Goal: Information Seeking & Learning: Learn about a topic

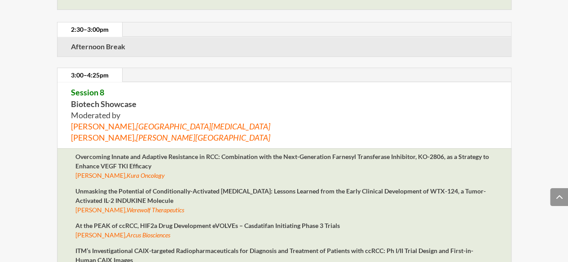
scroll to position [3539, 0]
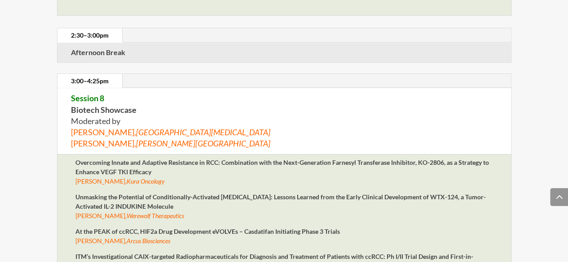
click at [264, 74] on ul "3:00–4:25pm" at bounding box center [283, 81] width 453 height 15
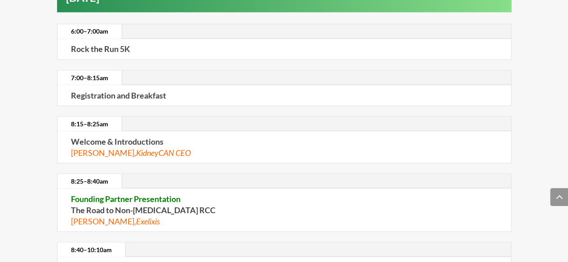
scroll to position [0, 0]
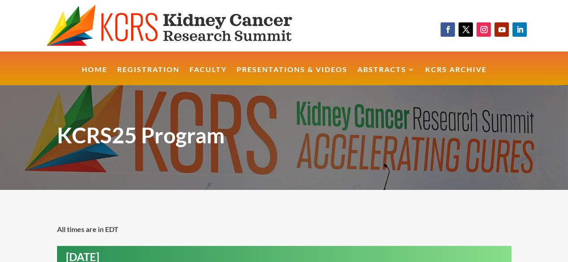
click at [188, 35] on img at bounding box center [184, 25] width 276 height 43
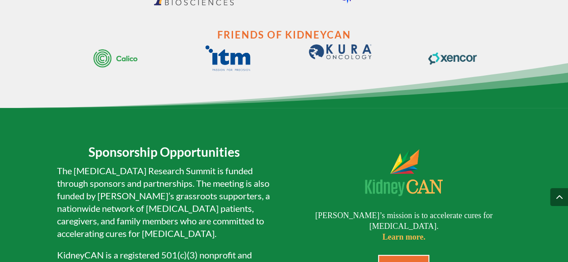
scroll to position [1734, 0]
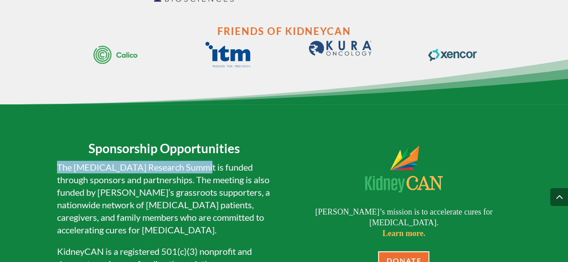
drag, startPoint x: 55, startPoint y: 179, endPoint x: 199, endPoint y: 177, distance: 144.5
click at [199, 177] on div "Sponsorship Opportunities The Kidney Cancer Research Summit is funded through s…" at bounding box center [284, 262] width 568 height 314
copy p "The Kidney Cancer Research Summit"
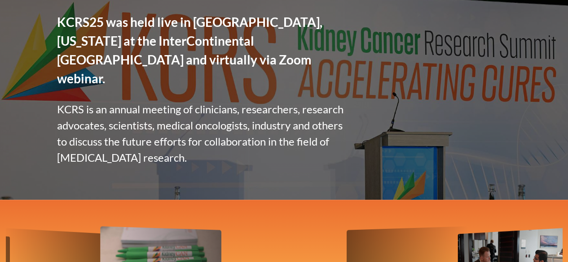
scroll to position [147, 0]
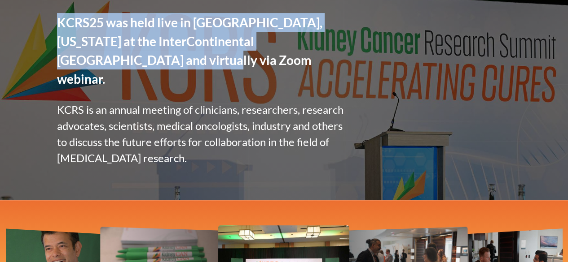
drag, startPoint x: 53, startPoint y: 19, endPoint x: 98, endPoint y: 70, distance: 68.4
click at [98, 70] on div "We Are Accelerating Cures. KCRS25 was held live in Boston, Massachusetts at the…" at bounding box center [284, 70] width 568 height 262
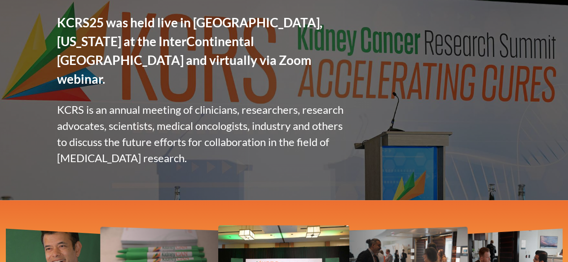
click at [84, 105] on p "KCRS is an annual meeting of clinicians, researchers, research advocates, scien…" at bounding box center [204, 134] width 294 height 65
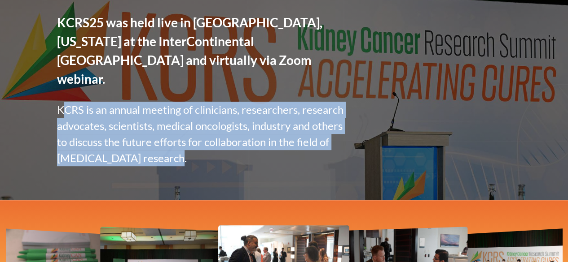
drag, startPoint x: 64, startPoint y: 90, endPoint x: 167, endPoint y: 149, distance: 119.2
click at [167, 149] on div "We Are Accelerating Cures. KCRS25 was held live in Boston, Massachusetts at the…" at bounding box center [284, 70] width 454 height 262
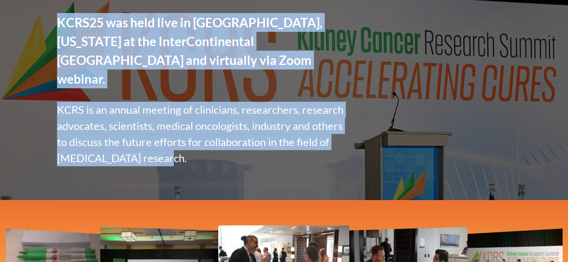
drag, startPoint x: 55, startPoint y: 89, endPoint x: 162, endPoint y: 144, distance: 120.0
click at [158, 144] on div "We Are Accelerating Cures. KCRS25 was held live in Boston, Massachusetts at the…" at bounding box center [284, 70] width 568 height 262
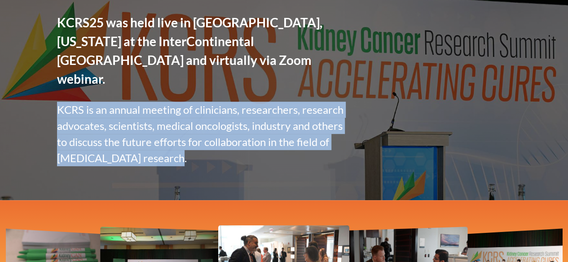
copy p "KCRS is an annual meeting of clinicians, researchers, research advocates, scien…"
drag, startPoint x: 170, startPoint y: 147, endPoint x: 58, endPoint y: 89, distance: 125.8
click at [58, 102] on p "KCRS is an annual meeting of clinicians, researchers, research advocates, scien…" at bounding box center [204, 134] width 294 height 65
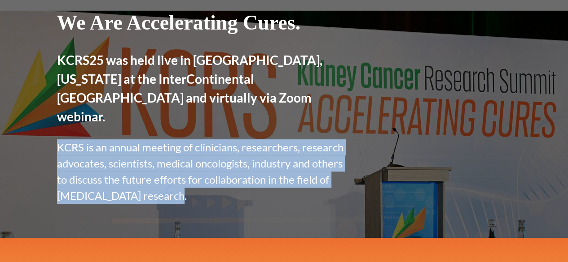
scroll to position [0, 0]
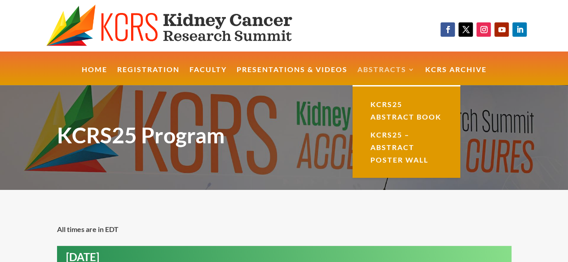
click at [384, 75] on link "Abstracts" at bounding box center [386, 75] width 58 height 19
click at [398, 105] on link "KCRS25 Abstract Book" at bounding box center [406, 111] width 90 height 31
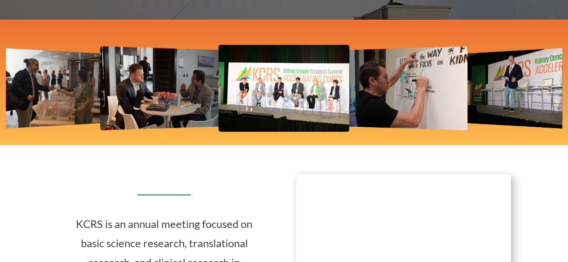
scroll to position [730, 0]
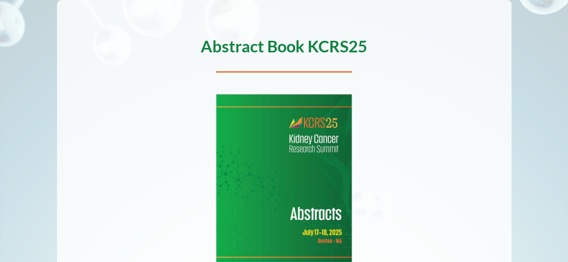
scroll to position [109, 0]
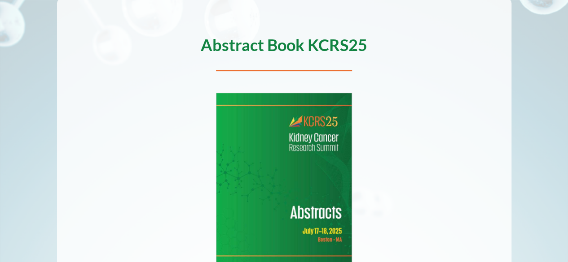
click at [298, 183] on img at bounding box center [283, 180] width 135 height 175
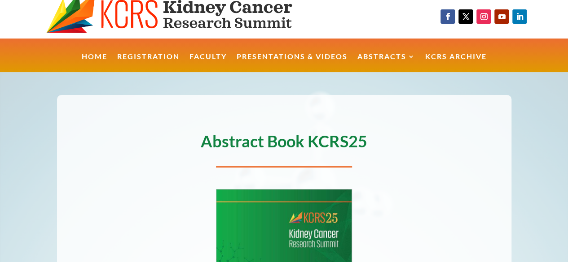
scroll to position [0, 0]
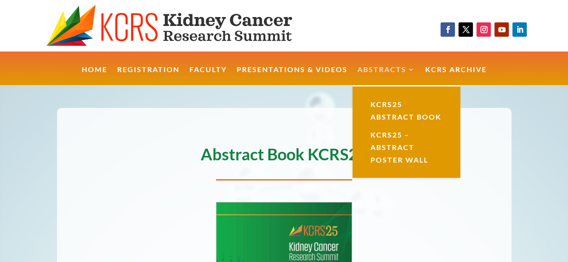
click at [395, 70] on link "Abstracts" at bounding box center [386, 75] width 58 height 19
click at [396, 132] on link "KCRS25 – Abstract Poster Wall" at bounding box center [406, 147] width 90 height 43
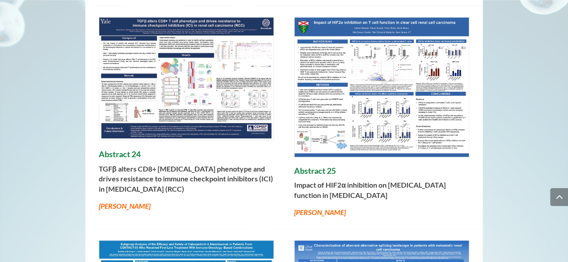
scroll to position [435, 0]
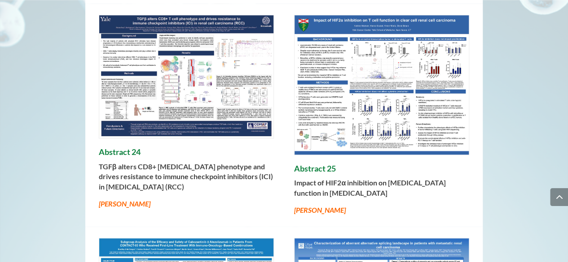
click at [326, 164] on h4 "Abstract 25" at bounding box center [381, 171] width 175 height 14
click at [318, 188] on p "Impact of HIF2α inhibition on [MEDICAL_DATA] function in [MEDICAL_DATA]" at bounding box center [381, 191] width 175 height 27
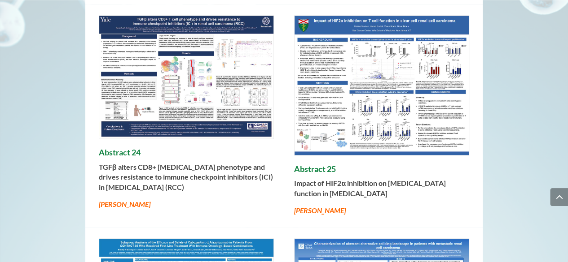
click at [324, 206] on em "[PERSON_NAME]" at bounding box center [320, 210] width 52 height 9
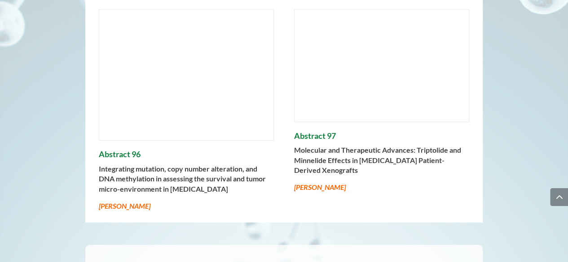
scroll to position [7816, 0]
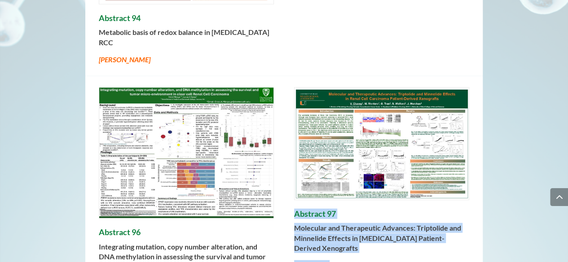
drag, startPoint x: 311, startPoint y: 187, endPoint x: 356, endPoint y: 215, distance: 53.3
click at [356, 215] on div "Abstract 97 Molecular and Therapeutic Advances: Triptolide and Minnelide Effect…" at bounding box center [381, 240] width 175 height 61
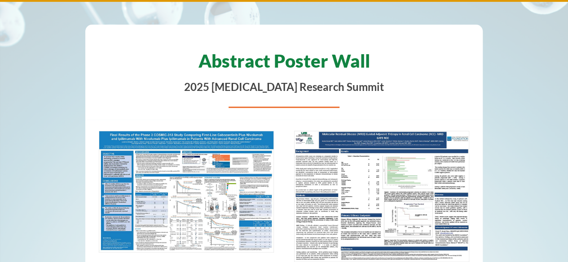
scroll to position [76, 0]
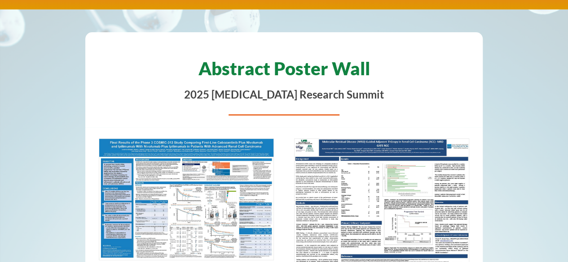
click at [376, 157] on img at bounding box center [381, 204] width 174 height 131
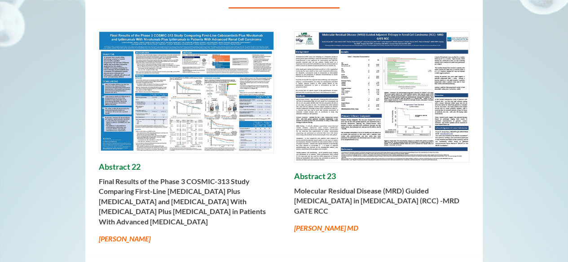
scroll to position [185, 0]
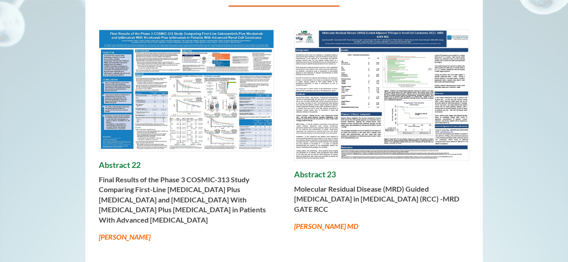
click at [203, 99] on img at bounding box center [186, 90] width 174 height 121
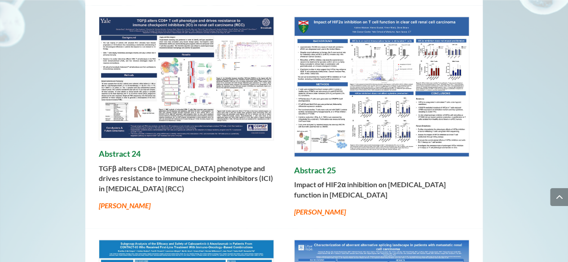
scroll to position [438, 0]
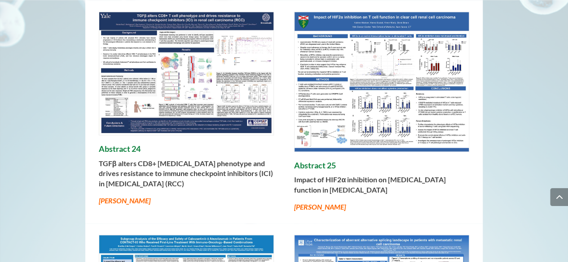
click at [406, 88] on img at bounding box center [381, 81] width 174 height 139
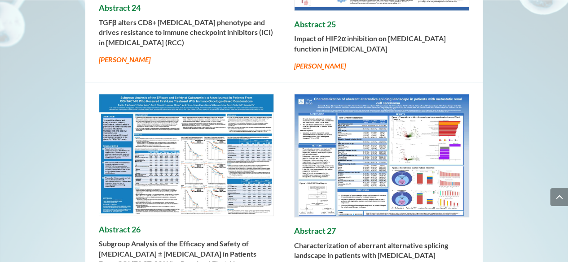
scroll to position [583, 0]
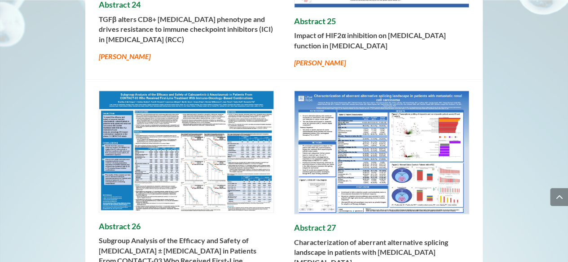
click at [208, 134] on img at bounding box center [186, 152] width 174 height 122
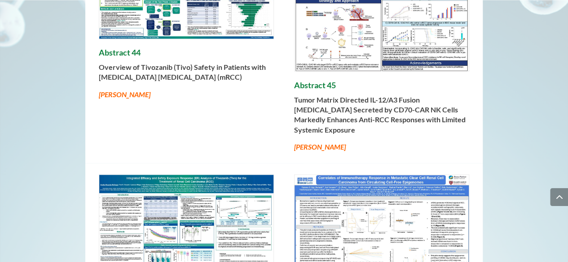
scroll to position [2516, 0]
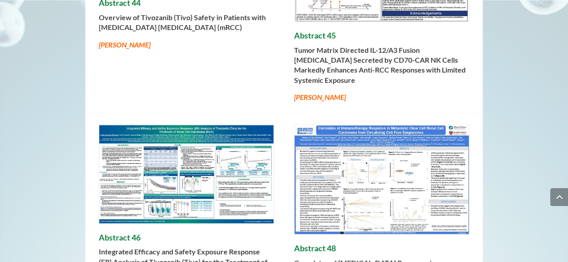
click at [275, 123] on div "Abstract 46 Integrated Efficacy and Safety Exposure Response (ER) Analysis of T…" at bounding box center [283, 215] width 397 height 203
click at [253, 126] on img at bounding box center [186, 174] width 174 height 98
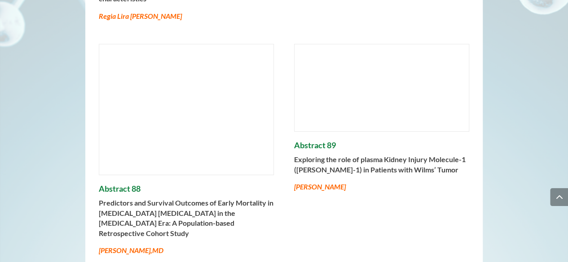
scroll to position [6808, 0]
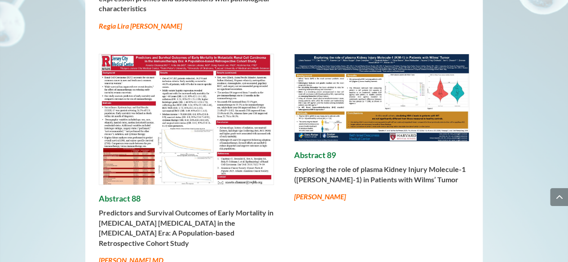
click at [354, 77] on img at bounding box center [381, 97] width 174 height 87
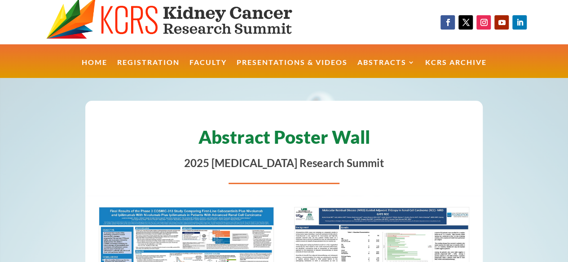
scroll to position [0, 0]
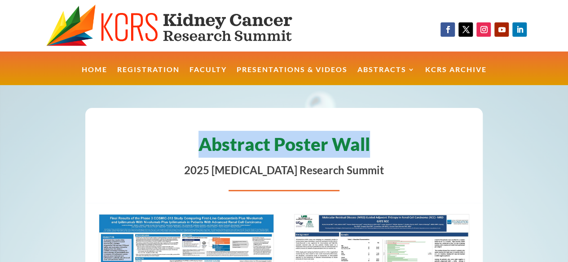
copy h1 "Abstract Poster Wall"
drag, startPoint x: 291, startPoint y: 143, endPoint x: 199, endPoint y: 140, distance: 91.6
click at [199, 140] on h1 "Abstract Poster Wall" at bounding box center [284, 146] width 371 height 31
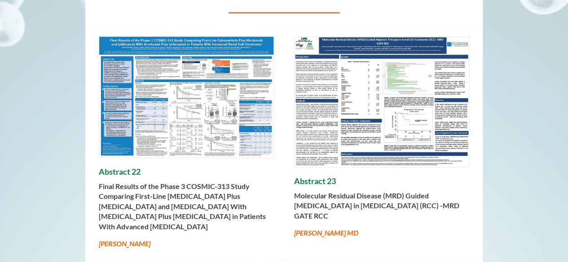
scroll to position [180, 0]
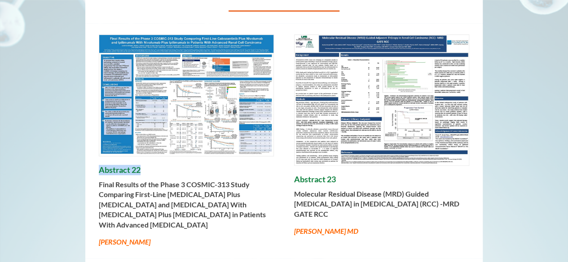
copy h4 "Abstract 22"
drag, startPoint x: 98, startPoint y: 164, endPoint x: 153, endPoint y: 166, distance: 55.2
click at [153, 166] on div "Abstract 22 Final Results of the Phase 3 COSMIC-313 Study Comparing First-Line …" at bounding box center [283, 141] width 397 height 236
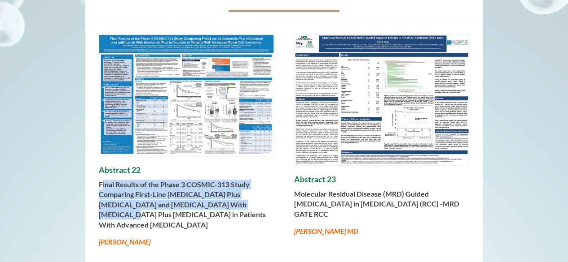
drag, startPoint x: 134, startPoint y: 190, endPoint x: 238, endPoint y: 205, distance: 105.6
click at [238, 205] on b "Final Results of the Phase 3 COSMIC-313 Study Comparing First-Line Cabozantinib…" at bounding box center [182, 204] width 167 height 49
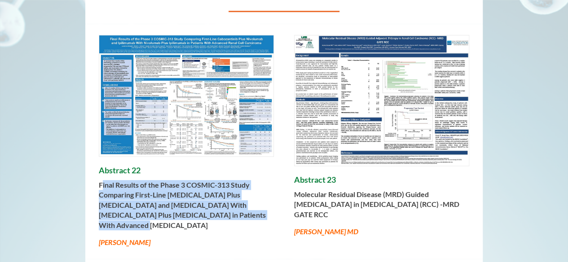
copy b "inal Results of the Phase 3 COSMIC-313 Study Comparing First-Line Cabozantinib …"
copy b "Final Results of the Phase 3 COSMIC-313 Study Comparing First-Line Cabozantinib…"
copy em "Laurence Albiges"
drag, startPoint x: 96, startPoint y: 234, endPoint x: 113, endPoint y: 243, distance: 19.9
click at [177, 232] on div "Abstract 22 Final Results of the Phase 3 COSMIC-313 Study Comparing First-Line …" at bounding box center [283, 142] width 397 height 236
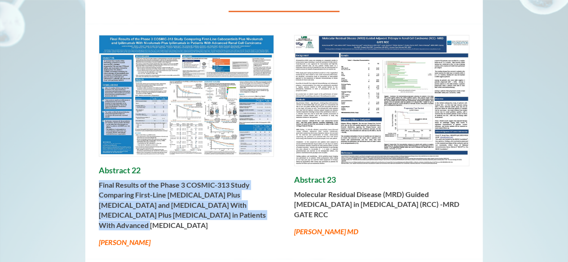
click at [127, 238] on em "Laurence Albiges" at bounding box center [125, 242] width 52 height 9
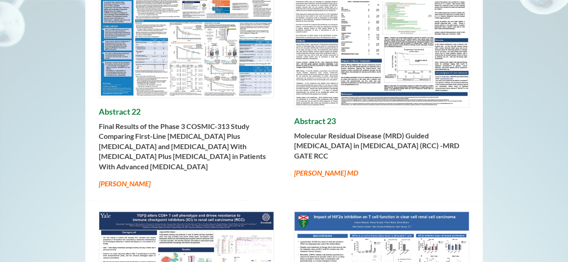
scroll to position [289, 0]
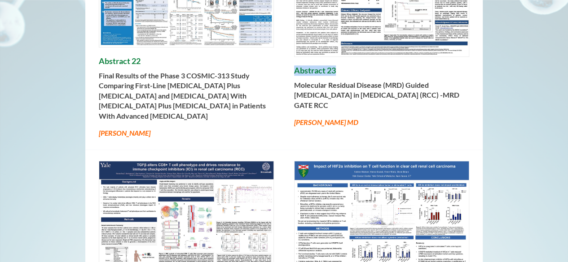
copy h4 "Abstract 23"
copy strong "Molecular Residual Disease (MRD) Guided Adjuvant ThErapy in Renal Cell Carcinom…"
drag, startPoint x: 286, startPoint y: 83, endPoint x: 240, endPoint y: 139, distance: 71.7
click at [308, 107] on div "Abstract 22 Final Results of the Phase 3 COSMIC-313 Study Comparing First-Line …" at bounding box center [283, 32] width 397 height 236
copy em "Arpita Desai MD"
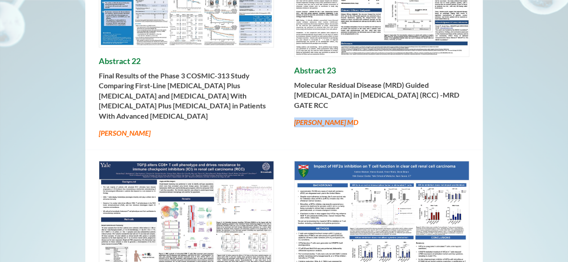
drag, startPoint x: 295, startPoint y: 122, endPoint x: 342, endPoint y: 123, distance: 46.7
click at [344, 122] on p "Arpita Desai MD" at bounding box center [381, 123] width 175 height 10
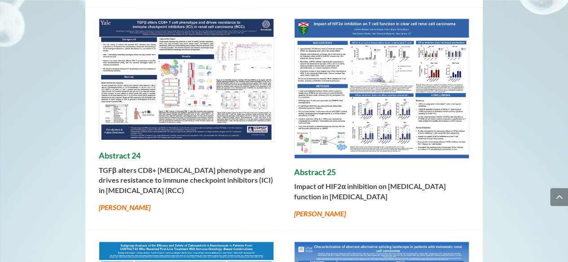
scroll to position [435, 0]
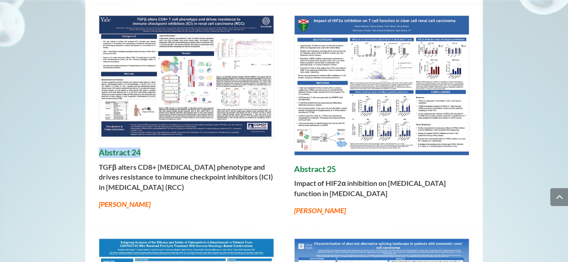
copy h4 "Abstract 24"
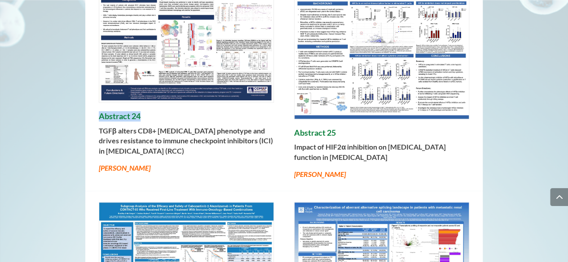
scroll to position [472, 0]
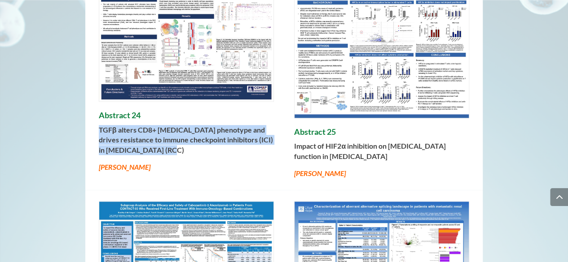
copy strong "TGFβ alters CD8+ T cell phenotype and drives resistance to immune checkpoint in…"
drag, startPoint x: 186, startPoint y: 149, endPoint x: 99, endPoint y: 121, distance: 91.8
click at [99, 125] on p "TGFβ alters CD8+ T cell phenotype and drives resistance to immune checkpoint in…" at bounding box center [186, 143] width 175 height 37
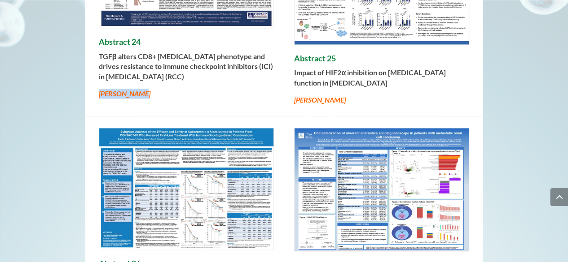
scroll to position [546, 0]
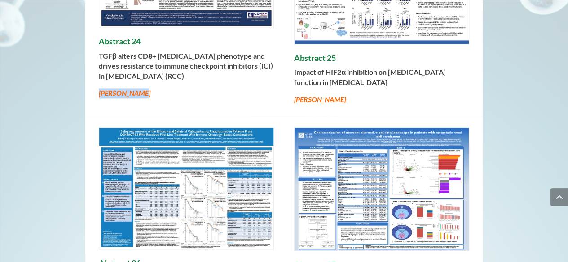
drag, startPoint x: 293, startPoint y: 58, endPoint x: 371, endPoint y: 75, distance: 79.5
click at [371, 75] on p "Impact of HIF2α inhibition on T cell function in clear cell renal cell carcinoma" at bounding box center [381, 80] width 175 height 27
drag, startPoint x: 292, startPoint y: 51, endPoint x: 336, endPoint y: 51, distance: 44.4
click at [336, 51] on div "Abstract 24 TGFβ alters CD8+ T cell phenotype and drives resistance to immune c…" at bounding box center [283, 4] width 397 height 223
drag, startPoint x: 292, startPoint y: 90, endPoint x: 345, endPoint y: 90, distance: 52.9
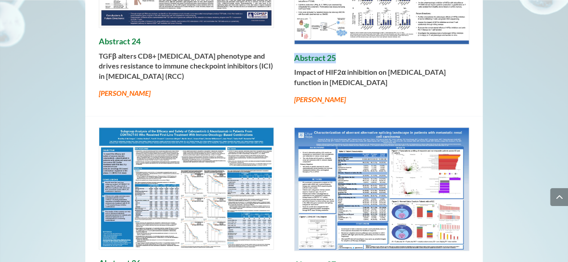
click at [345, 90] on div "Abstract 24 TGFβ alters CD8+ T cell phenotype and drives resistance to immune c…" at bounding box center [283, 4] width 397 height 223
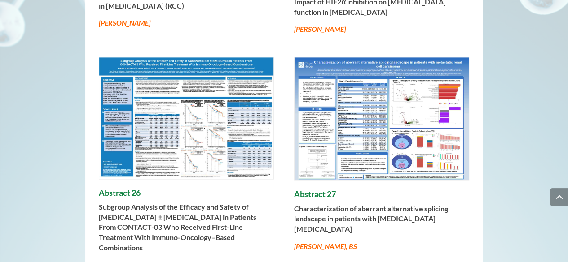
scroll to position [620, 0]
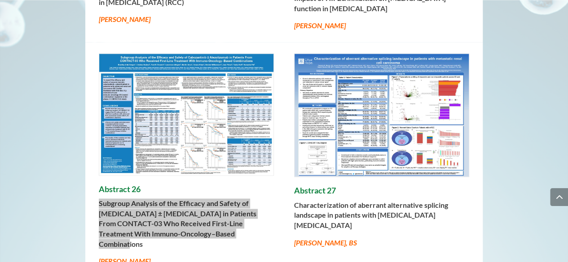
drag, startPoint x: 96, startPoint y: 193, endPoint x: 247, endPoint y: 232, distance: 155.6
click at [247, 232] on div "Abstract 26 Subgroup Analysis of the Efficacy and Safety of Cabozantinib ± Atez…" at bounding box center [283, 160] width 397 height 236
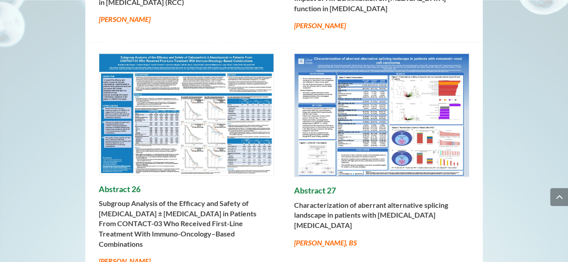
click at [287, 197] on div "Abstract 26 Subgroup Analysis of the Efficacy and Safety of Cabozantinib ± Atez…" at bounding box center [283, 160] width 397 height 236
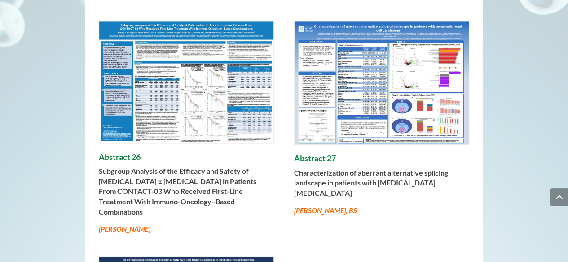
scroll to position [657, 0]
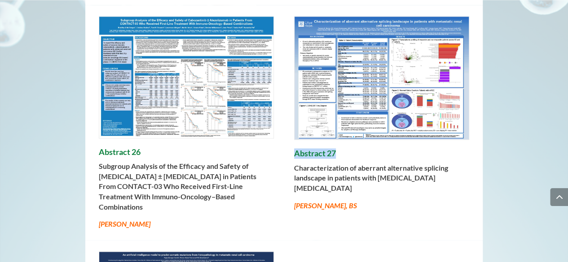
drag, startPoint x: 295, startPoint y: 147, endPoint x: 339, endPoint y: 147, distance: 44.0
click at [339, 149] on h4 "Abstract 27" at bounding box center [381, 156] width 175 height 14
drag, startPoint x: 291, startPoint y: 156, endPoint x: 165, endPoint y: 210, distance: 136.7
click at [332, 179] on div "Abstract 26 Subgroup Analysis of the Efficacy and Safety of Cabozantinib ± Atez…" at bounding box center [283, 123] width 397 height 236
drag, startPoint x: 289, startPoint y: 192, endPoint x: 371, endPoint y: 196, distance: 81.7
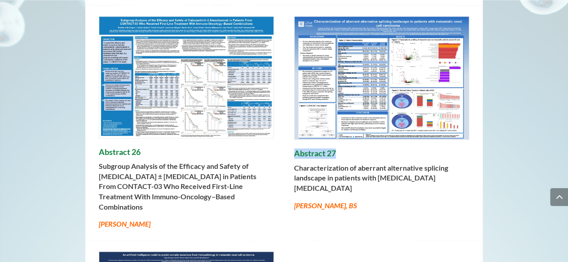
click at [373, 195] on div "Abstract 26 Subgroup Analysis of the Efficacy and Safety of Cabozantinib ± Atez…" at bounding box center [283, 123] width 397 height 236
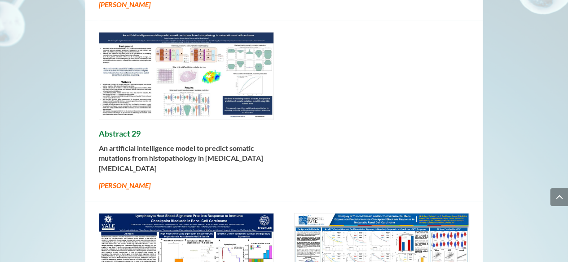
scroll to position [877, 0]
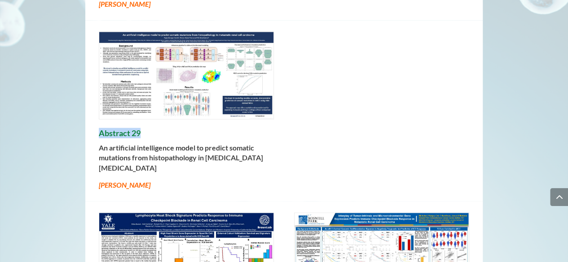
drag, startPoint x: 92, startPoint y: 108, endPoint x: 148, endPoint y: 108, distance: 55.6
click at [148, 108] on div "Abstract 29 An artificial intelligence model to predict somatic mutations from …" at bounding box center [283, 111] width 397 height 181
drag, startPoint x: 100, startPoint y: 140, endPoint x: 86, endPoint y: 131, distance: 16.8
click at [86, 131] on div "Abstract 29 An artificial intelligence model to predict somatic mutations from …" at bounding box center [283, 111] width 397 height 181
drag, startPoint x: 101, startPoint y: 165, endPoint x: 195, endPoint y: 166, distance: 93.8
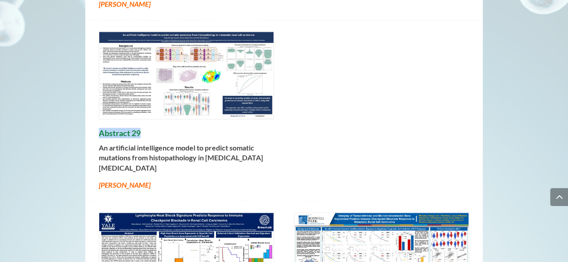
click at [195, 180] on p "Regina Barragan-Carrillo" at bounding box center [186, 185] width 175 height 10
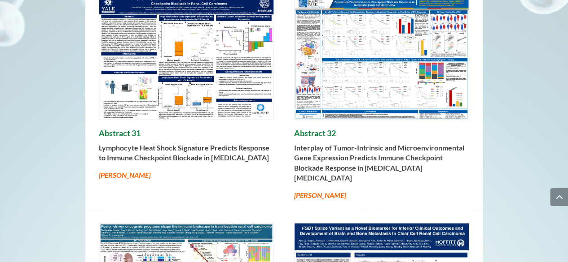
scroll to position [1096, 0]
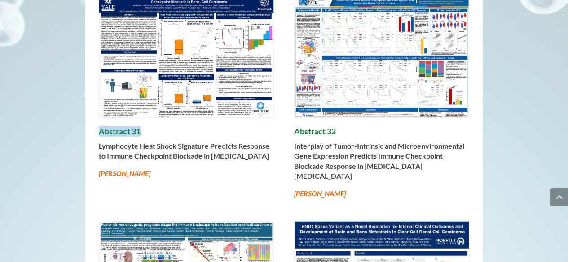
drag, startPoint x: 108, startPoint y: 116, endPoint x: 149, endPoint y: 116, distance: 41.7
click at [149, 127] on h4 "Abstract 31" at bounding box center [186, 134] width 175 height 14
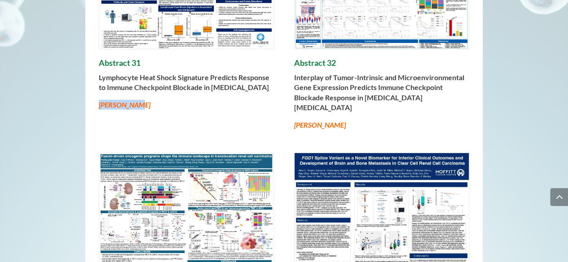
scroll to position [1170, 0]
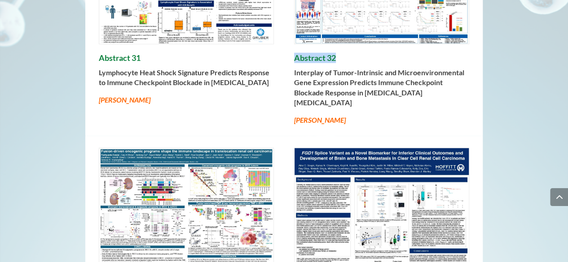
drag, startPoint x: 293, startPoint y: 49, endPoint x: 330, endPoint y: 85, distance: 51.4
click at [332, 84] on div "Abstract 31 Lymphocyte Heat Shock Signature Predicts Response to Immune Checkpo…" at bounding box center [283, 22] width 397 height 227
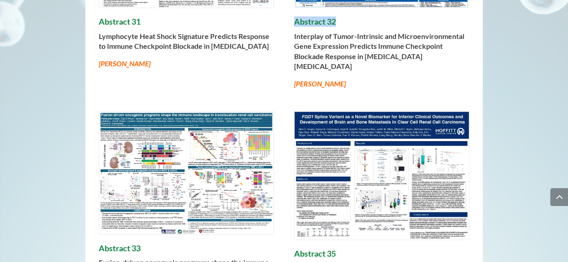
scroll to position [1207, 0]
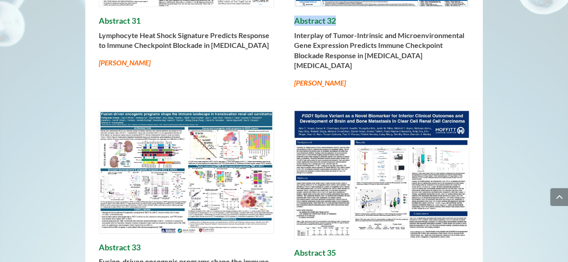
drag, startPoint x: 293, startPoint y: 65, endPoint x: 342, endPoint y: 65, distance: 48.9
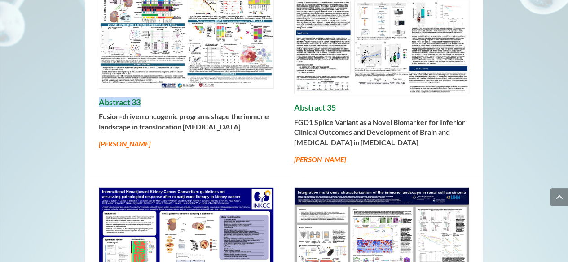
scroll to position [1355, 0]
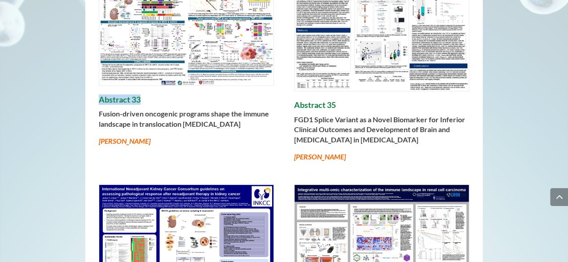
drag, startPoint x: 100, startPoint y: 93, endPoint x: 251, endPoint y: 108, distance: 152.4
click at [251, 109] on p "Fusion-driven oncogenic programs shape the immune landscape in translocation re…" at bounding box center [186, 122] width 175 height 27
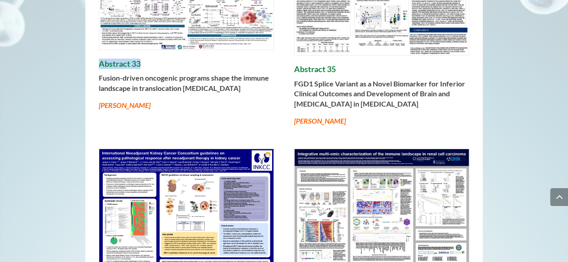
scroll to position [1392, 0]
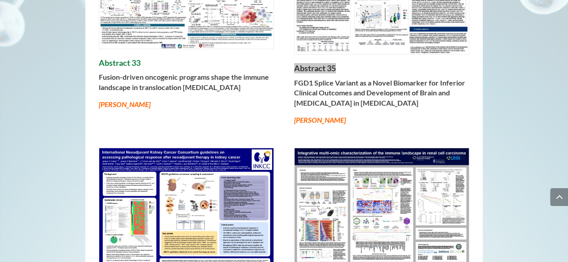
drag, startPoint x: 287, startPoint y: 106, endPoint x: 341, endPoint y: 105, distance: 53.4
click at [341, 105] on div "Abstract 33 Fusion-driven oncogenic programs shape the immune landscape in tran…" at bounding box center [283, 25] width 397 height 223
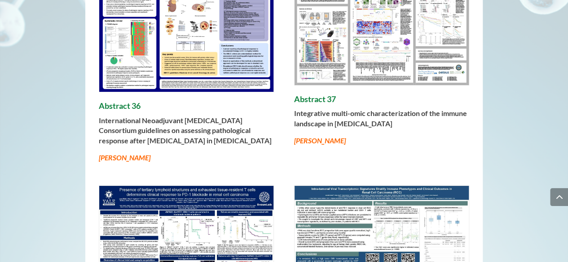
scroll to position [1573, 0]
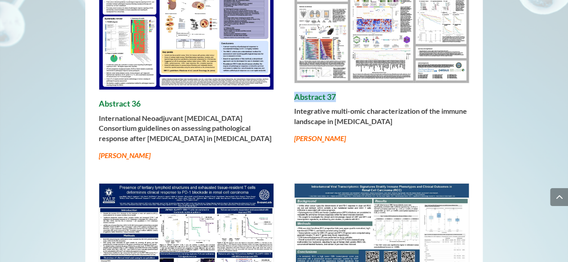
drag, startPoint x: 287, startPoint y: 78, endPoint x: 333, endPoint y: 80, distance: 46.3
click at [341, 78] on div "Abstract 36 International Neoadjuvant Kidney Cancer Consortium guidelines on as…" at bounding box center [283, 63] width 397 height 217
drag, startPoint x: 289, startPoint y: 121, endPoint x: 332, endPoint y: 121, distance: 43.1
click at [332, 121] on div "Abstract 36 International Neoadjuvant Kidney Cancer Consortium guidelines on as…" at bounding box center [283, 63] width 397 height 217
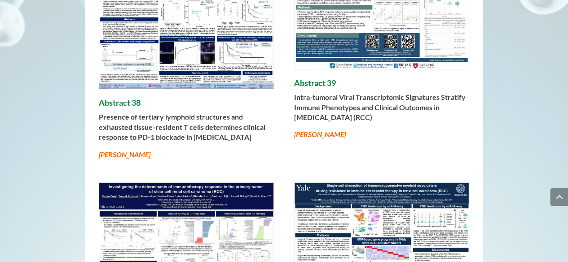
scroll to position [1791, 0]
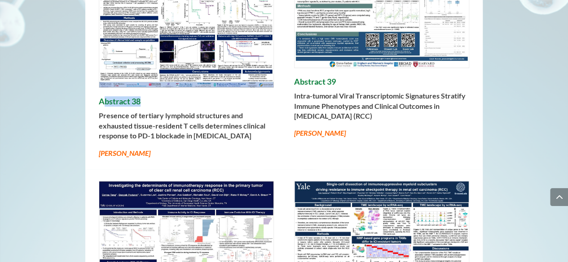
drag, startPoint x: 102, startPoint y: 75, endPoint x: 154, endPoint y: 77, distance: 52.1
click at [154, 77] on div "Abstract 38 Presence of tertiary lymphoid structures and exhausted tissue-resid…" at bounding box center [186, 61] width 175 height 193
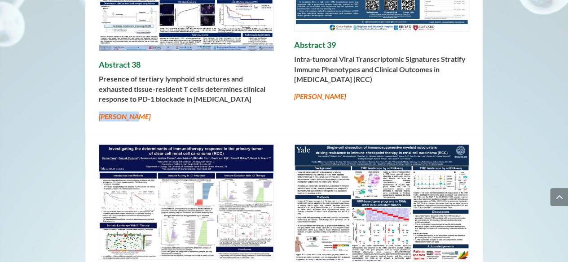
scroll to position [1829, 0]
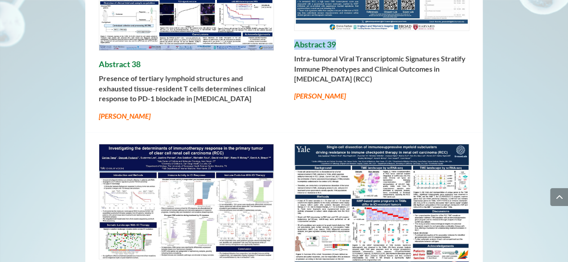
drag, startPoint x: 292, startPoint y: 26, endPoint x: 337, endPoint y: 33, distance: 45.9
click at [337, 33] on div "Abstract 38 Presence of tertiary lymphoid structures and exhausted tissue-resid…" at bounding box center [283, 24] width 397 height 215
drag, startPoint x: 368, startPoint y: 65, endPoint x: 292, endPoint y: 40, distance: 80.2
click at [292, 40] on div "Abstract 38 Presence of tertiary lymphoid structures and exhausted tissue-resid…" at bounding box center [283, 24] width 397 height 215
drag, startPoint x: 282, startPoint y: 80, endPoint x: 339, endPoint y: 82, distance: 57.0
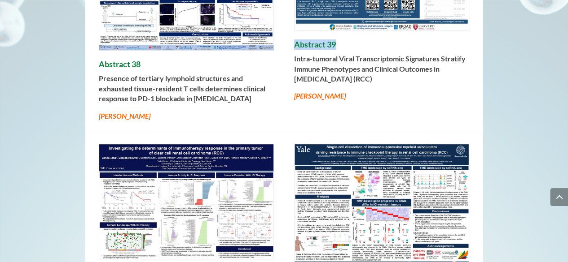
click at [339, 82] on div "Abstract 38 Presence of tertiary lymphoid structures and exhausted tissue-resid…" at bounding box center [283, 24] width 397 height 215
click at [348, 85] on div "Abstract 38 Presence of tertiary lymphoid structures and exhausted tissue-resid…" at bounding box center [283, 24] width 397 height 215
drag, startPoint x: 340, startPoint y: 80, endPoint x: 293, endPoint y: 79, distance: 46.2
click at [294, 91] on p "Mustafa Saleh" at bounding box center [381, 96] width 175 height 10
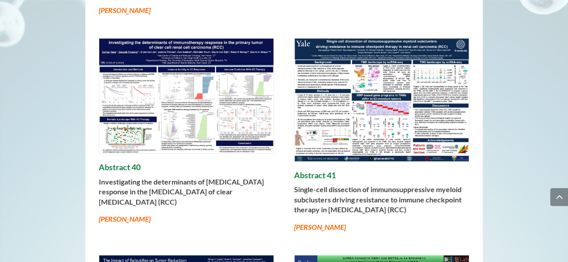
scroll to position [1939, 0]
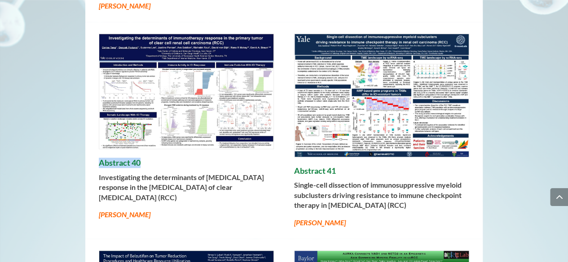
drag, startPoint x: 102, startPoint y: 139, endPoint x: 156, endPoint y: 140, distance: 53.9
click at [156, 140] on div "Abstract 40 Investigating the determinants of immunotherapy response in the pri…" at bounding box center [186, 127] width 175 height 187
drag, startPoint x: 98, startPoint y: 196, endPoint x: 147, endPoint y: 198, distance: 49.4
click at [147, 198] on div "Abstract 40 Investigating the determinants of immunotherapy response in the pri…" at bounding box center [283, 130] width 397 height 217
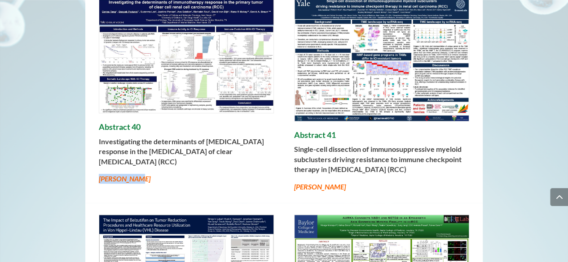
scroll to position [1976, 0]
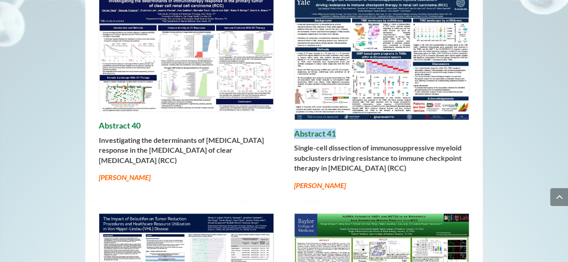
drag, startPoint x: 290, startPoint y: 115, endPoint x: 337, endPoint y: 117, distance: 46.7
click at [337, 117] on div "Abstract 40 Investigating the determinants of immunotherapy response in the pri…" at bounding box center [283, 93] width 397 height 217
drag, startPoint x: 291, startPoint y: 130, endPoint x: 412, endPoint y: 158, distance: 124.4
click at [412, 158] on div "Abstract 40 Investigating the determinants of immunotherapy response in the pri…" at bounding box center [283, 93] width 397 height 217
drag, startPoint x: 293, startPoint y: 162, endPoint x: 343, endPoint y: 169, distance: 49.7
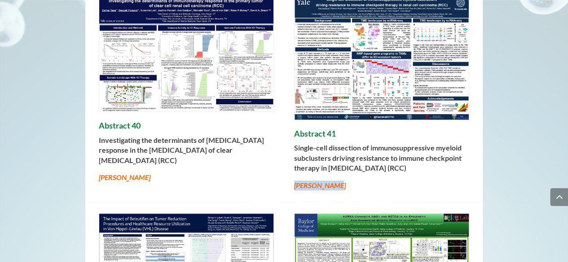
click at [343, 169] on div "Abstract 40 Investigating the determinants of immunotherapy response in the pri…" at bounding box center [283, 93] width 397 height 217
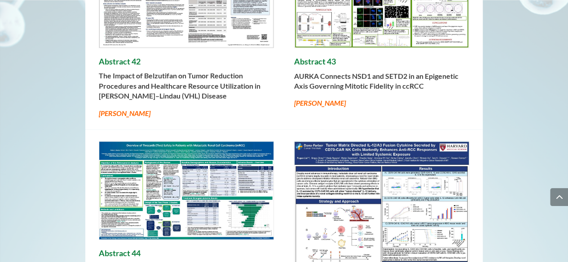
scroll to position [2267, 0]
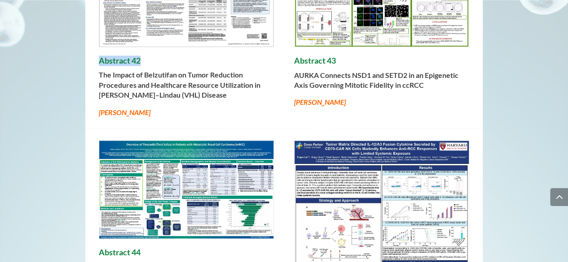
drag, startPoint x: 89, startPoint y: 39, endPoint x: 142, endPoint y: 40, distance: 52.5
click at [142, 40] on div "Abstract 42 The Impact of Belzutifan on Tumor Reduction Procedures and Healthca…" at bounding box center [283, 20] width 397 height 217
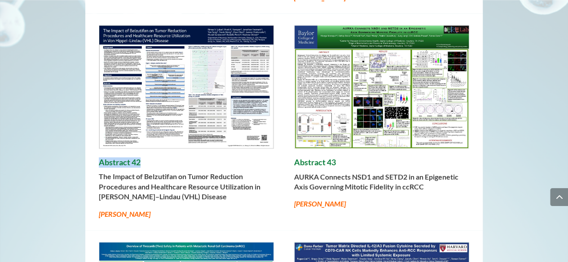
scroll to position [2162, 0]
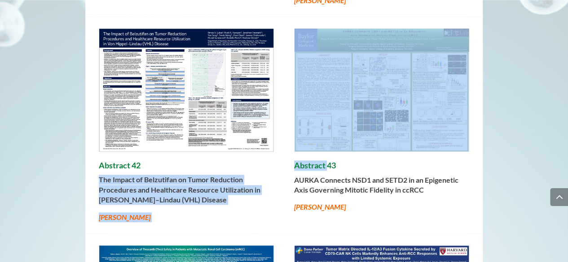
drag, startPoint x: 281, startPoint y: 149, endPoint x: 327, endPoint y: 144, distance: 45.9
click at [327, 144] on div "Abstract 42 The Impact of Belzutifan on Tumor Reduction Procedures and Healthca…" at bounding box center [283, 125] width 397 height 217
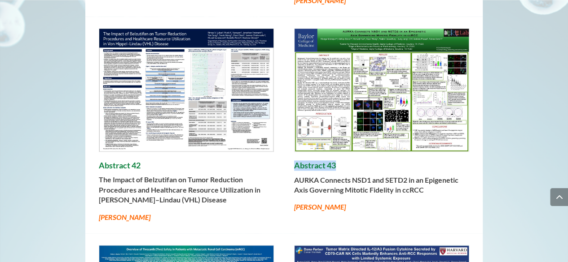
drag, startPoint x: 336, startPoint y: 145, endPoint x: 286, endPoint y: 149, distance: 49.9
click at [286, 149] on div "Abstract 42 The Impact of Belzutifan on Tumor Reduction Procedures and Healthca…" at bounding box center [283, 125] width 397 height 217
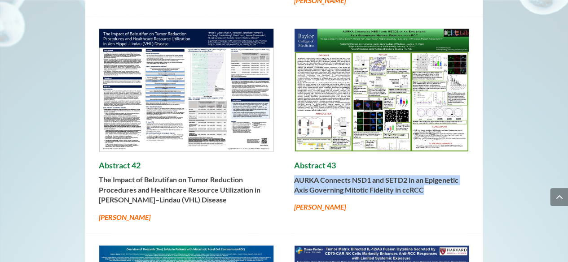
drag, startPoint x: 337, startPoint y: 166, endPoint x: 429, endPoint y: 177, distance: 92.2
click at [430, 176] on div "Abstract 42 The Impact of Belzutifan on Tumor Reduction Procedures and Healthca…" at bounding box center [283, 125] width 397 height 217
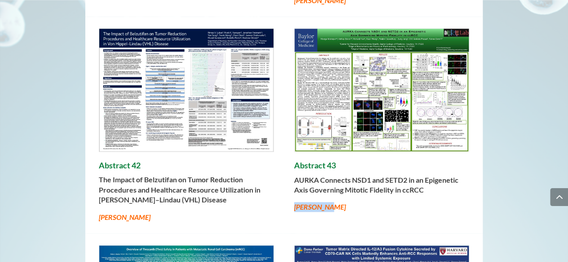
drag, startPoint x: 293, startPoint y: 192, endPoint x: 329, endPoint y: 192, distance: 36.4
click at [329, 192] on div "Abstract 42 The Impact of Belzutifan on Tumor Reduction Procedures and Healthca…" at bounding box center [283, 125] width 397 height 217
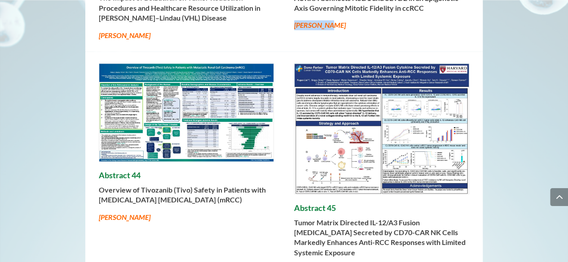
scroll to position [2344, 0]
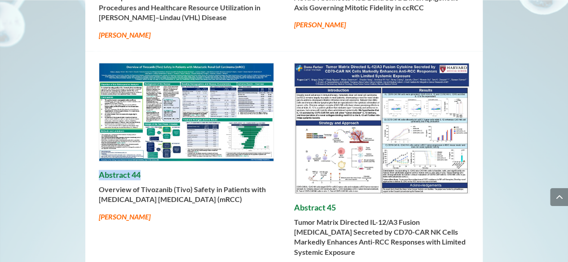
drag, startPoint x: 147, startPoint y: 157, endPoint x: 160, endPoint y: 157, distance: 13.5
click at [160, 157] on div "Abstract 44 Overview of Tivozanib (Tivo) Safety in Patients with Metastatic Ren…" at bounding box center [283, 168] width 397 height 235
drag, startPoint x: 201, startPoint y: 180, endPoint x: 230, endPoint y: 184, distance: 29.0
click at [230, 185] on p "Overview of Tivozanib (Tivo) Safety in Patients with Metastatic Renal Cell Carc…" at bounding box center [186, 198] width 175 height 27
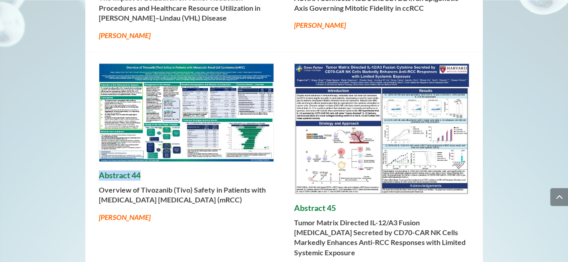
scroll to position [2344, 0]
drag, startPoint x: 99, startPoint y: 201, endPoint x: 146, endPoint y: 202, distance: 47.1
click at [146, 212] on p "Pedro C. Barata" at bounding box center [186, 217] width 175 height 10
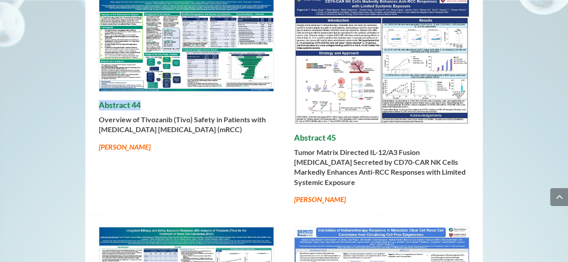
scroll to position [2417, 0]
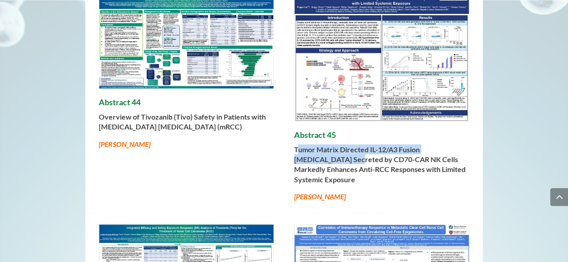
drag, startPoint x: 297, startPoint y: 131, endPoint x: 325, endPoint y: 137, distance: 29.3
click at [325, 145] on strong "Tumor Matrix Directed IL-12/A3 Fusion Cytokine Secreted by CD70-CAR NK Cells Ma…" at bounding box center [379, 164] width 171 height 39
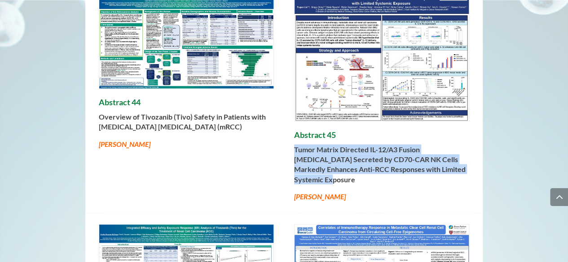
drag, startPoint x: 293, startPoint y: 129, endPoint x: 461, endPoint y: 153, distance: 169.5
click at [461, 153] on div "Abstract 44 Overview of Tivozanib (Tivo) Safety in Patients with Metastatic Ren…" at bounding box center [283, 95] width 397 height 235
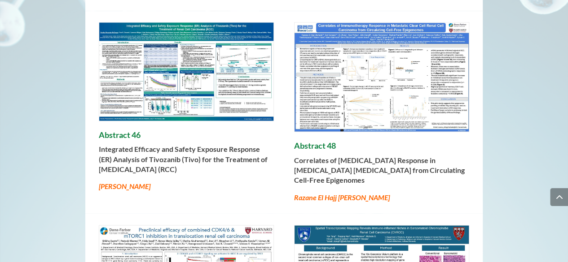
scroll to position [2636, 0]
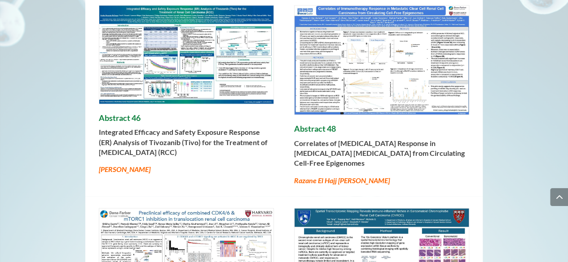
click at [104, 114] on h4 "Abstract 46" at bounding box center [186, 121] width 175 height 14
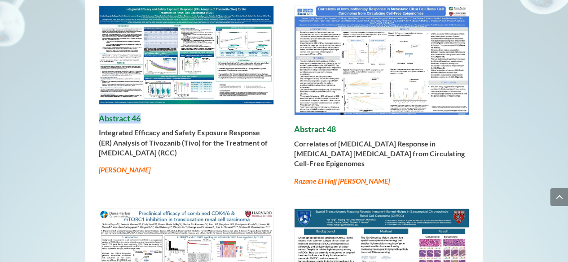
drag, startPoint x: 94, startPoint y: 87, endPoint x: 177, endPoint y: 88, distance: 83.0
click at [177, 88] on div "Abstract 46 Integrated Efficacy and Safety Exposure Response (ER) Analysis of T…" at bounding box center [283, 96] width 397 height 203
drag, startPoint x: 110, startPoint y: 105, endPoint x: 179, endPoint y: 128, distance: 72.9
click at [179, 128] on div "Abstract 46 Integrated Efficacy and Safety Exposure Response (ER) Analysis of T…" at bounding box center [283, 96] width 397 height 203
drag, startPoint x: 99, startPoint y: 142, endPoint x: 177, endPoint y: 145, distance: 78.1
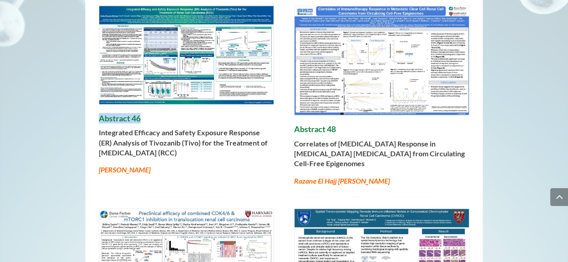
click at [177, 165] on p "Bradley A McGregor" at bounding box center [186, 170] width 175 height 10
drag, startPoint x: 291, startPoint y: 103, endPoint x: 350, endPoint y: 103, distance: 59.7
click at [350, 103] on div "Abstract 46 Integrated Efficacy and Safety Exposure Response (ER) Analysis of T…" at bounding box center [283, 96] width 397 height 203
drag, startPoint x: 286, startPoint y: 122, endPoint x: 351, endPoint y: 140, distance: 67.2
click at [354, 141] on div "Abstract 46 Integrated Efficacy and Safety Exposure Response (ER) Analysis of T…" at bounding box center [283, 96] width 397 height 203
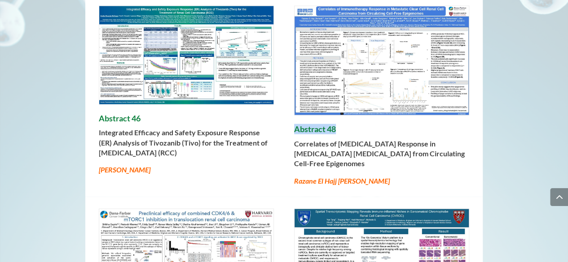
drag, startPoint x: 302, startPoint y: 118, endPoint x: 357, endPoint y: 143, distance: 60.2
click at [357, 143] on div "Abstract 46 Integrated Efficacy and Safety Exposure Response (ER) Analysis of T…" at bounding box center [283, 96] width 397 height 203
drag, startPoint x: 329, startPoint y: 161, endPoint x: 380, endPoint y: 161, distance: 50.7
click at [380, 161] on div "Abstract 46 Integrated Efficacy and Safety Exposure Response (ER) Analysis of T…" at bounding box center [283, 96] width 397 height 203
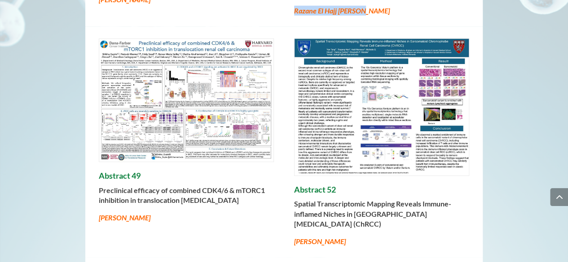
scroll to position [2818, 0]
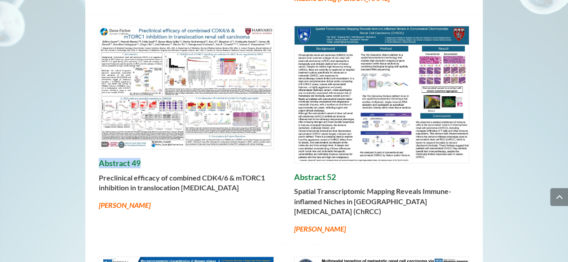
drag, startPoint x: 98, startPoint y: 133, endPoint x: 158, endPoint y: 134, distance: 60.1
click at [158, 134] on div "Abstract 49 Preclinical efficacy of combined CDK4/6 & mTORC1 inhibition in tran…" at bounding box center [283, 129] width 397 height 231
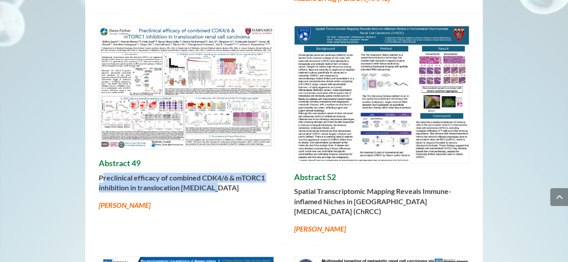
drag, startPoint x: 101, startPoint y: 147, endPoint x: 209, endPoint y: 164, distance: 109.0
click at [209, 174] on strong "Preclinical efficacy of combined CDK4/6 & mTORC1 inhibition in translocation re…" at bounding box center [182, 183] width 166 height 18
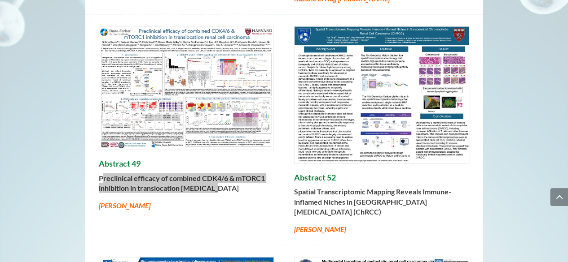
drag, startPoint x: 246, startPoint y: 162, endPoint x: 100, endPoint y: 149, distance: 145.9
click at [100, 174] on p "Preclinical efficacy of combined CDK4/6 & mTORC1 inhibition in translocation re…" at bounding box center [186, 187] width 175 height 27
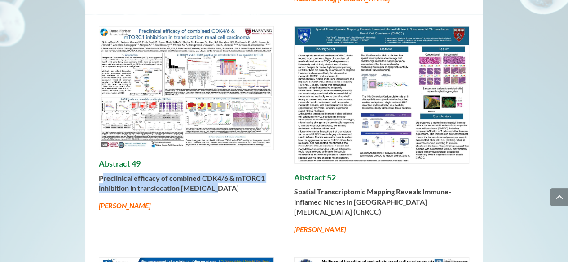
scroll to position [2817, 0]
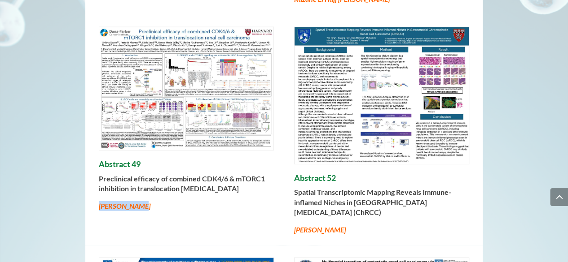
drag, startPoint x: 124, startPoint y: 183, endPoint x: 99, endPoint y: 184, distance: 24.7
click at [99, 184] on div "Abstract 49 Preclinical efficacy of combined CDK4/6 & mTORC1 inhibition in tran…" at bounding box center [283, 130] width 397 height 231
drag, startPoint x: 318, startPoint y: 150, endPoint x: 345, endPoint y: 149, distance: 27.4
click at [345, 174] on h4 "Abstract 52" at bounding box center [381, 181] width 175 height 14
drag, startPoint x: 295, startPoint y: 164, endPoint x: 379, endPoint y: 184, distance: 86.4
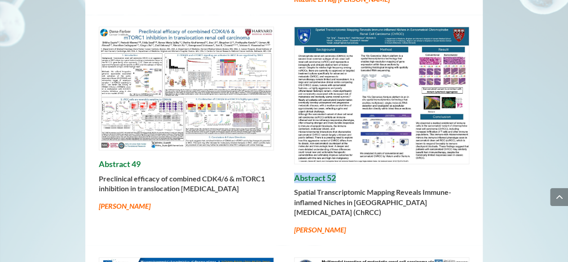
click at [379, 188] on p "Spatial Transcriptomic Mapping Reveals Immune-inflamed Niches in Sarcomatoid Ch…" at bounding box center [381, 206] width 175 height 37
drag, startPoint x: 293, startPoint y: 201, endPoint x: 328, endPoint y: 199, distance: 34.1
click at [328, 225] on p "Yan Tang" at bounding box center [381, 230] width 175 height 10
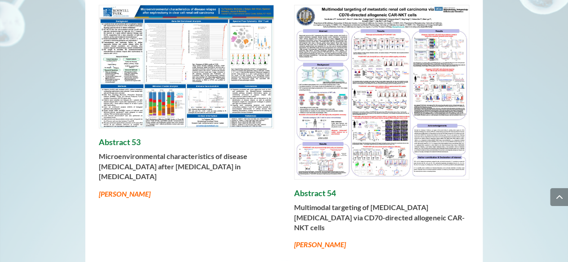
scroll to position [3074, 0]
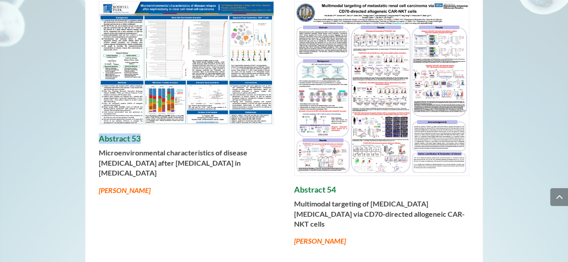
drag, startPoint x: 119, startPoint y: 112, endPoint x: 148, endPoint y: 112, distance: 28.7
click at [148, 134] on h4 "Abstract 53" at bounding box center [186, 141] width 175 height 14
drag, startPoint x: 100, startPoint y: 124, endPoint x: 262, endPoint y: 146, distance: 163.4
click at [262, 148] on p "Microenvironmental characteristics of disease relapse after nephrectomy in clea…" at bounding box center [186, 166] width 175 height 37
click at [101, 186] on em "Yu Fujiwara" at bounding box center [125, 190] width 52 height 9
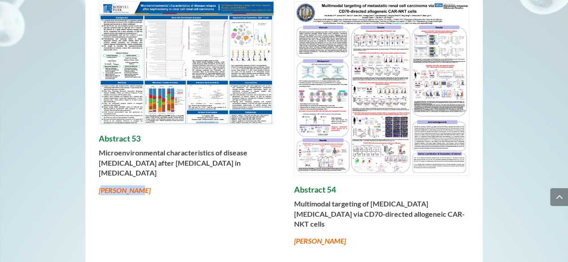
drag, startPoint x: 101, startPoint y: 152, endPoint x: 136, endPoint y: 152, distance: 35.0
click at [136, 186] on p "Yu Fujiwara" at bounding box center [186, 191] width 175 height 10
click at [99, 186] on em "Yu Fujiwara" at bounding box center [125, 190] width 52 height 9
drag, startPoint x: 99, startPoint y: 151, endPoint x: 140, endPoint y: 151, distance: 40.8
click at [140, 186] on p "Yu Fujiwara" at bounding box center [186, 191] width 175 height 10
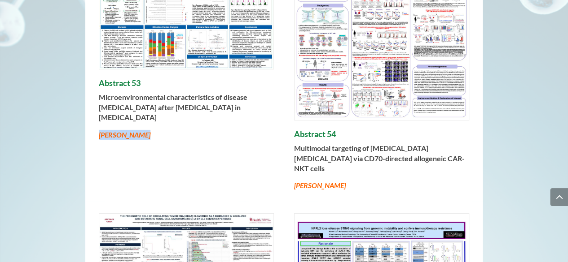
scroll to position [3147, 0]
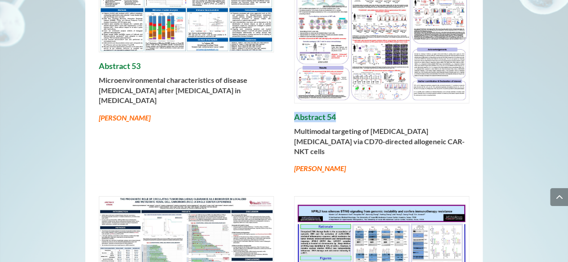
drag, startPoint x: 311, startPoint y: 128, endPoint x: 289, endPoint y: 104, distance: 33.0
click at [289, 104] on div "Abstract 53 Microenvironmental characteristics of disease relapse after nephrec…" at bounding box center [283, 51] width 397 height 268
drag, startPoint x: 295, startPoint y: 140, endPoint x: 332, endPoint y: 140, distance: 36.3
click at [332, 164] on p "Yan-Ruide Li" at bounding box center [381, 169] width 175 height 10
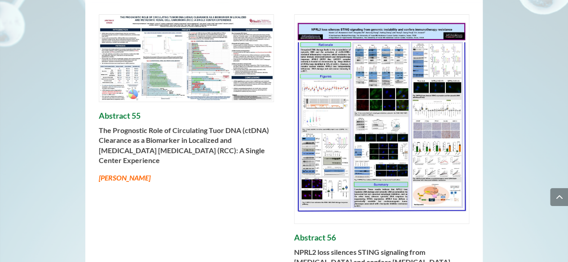
scroll to position [3329, 0]
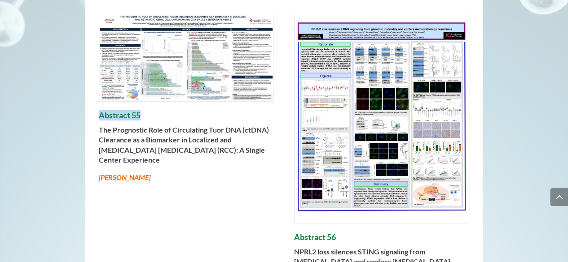
drag, startPoint x: 97, startPoint y: 91, endPoint x: 140, endPoint y: 89, distance: 42.7
click at [140, 89] on div "Abstract 55 The Prognostic Role of Circulating Tuor DNA (ctDNA) Clearance as a …" at bounding box center [283, 154] width 397 height 303
drag, startPoint x: 92, startPoint y: 100, endPoint x: 145, endPoint y: 137, distance: 64.7
click at [139, 134] on div "Abstract 55 The Prognostic Role of Circulating Tuor DNA (ctDNA) Clearance as a …" at bounding box center [283, 154] width 397 height 303
drag, startPoint x: 96, startPoint y: 149, endPoint x: 187, endPoint y: 150, distance: 90.6
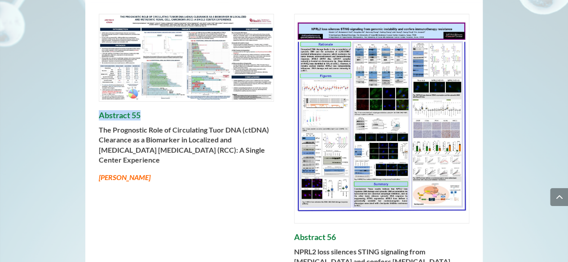
click at [187, 150] on div "Abstract 55 The Prognostic Role of Circulating Tuor DNA (ctDNA) Clearance as a …" at bounding box center [283, 154] width 397 height 303
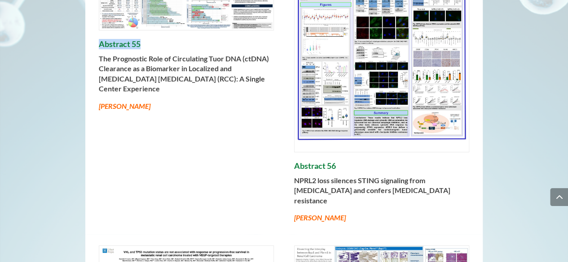
scroll to position [3403, 0]
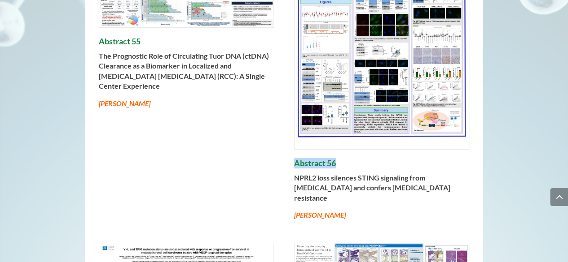
drag, startPoint x: 295, startPoint y: 139, endPoint x: 345, endPoint y: 138, distance: 50.2
click at [345, 159] on h4 "Abstract 56" at bounding box center [381, 166] width 175 height 14
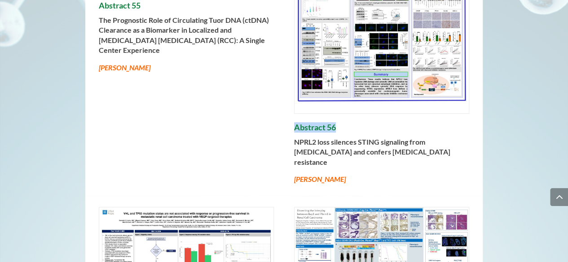
scroll to position [3440, 0]
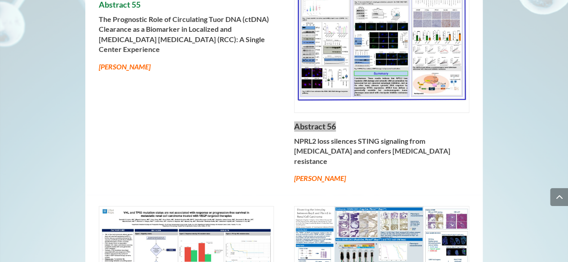
drag, startPoint x: 334, startPoint y: 116, endPoint x: 451, endPoint y: 125, distance: 117.4
click at [451, 125] on div "Abstract 55 The Prognostic Role of Circulating Tuor DNA (ctDNA) Clearance as a …" at bounding box center [283, 43] width 397 height 303
click at [293, 139] on div "Abstract 55 The Prognostic Role of Circulating Tuor DNA (ctDNA) Clearance as a …" at bounding box center [283, 43] width 397 height 303
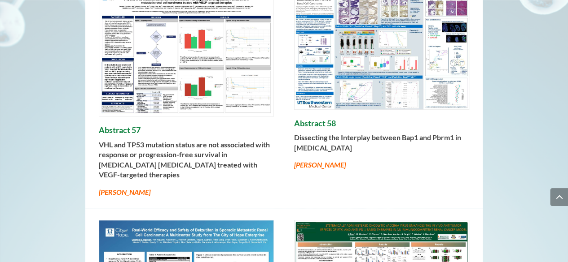
scroll to position [3659, 0]
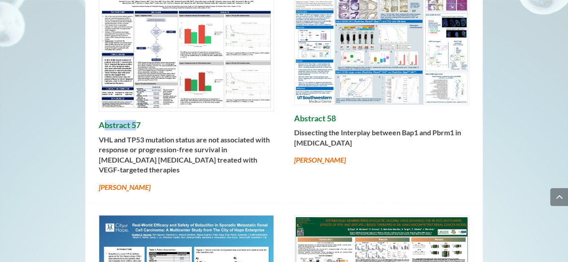
drag, startPoint x: 103, startPoint y: 89, endPoint x: 137, endPoint y: 86, distance: 33.8
click at [137, 121] on h4 "Abstract 57" at bounding box center [186, 128] width 175 height 14
drag, startPoint x: 101, startPoint y: 86, endPoint x: 152, endPoint y: 87, distance: 50.2
click at [152, 121] on h4 "Abstract 57" at bounding box center [186, 128] width 175 height 14
drag, startPoint x: 117, startPoint y: 115, endPoint x: 132, endPoint y: 137, distance: 26.5
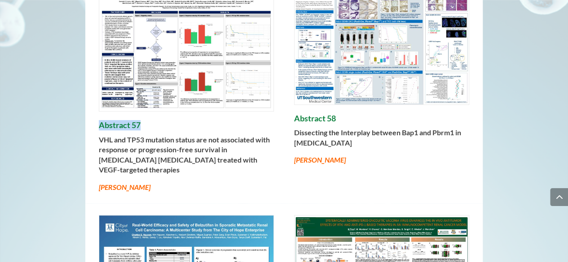
click at [132, 137] on p "VHL and TP53 mutation status are not associated with response or progression-fr…" at bounding box center [186, 159] width 175 height 48
drag, startPoint x: 157, startPoint y: 166, endPoint x: 131, endPoint y: 162, distance: 26.2
drag, startPoint x: 100, startPoint y: 149, endPoint x: 195, endPoint y: 154, distance: 94.8
click at [195, 183] on p "Daniela V. Castro" at bounding box center [186, 188] width 175 height 10
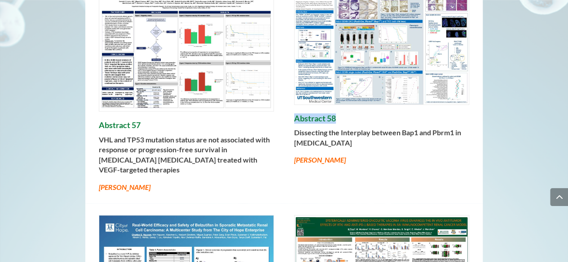
click at [336, 80] on div "Abstract 57 VHL and TP53 mutation status are not associated with response or pr…" at bounding box center [283, 90] width 397 height 227
drag, startPoint x: 289, startPoint y: 96, endPoint x: 390, endPoint y: 111, distance: 102.1
click at [390, 111] on div "Abstract 57 VHL and TP53 mutation status are not associated with response or pr…" at bounding box center [283, 90] width 397 height 227
drag, startPoint x: 298, startPoint y: 122, endPoint x: 346, endPoint y: 122, distance: 48.0
click at [346, 155] on p "Bingqing Xie" at bounding box center [381, 160] width 175 height 10
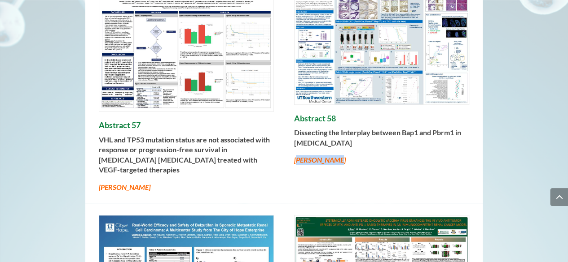
scroll to position [3658, 0]
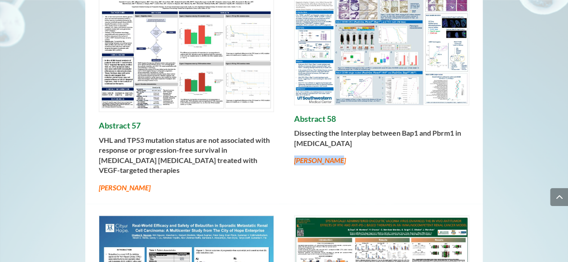
drag, startPoint x: 321, startPoint y: 125, endPoint x: 330, endPoint y: 128, distance: 9.4
click at [330, 128] on div "Abstract 57 VHL and TP53 mutation status are not associated with response or pr…" at bounding box center [283, 90] width 397 height 227
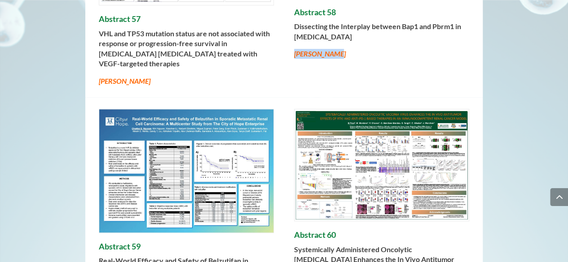
scroll to position [3770, 0]
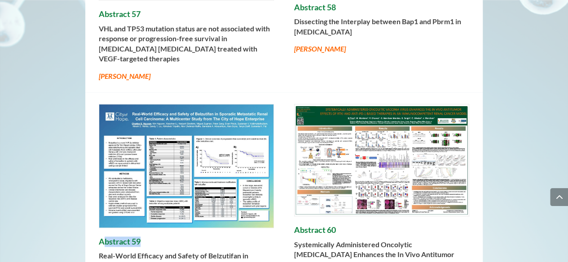
drag, startPoint x: 105, startPoint y: 205, endPoint x: 162, endPoint y: 204, distance: 56.1
click at [162, 237] on h4 "Abstract 59" at bounding box center [186, 244] width 175 height 14
drag, startPoint x: 96, startPoint y: 204, endPoint x: 154, endPoint y: 204, distance: 58.3
click at [154, 204] on div "Abstract 59 Real-World Efficacy and Safety of Belzutifan in Sporadic Metastatic…" at bounding box center [283, 201] width 397 height 218
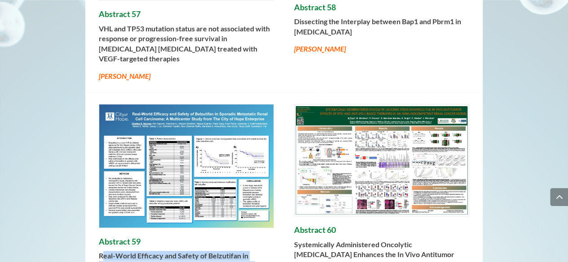
drag, startPoint x: 101, startPoint y: 216, endPoint x: 247, endPoint y: 244, distance: 148.9
drag, startPoint x: 249, startPoint y: 242, endPoint x: 293, endPoint y: 221, distance: 48.2
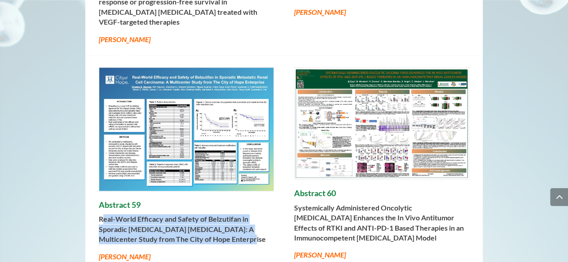
drag, startPoint x: 99, startPoint y: 221, endPoint x: 153, endPoint y: 222, distance: 53.4
click at [150, 253] on span "Charles B. Nguyen" at bounding box center [125, 257] width 52 height 9
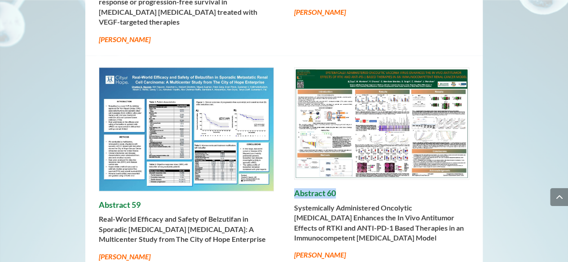
drag, startPoint x: 316, startPoint y: 157, endPoint x: 346, endPoint y: 157, distance: 30.1
click at [346, 189] on h4 "Abstract 60" at bounding box center [381, 196] width 175 height 14
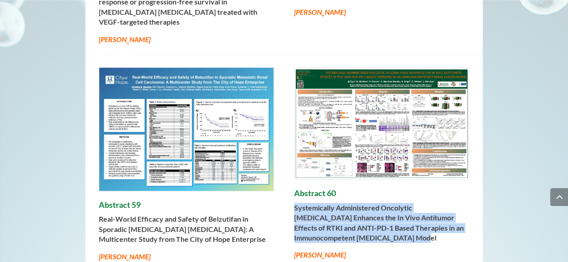
drag, startPoint x: 292, startPoint y: 166, endPoint x: 359, endPoint y: 201, distance: 75.5
click at [359, 201] on div "Abstract 59 Real-World Efficacy and Safety of Belzutifan in Sporadic Metastatic…" at bounding box center [283, 165] width 397 height 218
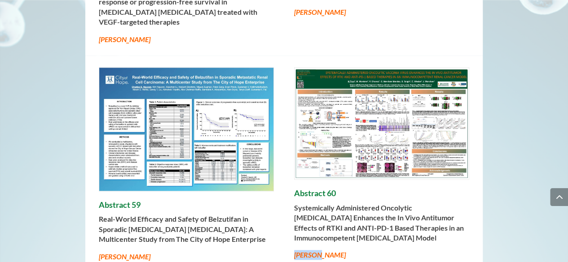
drag, startPoint x: 295, startPoint y: 221, endPoint x: 314, endPoint y: 221, distance: 18.4
click at [314, 251] on span "N. Tran" at bounding box center [320, 255] width 52 height 9
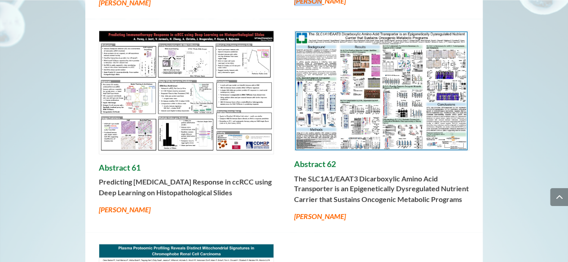
scroll to position [4063, 0]
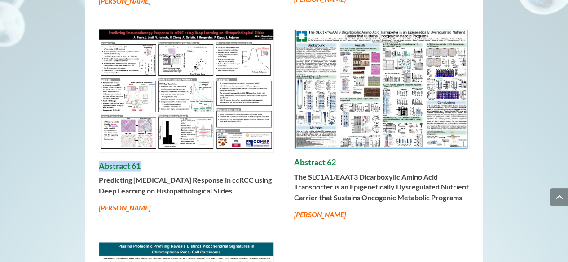
drag, startPoint x: 100, startPoint y: 124, endPoint x: 139, endPoint y: 128, distance: 39.2
click at [139, 162] on h4 "Abstract 61" at bounding box center [186, 169] width 175 height 14
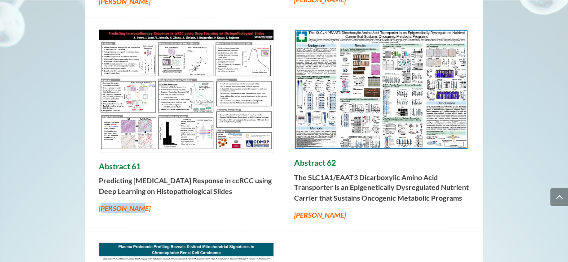
drag, startPoint x: 101, startPoint y: 167, endPoint x: 138, endPoint y: 168, distance: 36.8
click at [138, 203] on p "S. Rajaram" at bounding box center [186, 208] width 175 height 10
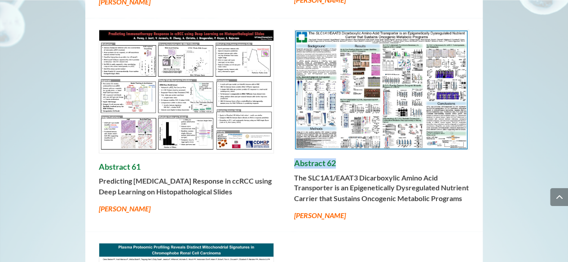
drag, startPoint x: 293, startPoint y: 124, endPoint x: 345, endPoint y: 132, distance: 51.8
click at [345, 132] on div "Abstract 61 Predicting Immunotherapy Response in ccRCC using Deep Learning on H…" at bounding box center [283, 125] width 397 height 214
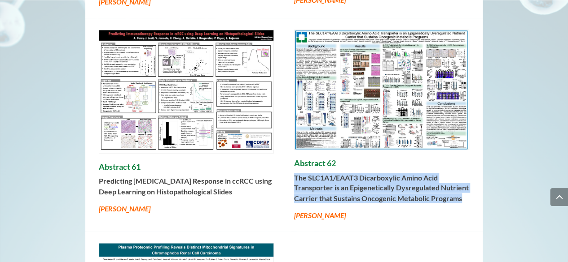
drag, startPoint x: 293, startPoint y: 140, endPoint x: 469, endPoint y: 163, distance: 176.8
click at [469, 163] on div "Abstract 61 Predicting Immunotherapy Response in ccRCC using Deep Learning on H…" at bounding box center [283, 125] width 397 height 214
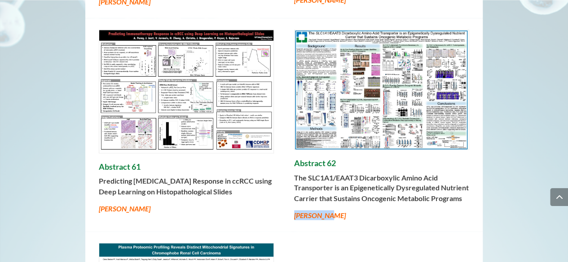
drag, startPoint x: 291, startPoint y: 176, endPoint x: 344, endPoint y: 176, distance: 52.9
click at [344, 176] on div "Abstract 61 Predicting Immunotherapy Response in ccRCC using Deep Learning on H…" at bounding box center [283, 125] width 397 height 214
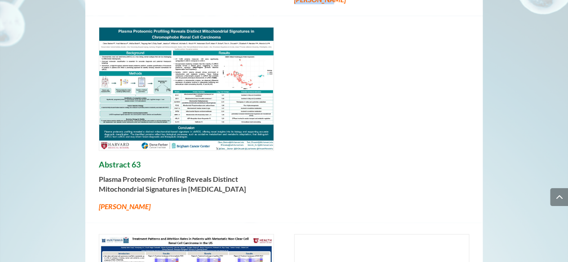
scroll to position [4281, 0]
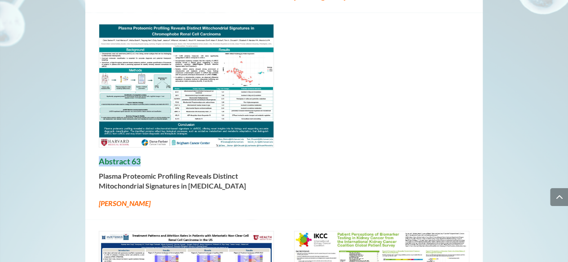
drag, startPoint x: 122, startPoint y: 123, endPoint x: 141, endPoint y: 127, distance: 20.1
click at [141, 127] on div "Abstract 63 Plasma Proteomic Profiling Reveals Distinct Mitochondrial Signature…" at bounding box center [283, 116] width 397 height 207
drag, startPoint x: 97, startPoint y: 135, endPoint x: 139, endPoint y: 161, distance: 49.8
click at [139, 161] on div "Abstract 63 Plasma Proteomic Profiling Reveals Distinct Mitochondrial Signature…" at bounding box center [283, 116] width 397 height 207
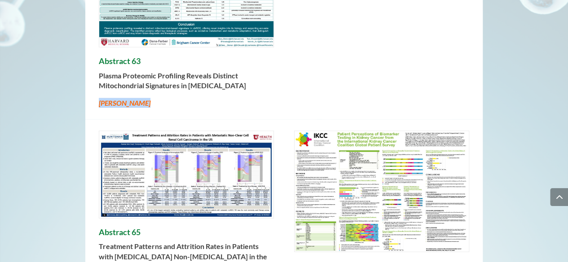
scroll to position [4428, 0]
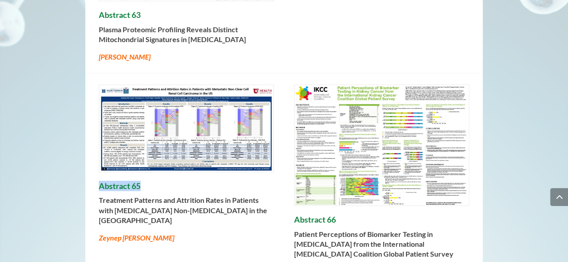
drag, startPoint x: 104, startPoint y: 157, endPoint x: 159, endPoint y: 157, distance: 54.7
click at [159, 182] on h4 "Abstract 65" at bounding box center [186, 189] width 175 height 14
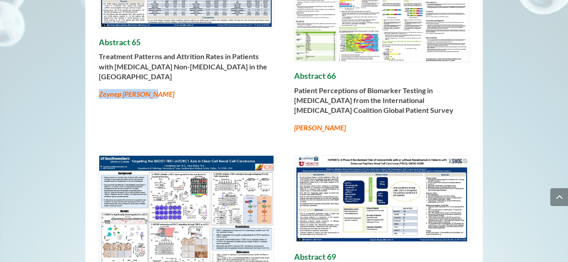
scroll to position [4574, 0]
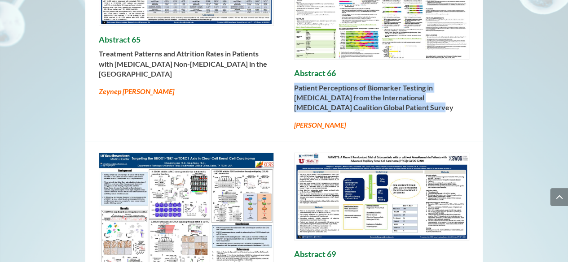
drag, startPoint x: 364, startPoint y: 89, endPoint x: 294, endPoint y: 57, distance: 76.7
click at [294, 83] on p "Patient Perceptions of Biomarker Testing in Kidney Cancer from the Internationa…" at bounding box center [381, 101] width 175 height 37
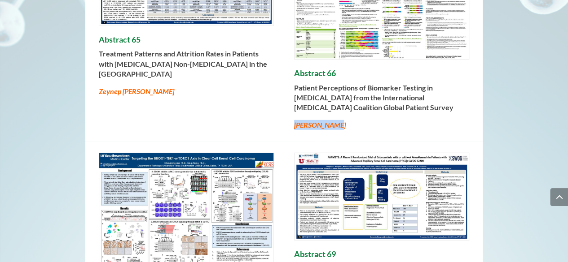
drag, startPoint x: 297, startPoint y: 98, endPoint x: 340, endPoint y: 98, distance: 43.1
click at [340, 120] on p "Eric Jonasch" at bounding box center [381, 125] width 175 height 10
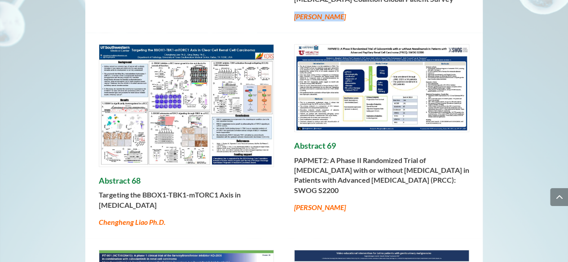
scroll to position [4685, 0]
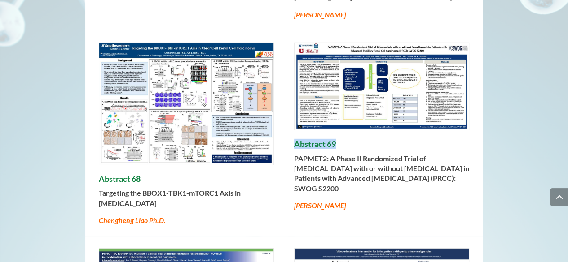
drag, startPoint x: 291, startPoint y: 117, endPoint x: 337, endPoint y: 116, distance: 46.7
click at [337, 116] on div "Abstract 68 Targeting the BBOX1-TBK1-mTORC1 Axis in Clear Cell Renal Cell Carci…" at bounding box center [283, 134] width 397 height 206
drag, startPoint x: 404, startPoint y: 162, endPoint x: 288, endPoint y: 131, distance: 120.5
click at [288, 131] on div "Abstract 68 Targeting the BBOX1-TBK1-mTORC1 Axis in Clear Cell Renal Cell Carci…" at bounding box center [283, 134] width 397 height 206
drag, startPoint x: 361, startPoint y: 183, endPoint x: 316, endPoint y: 173, distance: 45.8
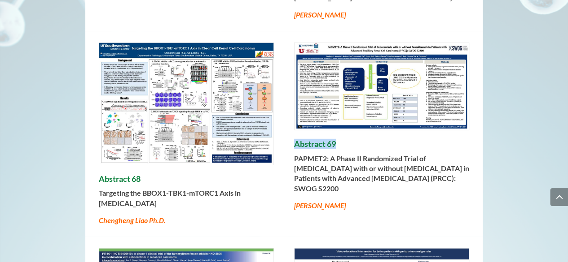
click at [295, 187] on div "Abstract 68 Targeting the BBOX1-TBK1-mTORC1 Axis in Clear Cell Renal Cell Carci…" at bounding box center [283, 134] width 397 height 206
drag, startPoint x: 97, startPoint y: 167, endPoint x: 182, endPoint y: 179, distance: 85.5
click at [182, 179] on div "Abstract 68 Targeting the BBOX1-TBK1-mTORC1 Axis in Clear Cell Renal Cell Carci…" at bounding box center [283, 134] width 397 height 206
drag, startPoint x: 106, startPoint y: 195, endPoint x: 178, endPoint y: 196, distance: 71.8
click at [178, 196] on div "Abstract 68 Targeting the BBOX1-TBK1-mTORC1 Axis in Clear Cell Renal Cell Carci…" at bounding box center [283, 134] width 397 height 206
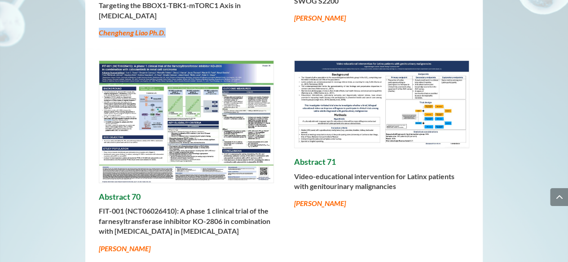
scroll to position [4876, 0]
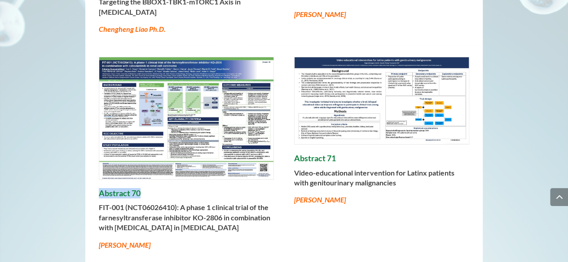
drag, startPoint x: 108, startPoint y: 181, endPoint x: 254, endPoint y: 207, distance: 148.6
click at [254, 207] on div "Abstract 70 FIT-001 (NCT06026410): A phase 1 clinical trial of the farnesyltran…" at bounding box center [283, 154] width 397 height 216
drag, startPoint x: 93, startPoint y: 220, endPoint x: 175, endPoint y: 223, distance: 81.7
click at [175, 223] on div "Abstract 70 FIT-001 (NCT06026410): A phase 1 clinical trial of the farnesyltran…" at bounding box center [283, 154] width 397 height 216
drag, startPoint x: 295, startPoint y: 133, endPoint x: 348, endPoint y: 135, distance: 53.4
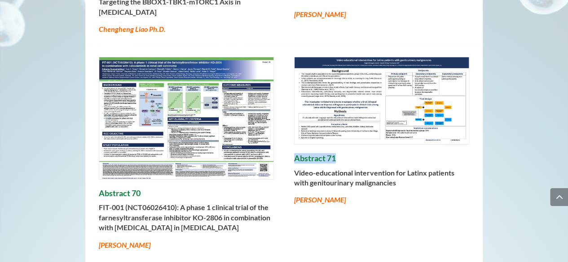
click at [348, 154] on h4 "Abstract 71" at bounding box center [381, 161] width 175 height 14
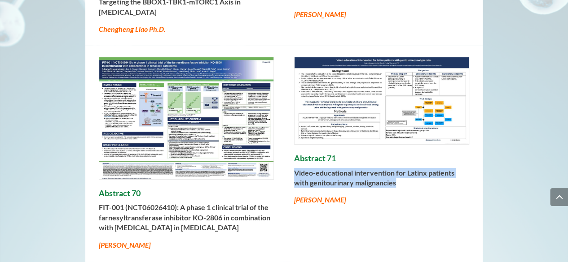
drag, startPoint x: 331, startPoint y: 153, endPoint x: 296, endPoint y: 183, distance: 46.1
click at [405, 164] on div "Abstract 70 FIT-001 (NCT06026410): A phase 1 clinical trial of the farnesyltran…" at bounding box center [283, 154] width 397 height 216
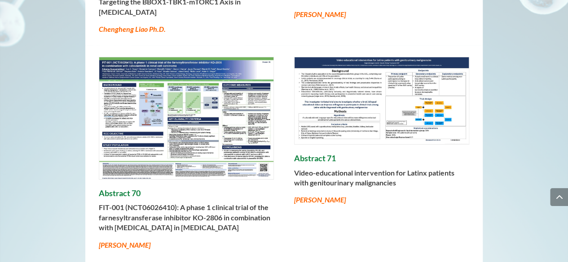
click at [300, 195] on p "Regina Barragan-Carrillo" at bounding box center [381, 200] width 175 height 10
drag, startPoint x: 294, startPoint y: 175, endPoint x: 369, endPoint y: 180, distance: 75.1
click at [369, 180] on div "Abstract 70 FIT-001 (NCT06026410): A phase 1 clinical trial of the farnesyltran…" at bounding box center [283, 154] width 397 height 216
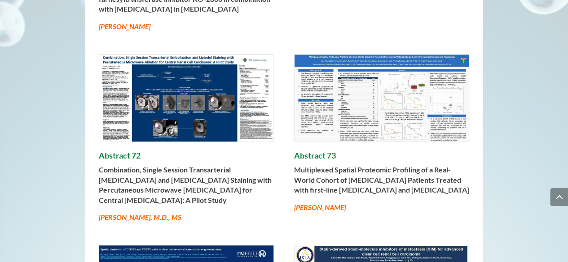
scroll to position [5096, 0]
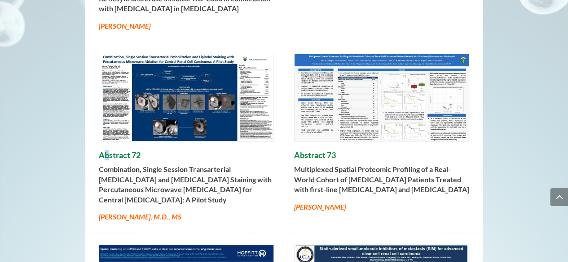
drag, startPoint x: 102, startPoint y: 127, endPoint x: 107, endPoint y: 128, distance: 4.7
click at [107, 151] on h4 "Abstract 72" at bounding box center [186, 158] width 175 height 14
drag, startPoint x: 101, startPoint y: 131, endPoint x: 151, endPoint y: 133, distance: 49.9
click at [151, 151] on h4 "Abstract 72" at bounding box center [186, 158] width 175 height 14
click at [99, 165] on strong "Combination, Single Session Transarterial Embolization and Lipiodol Staining wi…" at bounding box center [185, 184] width 173 height 39
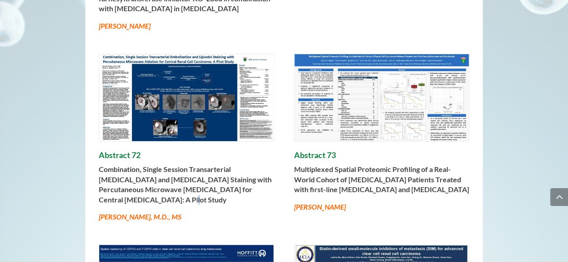
click at [141, 175] on p "Combination, Single Session Transarterial Embolization and Lipiodol Staining wi…" at bounding box center [186, 189] width 175 height 48
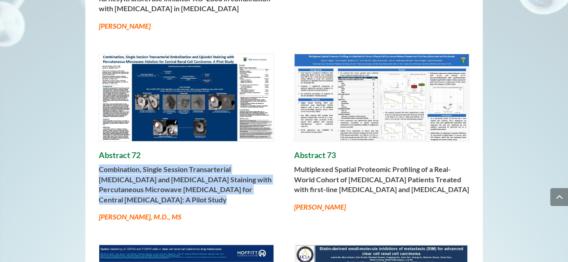
drag, startPoint x: 128, startPoint y: 165, endPoint x: 100, endPoint y: 141, distance: 36.6
click at [100, 165] on strong "Combination, Single Session Transarterial Embolization and Lipiodol Staining wi…" at bounding box center [185, 184] width 173 height 39
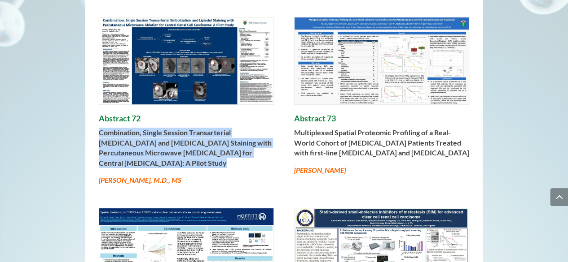
scroll to position [5133, 0]
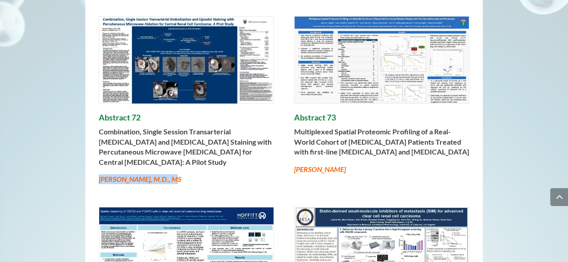
drag, startPoint x: 175, startPoint y: 152, endPoint x: 99, endPoint y: 157, distance: 76.0
click at [99, 175] on p "Ahmed Farhan, M.D., MS" at bounding box center [186, 180] width 175 height 10
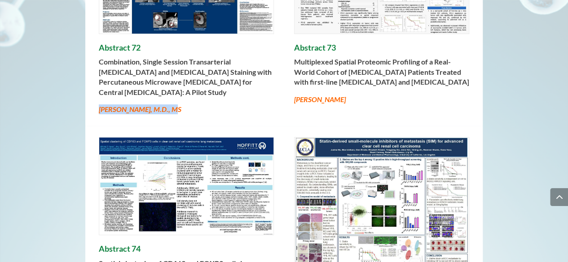
scroll to position [5207, 0]
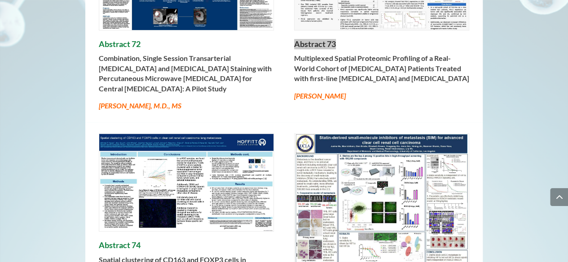
drag, startPoint x: 325, startPoint y: 14, endPoint x: 341, endPoint y: 15, distance: 16.6
click at [342, 39] on h4 "Abstract 73" at bounding box center [381, 46] width 175 height 14
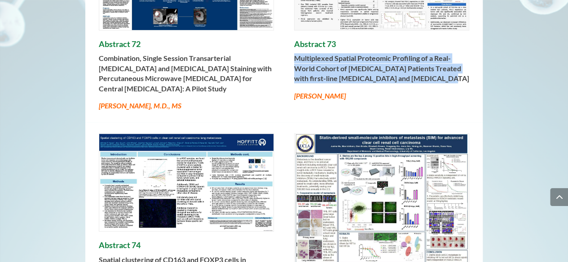
drag, startPoint x: 450, startPoint y: 55, endPoint x: 294, endPoint y: 33, distance: 156.8
click at [294, 53] on p "Multiplexed Spatial Proteomic Profiling of a Real-World Cohort of Renal Cell Ca…" at bounding box center [381, 71] width 175 height 37
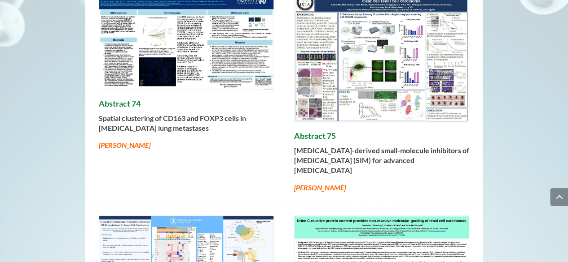
scroll to position [5353, 0]
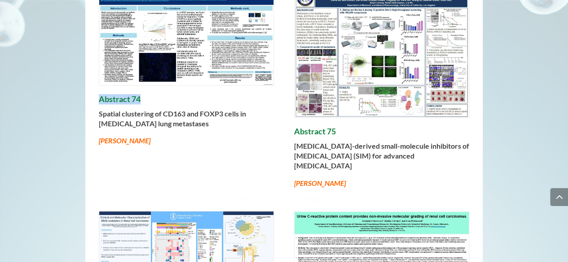
drag, startPoint x: 100, startPoint y: 74, endPoint x: 140, endPoint y: 73, distance: 39.9
click at [140, 95] on h4 "Abstract 74" at bounding box center [186, 102] width 175 height 14
drag, startPoint x: 105, startPoint y: 87, endPoint x: 249, endPoint y: 105, distance: 145.5
click at [249, 109] on p "Spatial clustering of CD163 and FOXP3 cells in clear cell renal cell carcinoma …" at bounding box center [186, 122] width 175 height 27
drag, startPoint x: 99, startPoint y: 115, endPoint x: 153, endPoint y: 114, distance: 54.7
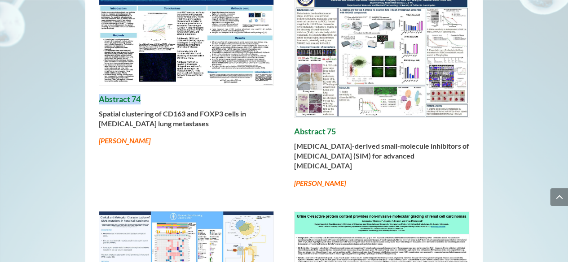
click at [153, 136] on p "Mitchell T. Hayes" at bounding box center [186, 141] width 175 height 10
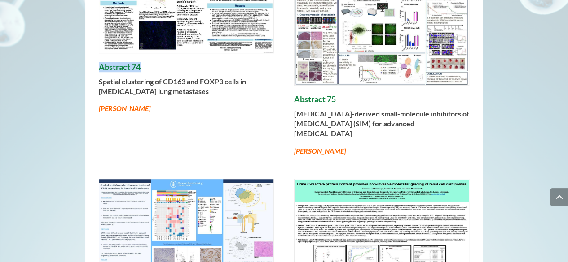
scroll to position [5390, 0]
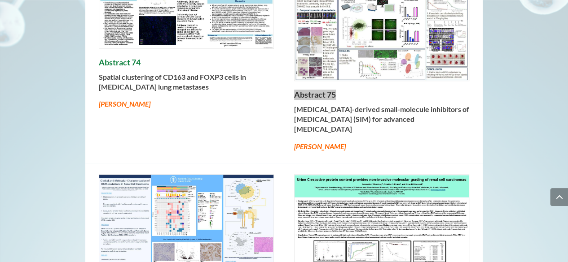
drag, startPoint x: 288, startPoint y: 66, endPoint x: 350, endPoint y: 67, distance: 61.9
click at [351, 67] on div "Abstract 74 Spatial clustering of CD163 and FOXP3 cells in clear cell renal cel…" at bounding box center [283, 51] width 397 height 224
drag, startPoint x: 288, startPoint y: 83, endPoint x: 386, endPoint y: 127, distance: 107.3
click at [449, 100] on div "Abstract 74 Spatial clustering of CD163 and FOXP3 cells in clear cell renal cel…" at bounding box center [283, 51] width 397 height 224
drag, startPoint x: 294, startPoint y: 117, endPoint x: 323, endPoint y: 115, distance: 28.7
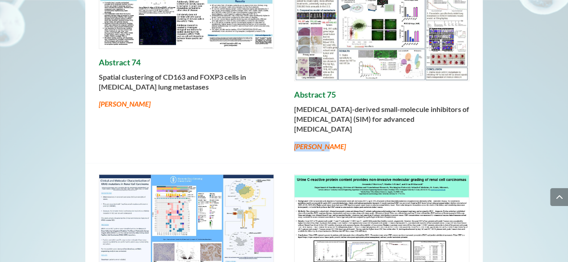
click at [323, 115] on div "Abstract 74 Spatial clustering of CD163 and FOXP3 cells in clear cell renal cel…" at bounding box center [283, 51] width 397 height 224
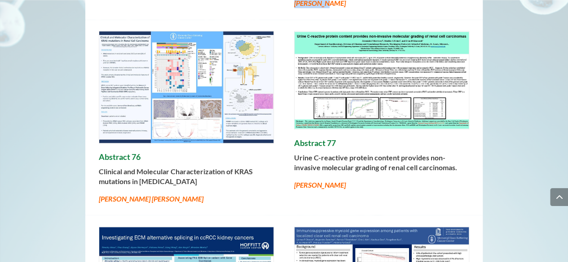
scroll to position [5537, 0]
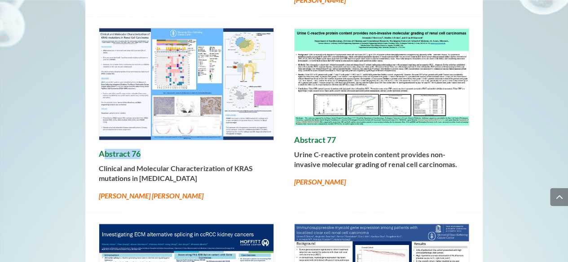
click at [140, 149] on h4 "Abstract 76" at bounding box center [186, 156] width 175 height 14
drag, startPoint x: 100, startPoint y: 119, endPoint x: 146, endPoint y: 118, distance: 45.3
click at [146, 149] on h4 "Abstract 76" at bounding box center [186, 156] width 175 height 14
drag, startPoint x: 96, startPoint y: 131, endPoint x: 240, endPoint y: 144, distance: 144.2
click at [240, 144] on div "Abstract 76 Clinical and Molecular Characterization of KRAS mutations in Renal …" at bounding box center [283, 115] width 397 height 196
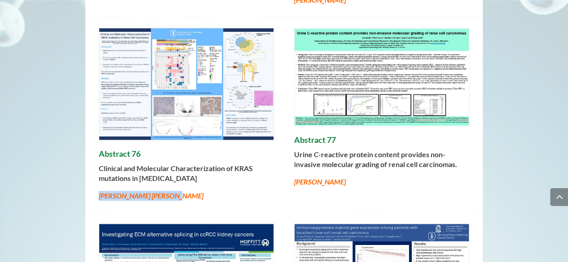
drag, startPoint x: 100, startPoint y: 158, endPoint x: 173, endPoint y: 159, distance: 72.7
click at [173, 191] on p "Andrea Lopez Sanmiguel" at bounding box center [186, 196] width 175 height 10
drag, startPoint x: 293, startPoint y: 93, endPoint x: 341, endPoint y: 98, distance: 48.3
click at [341, 98] on div "Abstract 76 Clinical and Molecular Characterization of KRAS mutations in Renal …" at bounding box center [283, 115] width 397 height 196
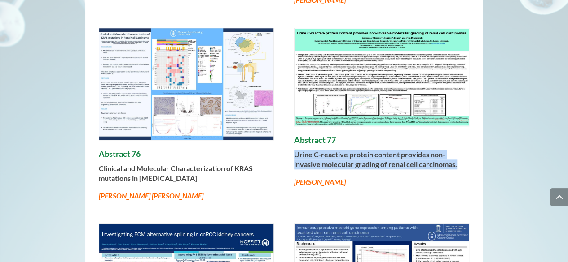
drag, startPoint x: 290, startPoint y: 115, endPoint x: 464, endPoint y: 136, distance: 175.3
click at [464, 136] on div "Abstract 76 Clinical and Molecular Characterization of KRAS mutations in Renal …" at bounding box center [283, 115] width 397 height 196
drag, startPoint x: 300, startPoint y: 147, endPoint x: 357, endPoint y: 148, distance: 57.0
click at [357, 177] on p "Jeremiah J Morrissey" at bounding box center [381, 182] width 175 height 10
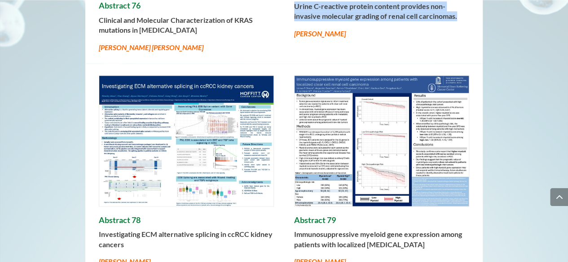
scroll to position [5682, 0]
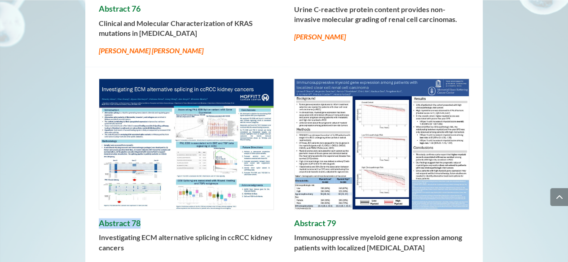
drag, startPoint x: 94, startPoint y: 188, endPoint x: 145, endPoint y: 191, distance: 51.2
click at [145, 191] on div "Abstract 78 Investigating ECM alternative splicing in ccRCC kidney cancers Timo…" at bounding box center [283, 174] width 397 height 214
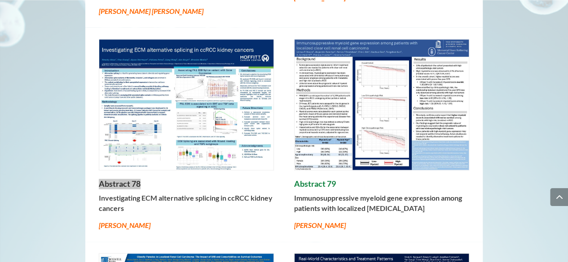
scroll to position [5722, 0]
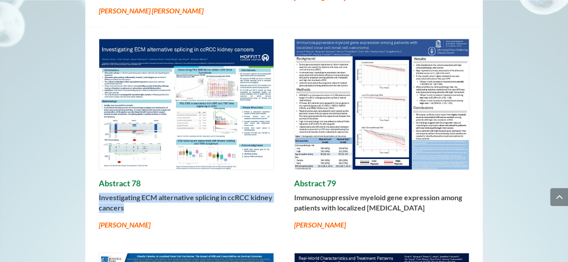
drag, startPoint x: 99, startPoint y: 157, endPoint x: 122, endPoint y: 171, distance: 27.2
click at [122, 193] on strong "Investigating ECM alternative splicing in ccRCC kidney cancers" at bounding box center [186, 202] width 174 height 18
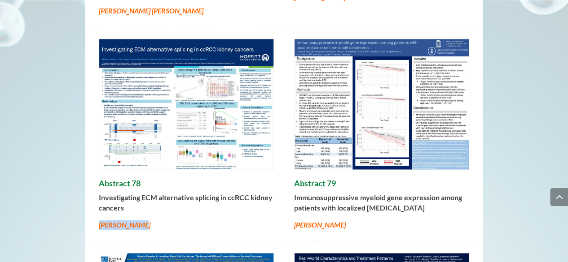
drag, startPoint x: 110, startPoint y: 187, endPoint x: 144, endPoint y: 187, distance: 33.2
click at [144, 220] on p "Timothy Shaw" at bounding box center [186, 225] width 175 height 10
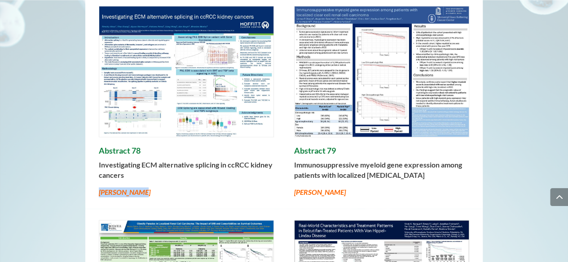
scroll to position [5760, 0]
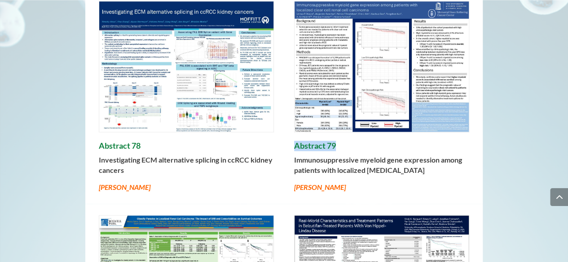
drag, startPoint x: 306, startPoint y: 109, endPoint x: 345, endPoint y: 109, distance: 39.5
click at [345, 109] on div "Abstract 78 Investigating ECM alternative splicing in ccRCC kidney cancers Timo…" at bounding box center [283, 96] width 397 height 214
drag, startPoint x: 293, startPoint y: 121, endPoint x: 468, endPoint y: 140, distance: 176.4
click at [468, 140] on div "Abstract 78 Investigating ECM alternative splicing in ccRCC kidney cancers Timo…" at bounding box center [283, 96] width 397 height 214
drag, startPoint x: 337, startPoint y: 150, endPoint x: 349, endPoint y: 150, distance: 11.7
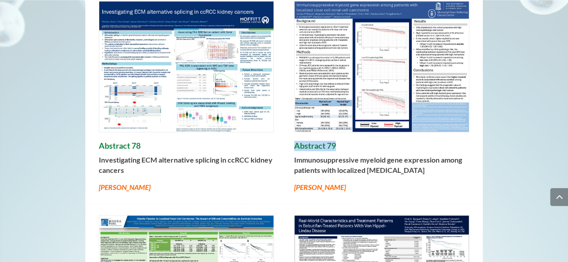
click at [349, 150] on div "Abstract 78 Investigating ECM alternative splicing in ccRCC kidney cancers Timo…" at bounding box center [283, 96] width 397 height 214
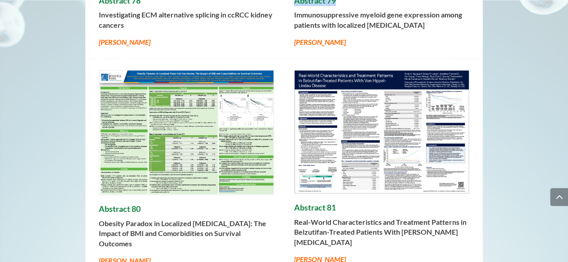
scroll to position [5906, 0]
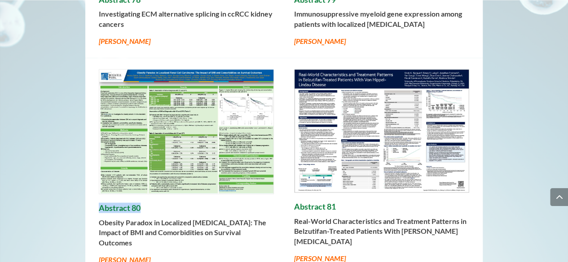
drag, startPoint x: 92, startPoint y: 173, endPoint x: 139, endPoint y: 172, distance: 46.7
click at [139, 172] on div "Abstract 80 Obesity Paradox in Localized Renal Cell Carcinoma: The Impact of BM…" at bounding box center [283, 167] width 397 height 218
drag, startPoint x: 98, startPoint y: 183, endPoint x: 140, endPoint y: 211, distance: 50.5
click at [140, 211] on div "Abstract 80 Obesity Paradox in Localized Renal Cell Carcinoma: The Impact of BM…" at bounding box center [283, 167] width 397 height 218
drag, startPoint x: 122, startPoint y: 227, endPoint x: 139, endPoint y: 227, distance: 17.0
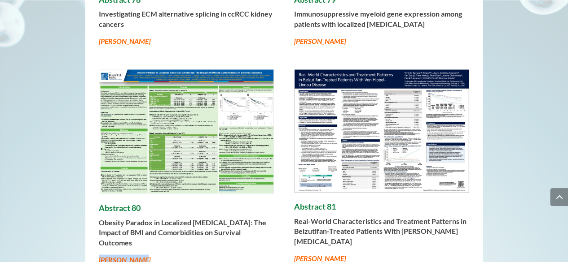
click at [139, 227] on div "Abstract 80 Obesity Paradox in Localized Renal Cell Carcinoma: The Impact of BM…" at bounding box center [283, 167] width 397 height 218
drag, startPoint x: 152, startPoint y: 226, endPoint x: 302, endPoint y: 220, distance: 150.9
click at [99, 255] on p "Monica Sarker" at bounding box center [186, 260] width 175 height 10
drag, startPoint x: 293, startPoint y: 173, endPoint x: 340, endPoint y: 173, distance: 47.6
click at [340, 173] on div "Abstract 80 Obesity Paradox in Localized Renal Cell Carcinoma: The Impact of BM…" at bounding box center [283, 167] width 397 height 218
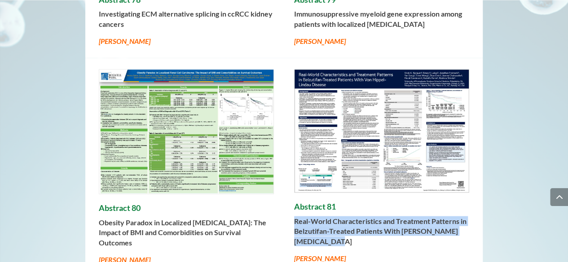
drag, startPoint x: 293, startPoint y: 180, endPoint x: 318, endPoint y: 204, distance: 34.3
click at [318, 217] on strong "Real-World Characteristics and Treatment Patterns in Belzutifan-Treated Patient…" at bounding box center [380, 231] width 172 height 29
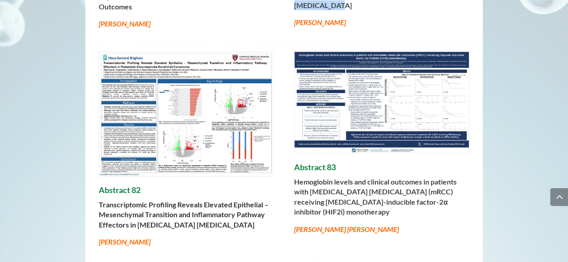
scroll to position [6160, 0]
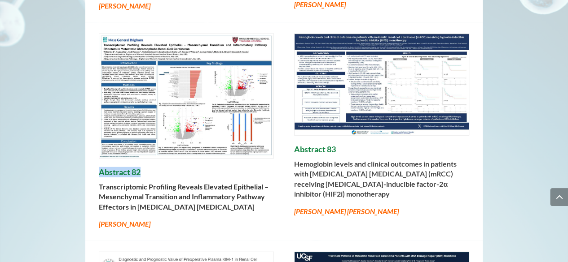
click at [141, 137] on div "Abstract 82 Transcriptomic Profiling Reveals Elevated Epithelial – Mesenchymal …" at bounding box center [283, 131] width 397 height 218
drag, startPoint x: 97, startPoint y: 150, endPoint x: 141, endPoint y: 181, distance: 53.9
click at [140, 180] on div "Abstract 82 Transcriptomic Profiling Reveals Elevated Epithelial – Mesenchymal …" at bounding box center [283, 131] width 397 height 218
drag, startPoint x: 99, startPoint y: 202, endPoint x: 138, endPoint y: 202, distance: 39.0
click at [138, 219] on p "Wafaa Bzeih" at bounding box center [186, 224] width 175 height 10
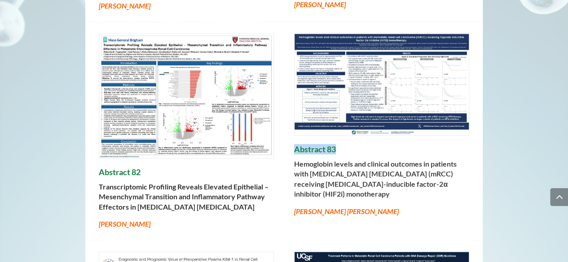
drag, startPoint x: 310, startPoint y: 107, endPoint x: 343, endPoint y: 108, distance: 33.7
click at [343, 108] on div "Abstract 82 Transcriptomic Profiling Reveals Elevated Epithelial – Mesenchymal …" at bounding box center [283, 131] width 397 height 218
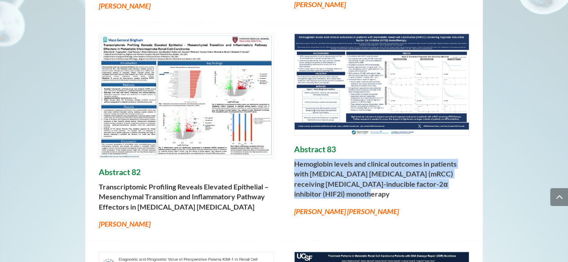
drag, startPoint x: 291, startPoint y: 123, endPoint x: 345, endPoint y: 163, distance: 66.8
click at [345, 163] on div "Abstract 82 Transcriptomic Profiling Reveals Elevated Epithelial – Mesenchymal …" at bounding box center [283, 131] width 397 height 218
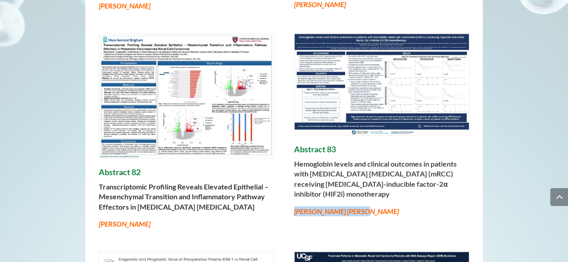
drag, startPoint x: 289, startPoint y: 171, endPoint x: 371, endPoint y: 181, distance: 82.7
click at [371, 181] on div "Abstract 82 Transcriptomic Profiling Reveals Elevated Epithelial – Mesenchymal …" at bounding box center [283, 131] width 397 height 218
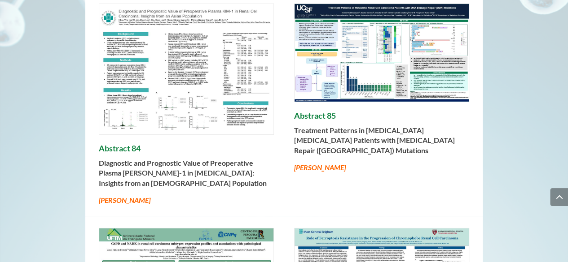
scroll to position [6415, 0]
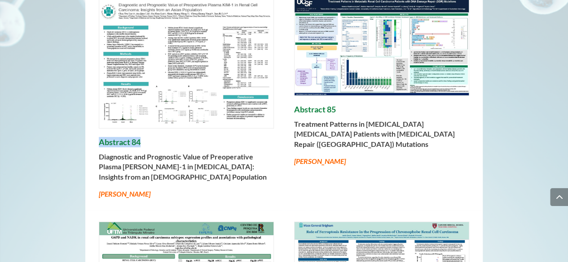
drag, startPoint x: 126, startPoint y: 116, endPoint x: 140, endPoint y: 116, distance: 13.9
click at [140, 138] on h4 "Abstract 84" at bounding box center [186, 145] width 175 height 14
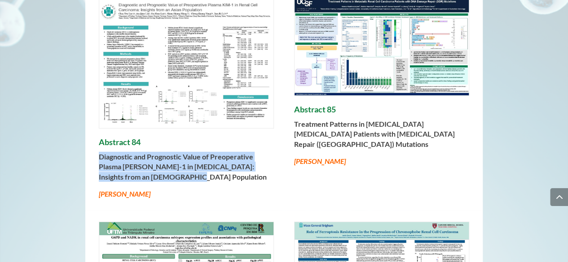
drag, startPoint x: 122, startPoint y: 135, endPoint x: 162, endPoint y: 149, distance: 42.6
click at [162, 149] on div "Abstract 84 Diagnostic and Prognostic Value of Preoperative Plasma KIM-1 in Ren…" at bounding box center [283, 98] width 397 height 225
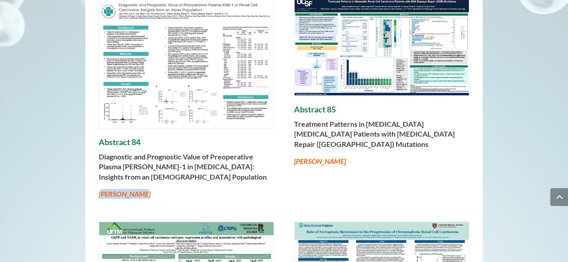
drag, startPoint x: 102, startPoint y: 170, endPoint x: 138, endPoint y: 171, distance: 35.9
click at [138, 189] on p "Chia-Yen Lin" at bounding box center [186, 194] width 175 height 10
drag, startPoint x: 100, startPoint y: 169, endPoint x: 142, endPoint y: 169, distance: 41.7
click at [142, 189] on p "Chia-Yen Lin" at bounding box center [186, 194] width 175 height 10
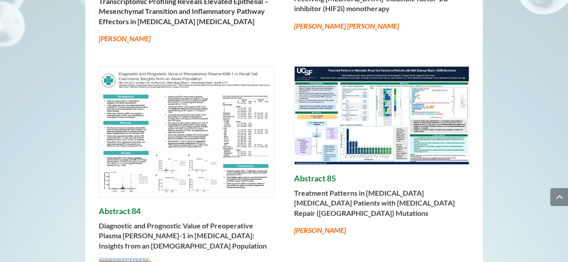
scroll to position [6344, 0]
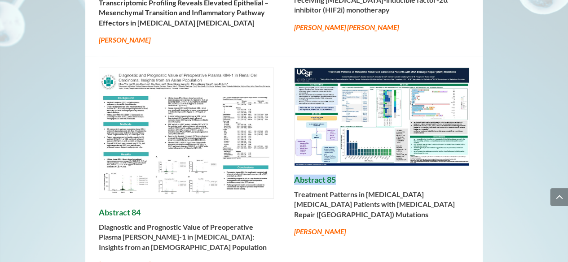
drag, startPoint x: 291, startPoint y: 150, endPoint x: 336, endPoint y: 150, distance: 44.9
click at [336, 150] on div "Abstract 84 Diagnostic and Prognostic Value of Preoperative Plasma KIM-1 in Ren…" at bounding box center [283, 169] width 397 height 225
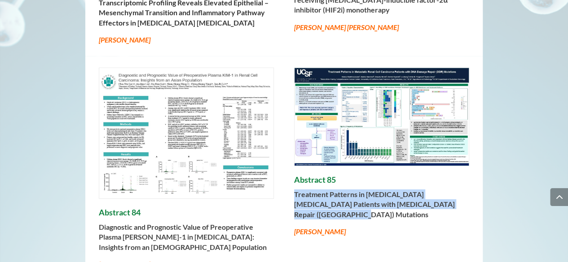
drag, startPoint x: 301, startPoint y: 170, endPoint x: 326, endPoint y: 188, distance: 31.1
click at [326, 188] on div "Abstract 84 Diagnostic and Prognostic Value of Preoperative Plasma KIM-1 in Ren…" at bounding box center [283, 169] width 397 height 225
drag, startPoint x: 293, startPoint y: 202, endPoint x: 363, endPoint y: 206, distance: 70.1
click at [363, 206] on div "Abstract 84 Diagnostic and Prognostic Value of Preoperative Plasma KIM-1 in Ren…" at bounding box center [283, 169] width 397 height 225
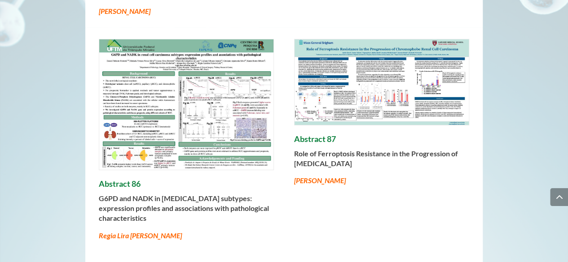
scroll to position [6599, 0]
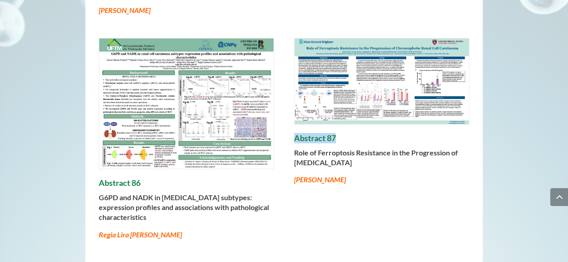
drag, startPoint x: 289, startPoint y: 110, endPoint x: 336, endPoint y: 113, distance: 47.2
click at [336, 113] on div "Abstract 86 G6PD and NADK in renal cell carcinoma subtypes: expression profiles…" at bounding box center [283, 139] width 397 height 225
drag, startPoint x: 294, startPoint y: 127, endPoint x: 424, endPoint y: 141, distance: 130.4
click at [424, 148] on p "Role of Ferroptosis Resistance in the Progression of Chromophobe Renal Cell Car…" at bounding box center [381, 161] width 175 height 27
drag, startPoint x: 311, startPoint y: 157, endPoint x: 331, endPoint y: 157, distance: 19.7
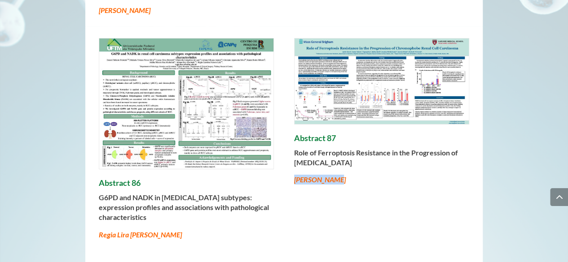
click at [331, 157] on div "Abstract 86 G6PD and NADK in renal cell carcinoma subtypes: expression profiles…" at bounding box center [283, 139] width 397 height 225
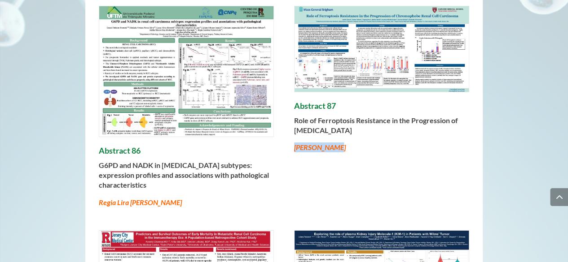
scroll to position [6636, 0]
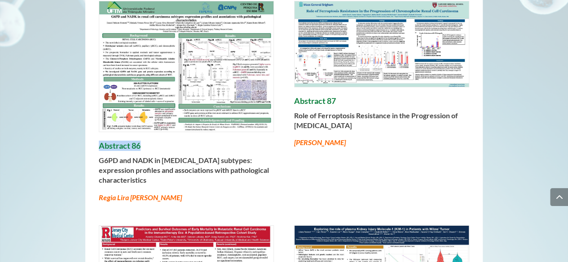
drag, startPoint x: 113, startPoint y: 122, endPoint x: 140, endPoint y: 120, distance: 27.4
click at [140, 141] on h4 "Abstract 86" at bounding box center [186, 148] width 175 height 14
drag, startPoint x: 135, startPoint y: 140, endPoint x: 150, endPoint y: 150, distance: 18.3
click at [150, 150] on div "Abstract 86 G6PD and NADK in renal cell carcinoma subtypes: expression profiles…" at bounding box center [283, 102] width 397 height 225
drag, startPoint x: 153, startPoint y: 175, endPoint x: 245, endPoint y: 181, distance: 92.6
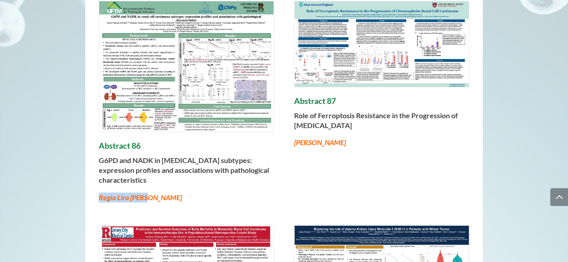
click at [96, 172] on div "Abstract 86 G6PD and NADK in renal cell carcinoma subtypes: expression profiles…" at bounding box center [283, 102] width 397 height 225
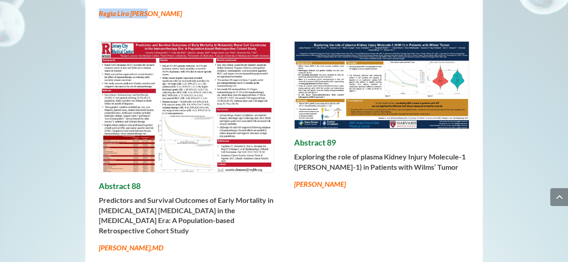
scroll to position [6821, 0]
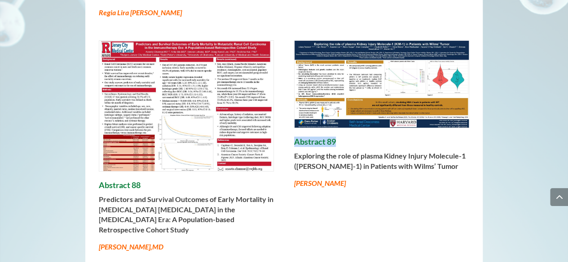
drag, startPoint x: 293, startPoint y: 113, endPoint x: 336, endPoint y: 115, distance: 43.6
click at [336, 115] on div "Abstract 88 Predictors and Survival Outcomes of Early Mortality in Metastatic R…" at bounding box center [283, 146] width 397 height 235
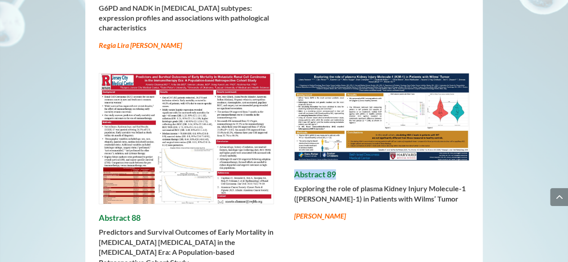
scroll to position [6792, 0]
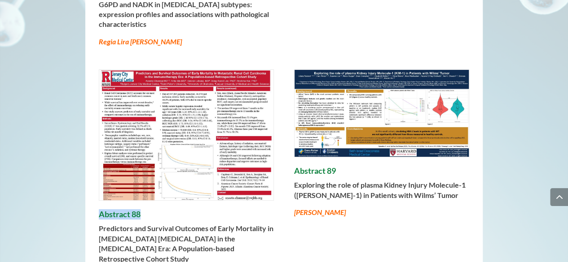
drag, startPoint x: 100, startPoint y: 187, endPoint x: 152, endPoint y: 187, distance: 51.1
click at [152, 210] on h4 "Abstract 88" at bounding box center [186, 217] width 175 height 14
drag, startPoint x: 96, startPoint y: 203, endPoint x: 254, endPoint y: 218, distance: 159.5
click at [194, 237] on div "Abstract 88 Predictors and Survival Outcomes of Early Mortality in Metastatic R…" at bounding box center [283, 175] width 397 height 235
drag, startPoint x: 96, startPoint y: 251, endPoint x: 165, endPoint y: 249, distance: 68.7
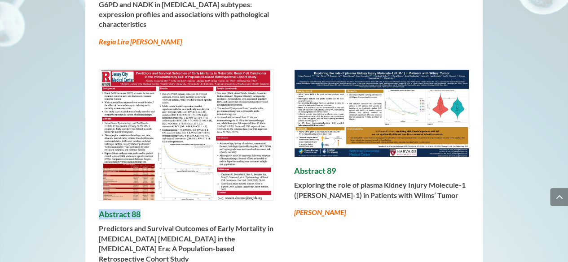
click at [165, 249] on div "Abstract 88 Predictors and Survival Outcomes of Early Mortality in Metastatic R…" at bounding box center [283, 175] width 397 height 235
drag, startPoint x: 292, startPoint y: 149, endPoint x: 344, endPoint y: 148, distance: 51.6
click at [344, 148] on div "Abstract 88 Predictors and Survival Outcomes of Early Mortality in Metastatic R…" at bounding box center [283, 175] width 397 height 235
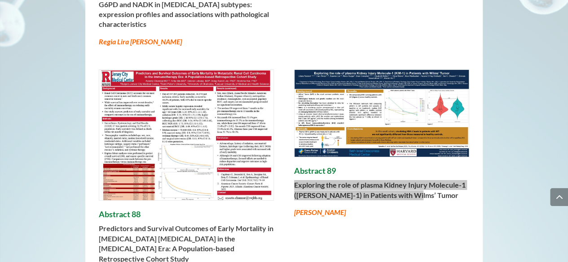
drag, startPoint x: 415, startPoint y: 174, endPoint x: 294, endPoint y: 163, distance: 122.1
click at [294, 180] on p "Exploring the role of plasma Kidney Injury Molecule-1 (KIM-1) in Patients with …" at bounding box center [381, 193] width 175 height 27
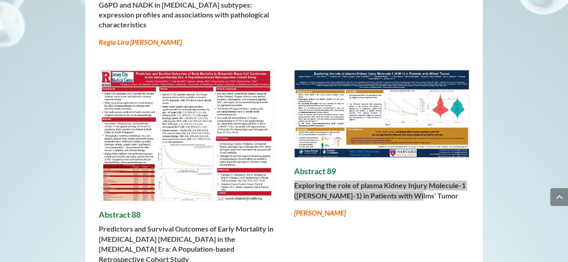
drag, startPoint x: 292, startPoint y: 183, endPoint x: 339, endPoint y: 186, distance: 47.6
click at [339, 186] on div "Abstract 88 Predictors and Survival Outcomes of Early Mortality in Metastatic R…" at bounding box center [283, 175] width 397 height 235
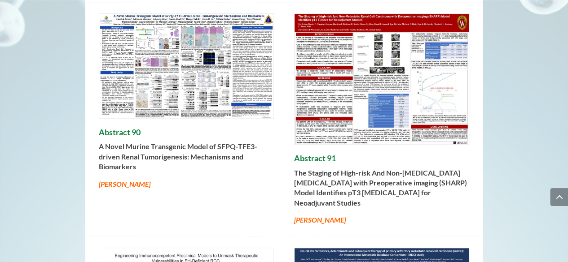
scroll to position [7083, 0]
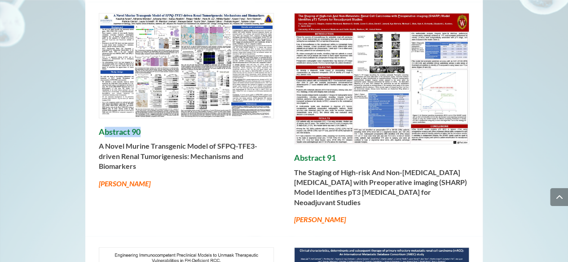
drag, startPoint x: 102, startPoint y: 106, endPoint x: 140, endPoint y: 107, distance: 38.1
click at [140, 127] on h4 "Abstract 90" at bounding box center [186, 134] width 175 height 14
drag, startPoint x: 96, startPoint y: 107, endPoint x: 149, endPoint y: 108, distance: 53.4
click at [149, 108] on div "Abstract 90 A Novel Murine Transgenic Model of SFPQ-TFE3-driven Renal Tumorigen…" at bounding box center [283, 119] width 397 height 235
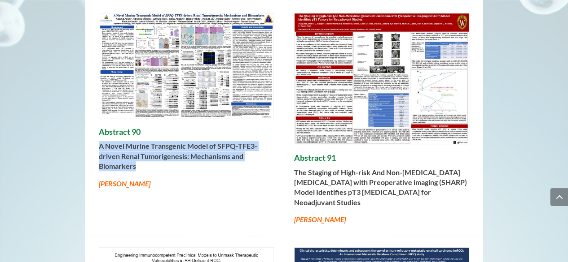
drag, startPoint x: 97, startPoint y: 117, endPoint x: 140, endPoint y: 142, distance: 49.5
click at [140, 142] on div "Abstract 90 A Novel Murine Transgenic Model of SFPQ-TFE3-driven Renal Tumorigen…" at bounding box center [283, 119] width 397 height 235
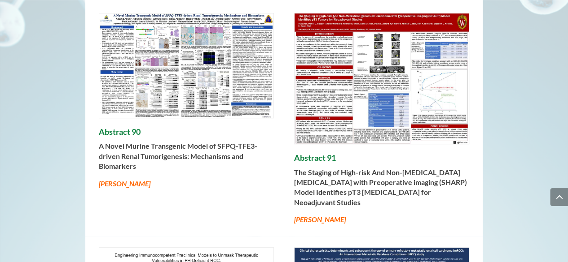
click at [105, 179] on em "Kaushal Asrani" at bounding box center [125, 183] width 52 height 9
drag, startPoint x: 101, startPoint y: 159, endPoint x: 162, endPoint y: 160, distance: 61.5
click at [162, 179] on p "Kaushal Asrani" at bounding box center [186, 184] width 175 height 10
drag, startPoint x: 100, startPoint y: 156, endPoint x: 158, endPoint y: 160, distance: 57.6
click at [158, 179] on p "Kaushal Asrani" at bounding box center [186, 184] width 175 height 10
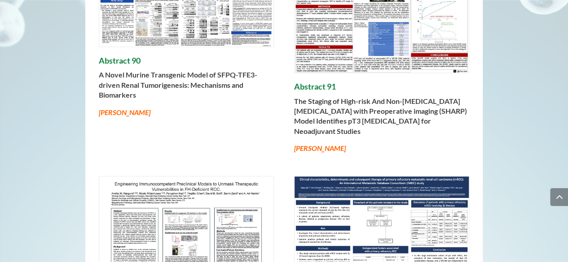
scroll to position [7157, 0]
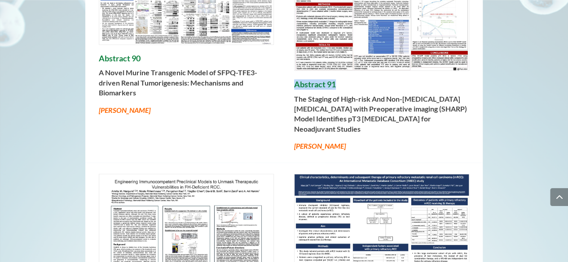
drag, startPoint x: 287, startPoint y: 59, endPoint x: 356, endPoint y: 60, distance: 69.1
click at [356, 60] on div "Abstract 90 A Novel Murine Transgenic Model of SFPQ-TFE3-driven Renal Tumorigen…" at bounding box center [283, 45] width 397 height 235
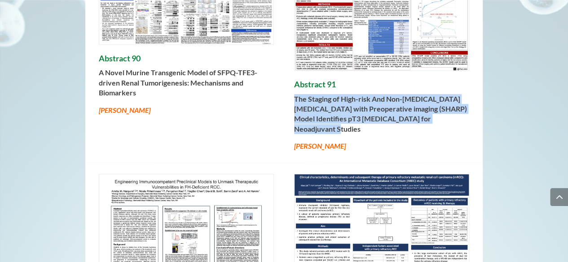
drag, startPoint x: 341, startPoint y: 80, endPoint x: 475, endPoint y: 95, distance: 134.5
click at [475, 95] on div "Abstract 90 A Novel Murine Transgenic Model of SFPQ-TFE3-driven Renal Tumorigen…" at bounding box center [283, 45] width 397 height 235
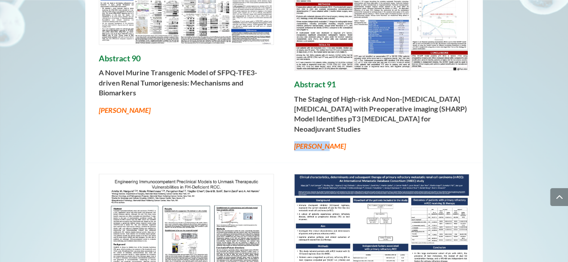
drag, startPoint x: 289, startPoint y: 111, endPoint x: 325, endPoint y: 111, distance: 35.9
click at [325, 111] on div "Abstract 90 A Novel Murine Transgenic Model of SFPQ-TFE3-driven Renal Tumorigen…" at bounding box center [283, 45] width 397 height 235
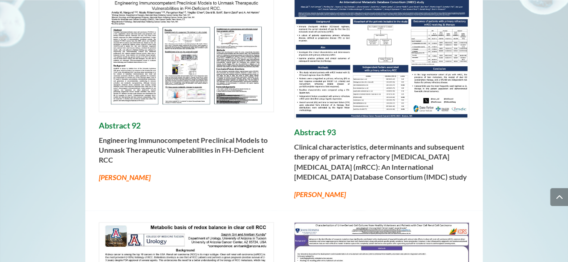
scroll to position [7338, 0]
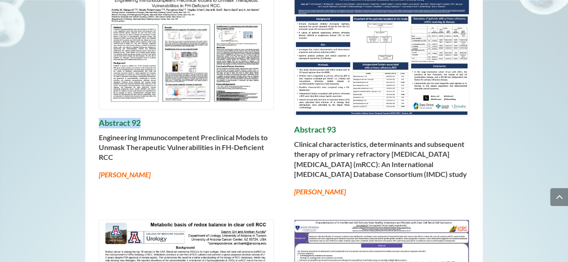
drag, startPoint x: 105, startPoint y: 87, endPoint x: 146, endPoint y: 89, distance: 40.8
click at [146, 118] on h4 "Abstract 92" at bounding box center [186, 125] width 175 height 14
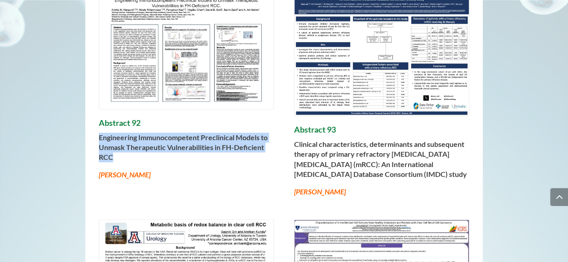
drag, startPoint x: 98, startPoint y: 102, endPoint x: 121, endPoint y: 118, distance: 27.8
click at [121, 133] on p "Engineering Immunocompetent Preclinical Models to Unmask Therapeutic Vulnerabil…" at bounding box center [186, 151] width 175 height 37
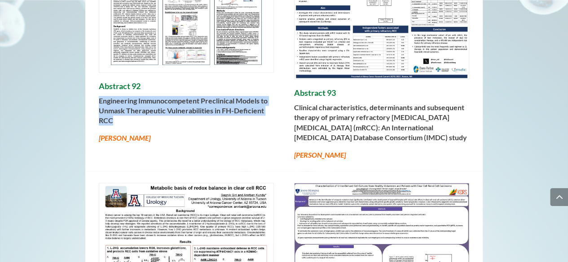
scroll to position [7376, 0]
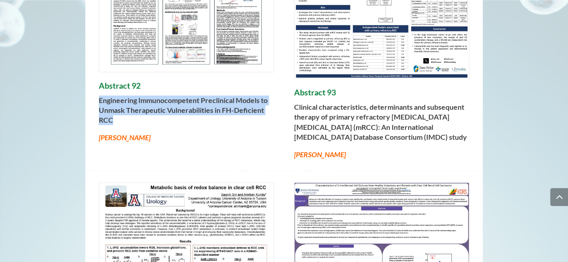
drag, startPoint x: 90, startPoint y: 105, endPoint x: 155, endPoint y: 106, distance: 65.5
click at [155, 106] on div "Abstract 92 Engineering Immunocompetent Preclinical Models to Unmask Therapeuti…" at bounding box center [283, 57] width 397 height 227
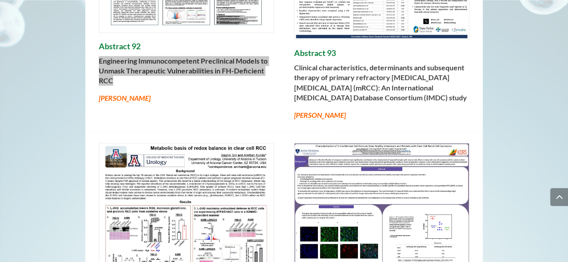
scroll to position [7415, 0]
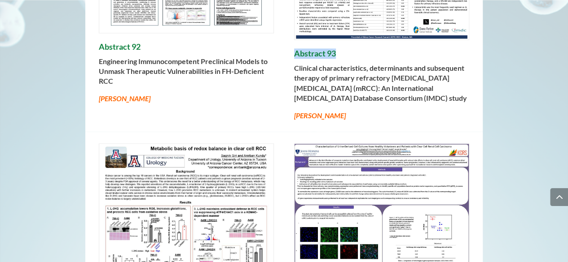
drag, startPoint x: 316, startPoint y: 17, endPoint x: 336, endPoint y: 17, distance: 20.2
click at [336, 17] on div "Abstract 92 Engineering Immunocompetent Preclinical Models to Unmask Therapeuti…" at bounding box center [283, 18] width 397 height 227
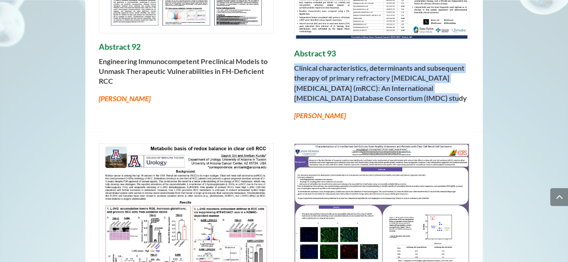
drag, startPoint x: 293, startPoint y: 28, endPoint x: 380, endPoint y: 78, distance: 100.4
click at [409, 65] on div "Abstract 92 Engineering Immunocompetent Preclinical Models to Unmask Therapeuti…" at bounding box center [283, 18] width 397 height 227
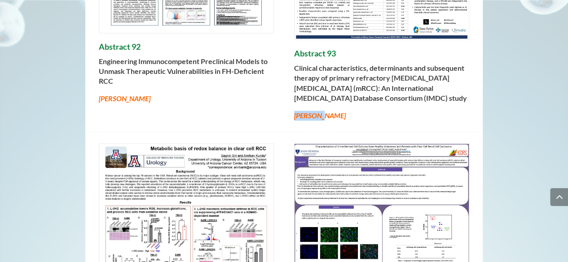
drag, startPoint x: 298, startPoint y: 80, endPoint x: 323, endPoint y: 80, distance: 25.6
click at [323, 80] on div "Abstract 92 Engineering Immunocompetent Preclinical Models to Unmask Therapeuti…" at bounding box center [283, 18] width 397 height 227
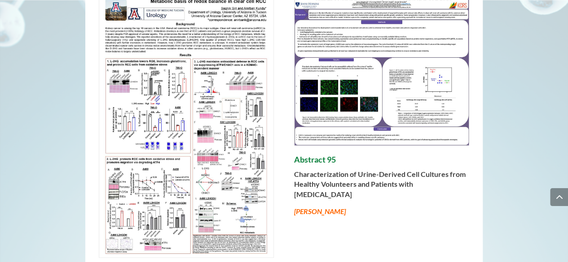
scroll to position [7597, 0]
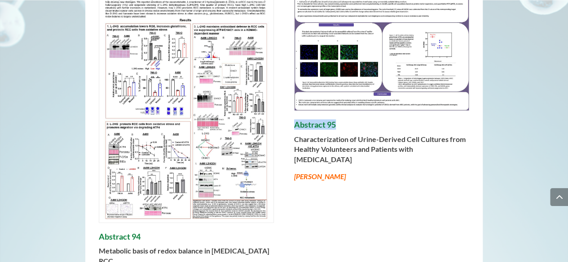
drag, startPoint x: 292, startPoint y: 91, endPoint x: 335, endPoint y: 90, distance: 43.1
click at [335, 90] on div "Abstract 94 Metabolic basis of redox balance in clear cell RCC Anirban Kundu Ab…" at bounding box center [283, 121] width 397 height 345
drag, startPoint x: 293, startPoint y: 102, endPoint x: 338, endPoint y: 128, distance: 51.7
click at [342, 123] on div "Abstract 94 Metabolic basis of redox balance in clear cell RCC Anirban Kundu Ab…" at bounding box center [283, 121] width 397 height 345
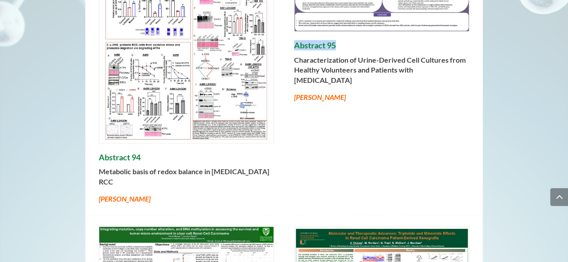
scroll to position [7677, 0]
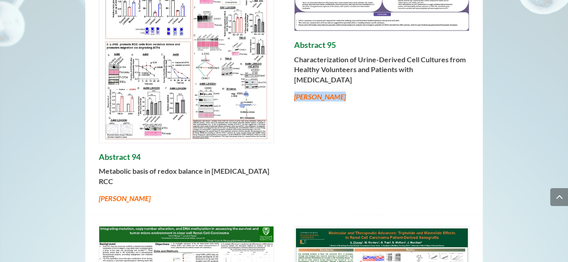
drag, startPoint x: 292, startPoint y: 64, endPoint x: 340, endPoint y: 68, distance: 48.1
click at [340, 68] on div "Abstract 94 Metabolic basis of redox balance in clear cell RCC Anirban Kundu Ab…" at bounding box center [283, 42] width 397 height 345
drag, startPoint x: 100, startPoint y: 120, endPoint x: 155, endPoint y: 120, distance: 54.7
click at [155, 153] on h4 "Abstract 94" at bounding box center [186, 160] width 175 height 14
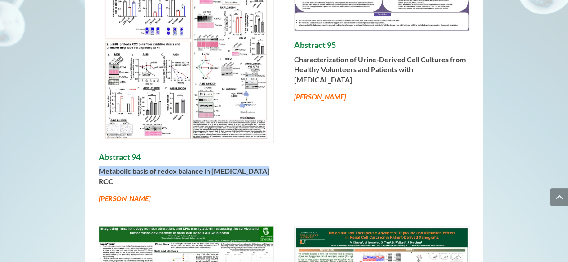
drag, startPoint x: 127, startPoint y: 137, endPoint x: 260, endPoint y: 137, distance: 133.2
click at [260, 166] on p "Metabolic basis of redox balance in clear cell RCC" at bounding box center [186, 179] width 175 height 27
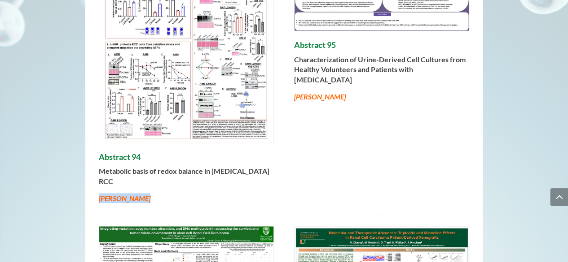
drag, startPoint x: 100, startPoint y: 153, endPoint x: 144, endPoint y: 153, distance: 43.1
click at [144, 194] on em "Anirban Kundu" at bounding box center [125, 198] width 52 height 9
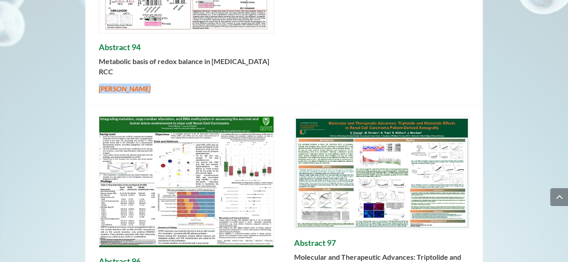
scroll to position [7824, 0]
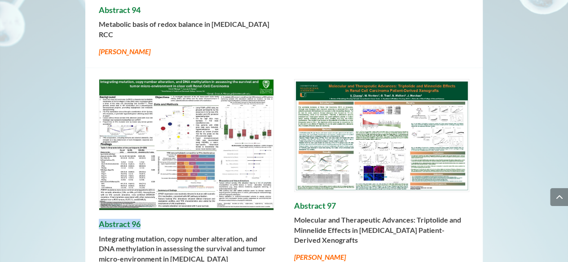
drag, startPoint x: 101, startPoint y: 179, endPoint x: 161, endPoint y: 179, distance: 59.2
click at [161, 220] on h4 "Abstract 96" at bounding box center [186, 227] width 175 height 14
drag, startPoint x: 106, startPoint y: 192, endPoint x: 270, endPoint y: 212, distance: 165.4
click at [270, 234] on p "Integrating mutation, copy number alteration, and DNA methylation in assessing …" at bounding box center [186, 252] width 175 height 37
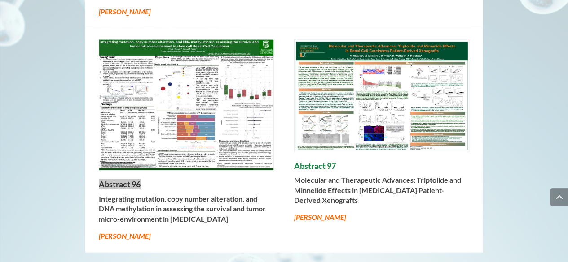
scroll to position [7866, 0]
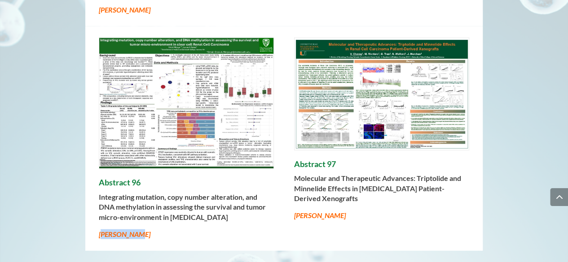
drag, startPoint x: 101, startPoint y: 193, endPoint x: 120, endPoint y: 192, distance: 18.9
click at [139, 230] on p "Erick Mboya" at bounding box center [186, 235] width 175 height 10
drag, startPoint x: 129, startPoint y: 190, endPoint x: 148, endPoint y: 190, distance: 18.8
click at [148, 230] on p "Erick Mboya" at bounding box center [186, 235] width 175 height 10
drag, startPoint x: 304, startPoint y: 116, endPoint x: 336, endPoint y: 118, distance: 32.4
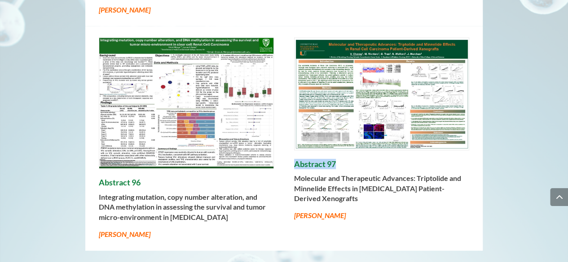
click at [336, 118] on div "Abstract 96 Integrating mutation, copy number alteration, and DNA methylation i…" at bounding box center [283, 138] width 397 height 225
drag, startPoint x: 292, startPoint y: 132, endPoint x: 337, endPoint y: 163, distance: 54.6
click at [360, 158] on div "Abstract 96 Integrating mutation, copy number alteration, and DNA methylation i…" at bounding box center [283, 138] width 397 height 225
drag, startPoint x: 296, startPoint y: 175, endPoint x: 323, endPoint y: 175, distance: 27.4
click at [323, 175] on div "Abstract 96 Integrating mutation, copy number alteration, and DNA methylation i…" at bounding box center [283, 138] width 397 height 225
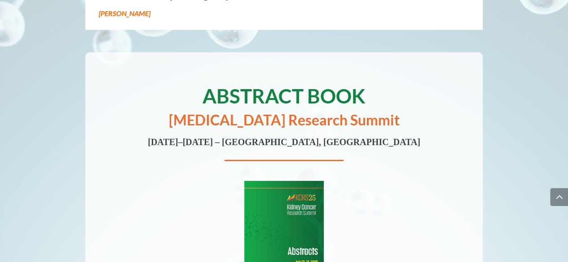
scroll to position [8050, 0]
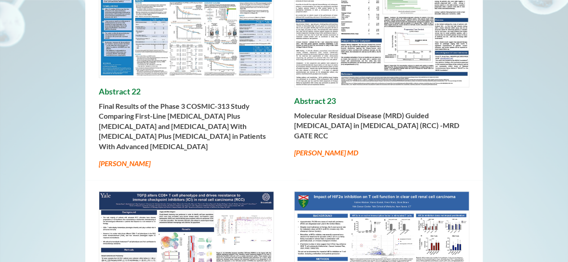
scroll to position [255, 0]
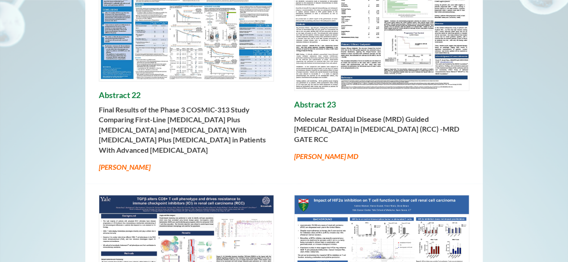
click at [199, 59] on img at bounding box center [186, 20] width 174 height 121
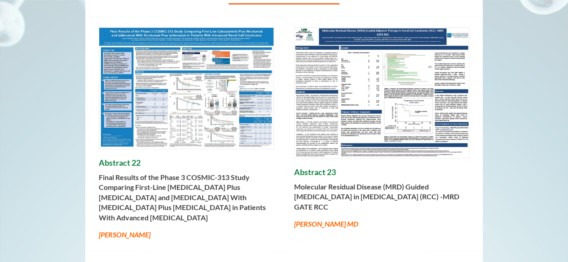
scroll to position [184, 0]
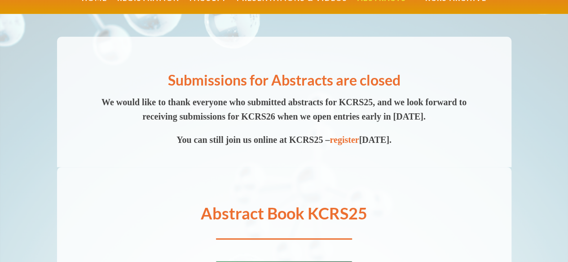
scroll to position [73, 0]
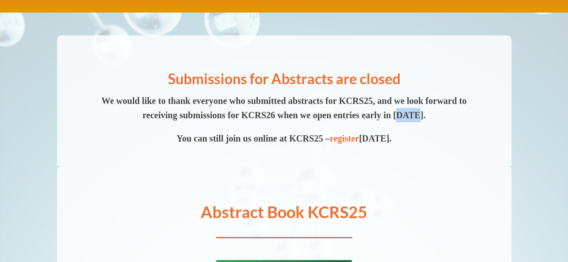
drag, startPoint x: 447, startPoint y: 115, endPoint x: 467, endPoint y: 119, distance: 20.9
click at [466, 119] on span "We would like to thank everyone who submitted abstracts for KCRS25, and we look…" at bounding box center [283, 108] width 365 height 24
drag, startPoint x: 273, startPoint y: 117, endPoint x: 305, endPoint y: 117, distance: 32.3
click at [305, 117] on span "We would like to thank everyone who submitted abstracts for KCRS25, and we look…" at bounding box center [283, 108] width 365 height 24
copy span "KCRS26"
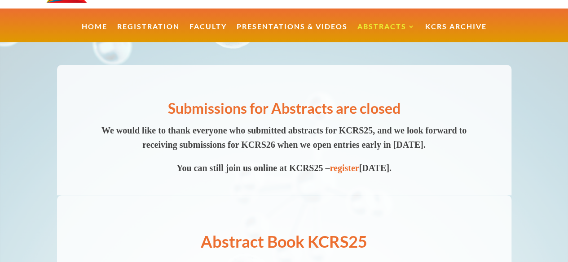
scroll to position [0, 0]
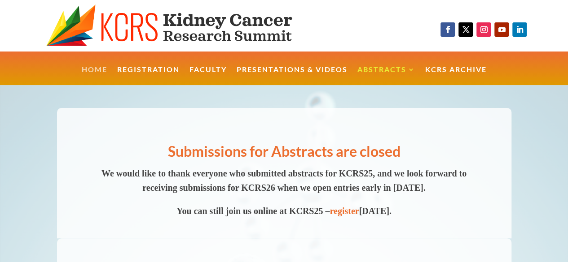
click at [92, 66] on link "Home" at bounding box center [95, 75] width 26 height 19
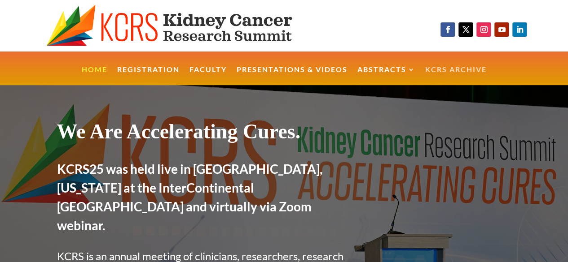
click at [459, 73] on link "KCRS Archive" at bounding box center [455, 75] width 61 height 19
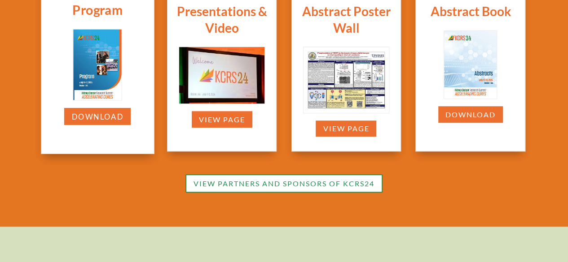
scroll to position [326, 0]
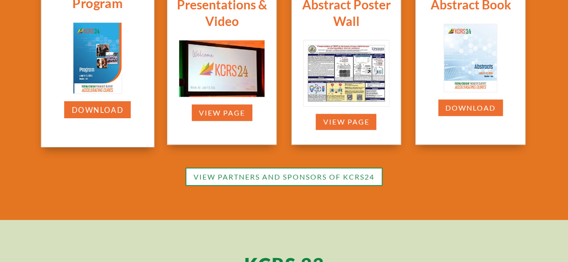
click at [93, 70] on img at bounding box center [97, 58] width 48 height 70
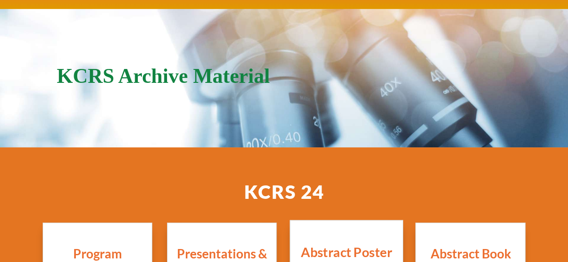
scroll to position [0, 0]
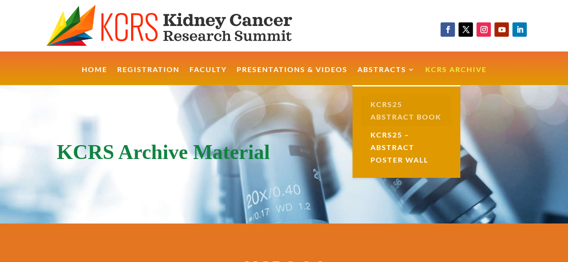
click at [393, 110] on link "KCRS25 Abstract Book" at bounding box center [406, 111] width 90 height 31
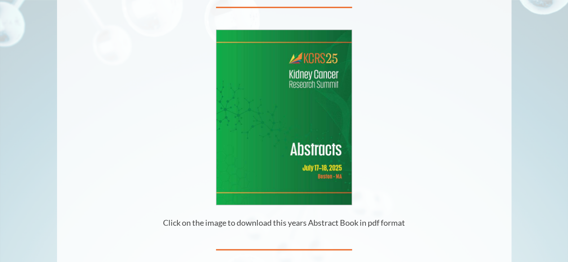
scroll to position [180, 0]
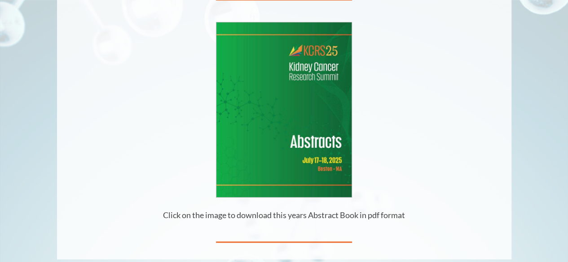
click at [291, 138] on img at bounding box center [283, 109] width 135 height 175
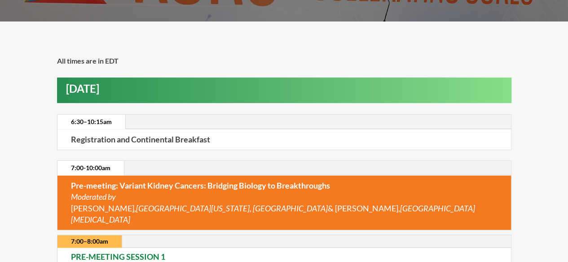
scroll to position [165, 0]
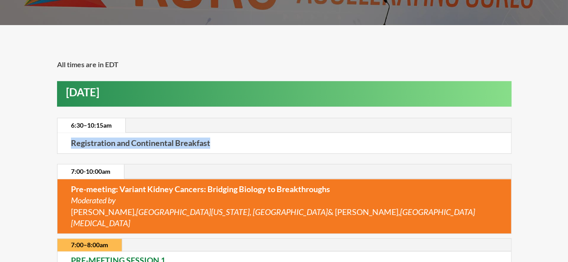
copy strong "Registration and Continental Breakfast"
drag, startPoint x: 70, startPoint y: 145, endPoint x: 213, endPoint y: 148, distance: 143.6
click at [213, 148] on div "Registration and Continental Breakfast" at bounding box center [283, 143] width 453 height 20
copy h2 "Thursday, July 17th"
drag, startPoint x: 63, startPoint y: 93, endPoint x: 176, endPoint y: 93, distance: 113.1
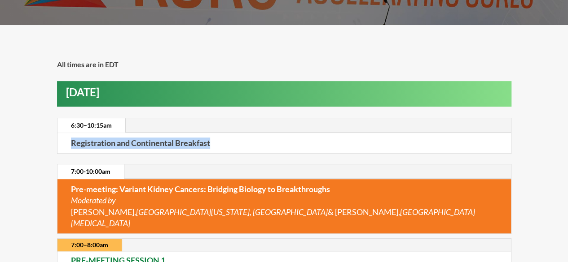
click at [176, 93] on div "Thursday, July 17th" at bounding box center [284, 94] width 454 height 26
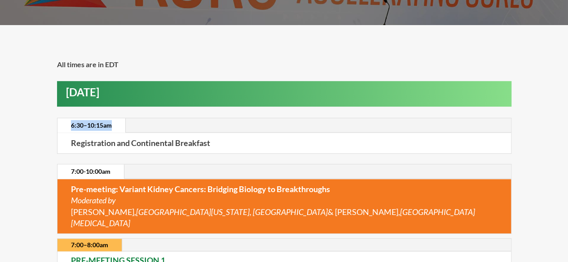
copy link "6:30–10:15am"
drag, startPoint x: 69, startPoint y: 124, endPoint x: 117, endPoint y: 127, distance: 48.6
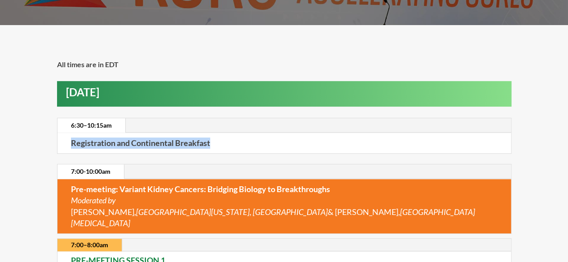
copy strong "Registration and Continental Breakfast"
drag, startPoint x: 66, startPoint y: 136, endPoint x: 214, endPoint y: 140, distance: 149.0
click at [214, 140] on div "Registration and Continental Breakfast" at bounding box center [283, 143] width 453 height 20
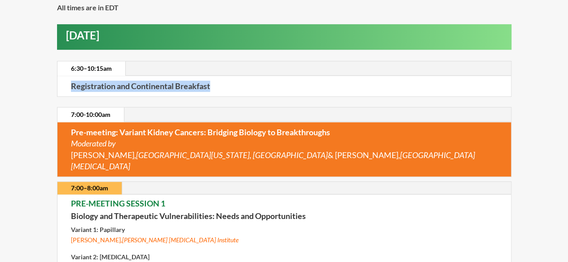
scroll to position [238, 0]
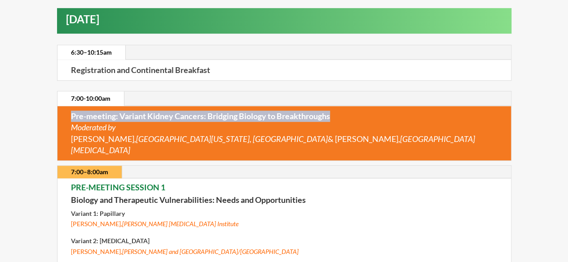
copy strong "Pre-meeting: Variant Kidney Cancers: Bridging Biology to Breakthroughs"
drag, startPoint x: 67, startPoint y: 116, endPoint x: 179, endPoint y: 148, distance: 116.2
click at [343, 118] on div "Pre-meeting: Variant Kidney Cancers: Bridging Biology to Breakthroughs Moderate…" at bounding box center [283, 133] width 453 height 54
copy p "Moderated by Rana McKay, University of California, San Diego & Ari Hakimi, Memo…"
drag, startPoint x: 66, startPoint y: 130, endPoint x: 440, endPoint y: 142, distance: 374.4
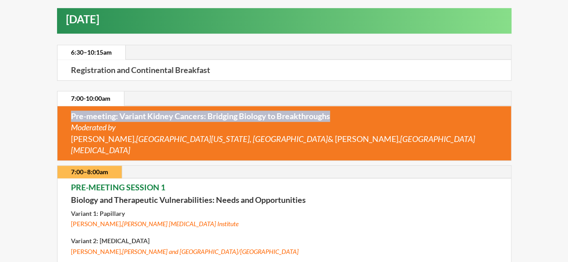
click at [441, 142] on div "Pre-meeting: Variant Kidney Cancers: Bridging Biology to Breakthroughs Moderate…" at bounding box center [283, 133] width 453 height 54
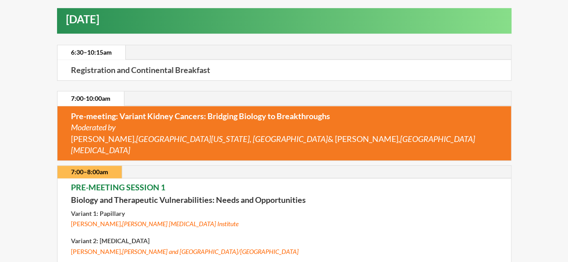
click at [150, 183] on strong "PRE-MEETING SESSION 1" at bounding box center [118, 188] width 94 height 10
copy strong "PRE-MEETING SESSION 1"
drag, startPoint x: 109, startPoint y: 177, endPoint x: 66, endPoint y: 174, distance: 44.1
click at [66, 179] on div "PRE-MEETING SESSION 1 Biology and Therapeutic Vulnerabilities: Needs and Opport…" at bounding box center [283, 256] width 453 height 155
click at [71, 183] on strong "PRE-MEETING SESSION 1" at bounding box center [118, 188] width 94 height 10
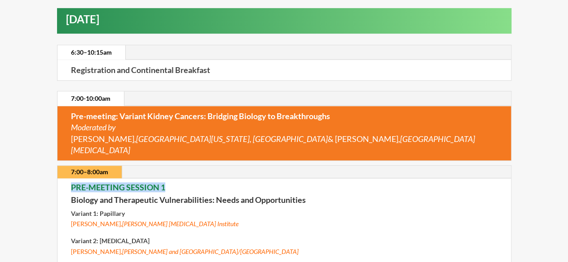
copy strong "PRE-MEETING SESSION 1"
drag, startPoint x: 70, startPoint y: 175, endPoint x: 166, endPoint y: 174, distance: 95.1
click at [166, 183] on h4 "PRE-MEETING SESSION 1" at bounding box center [284, 189] width 426 height 13
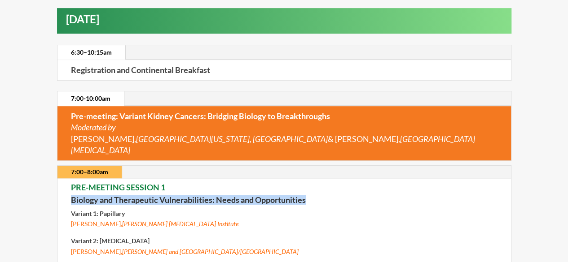
copy strong "Biology and Therapeutic Vulnerabilities: Needs and Opportunities"
drag, startPoint x: 72, startPoint y: 187, endPoint x: 333, endPoint y: 184, distance: 261.1
click at [333, 196] on h4 "Biology and Therapeutic Vulnerabilities: Needs and Opportunities" at bounding box center [284, 202] width 426 height 13
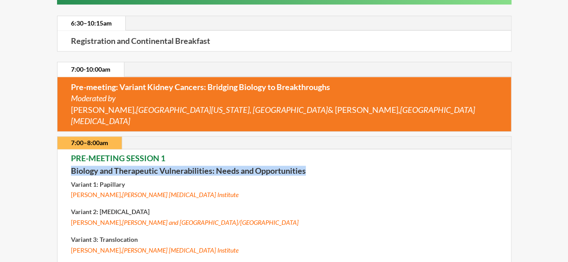
scroll to position [254, 0]
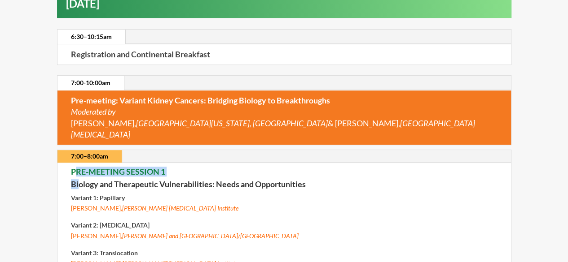
click at [77, 168] on div "PRE-MEETING SESSION 1 Biology and Therapeutic Vulnerabilities: Needs and Opport…" at bounding box center [284, 241] width 426 height 146
click at [304, 179] on strong "Biology and Therapeutic Vulnerabilities: Needs and Opportunities" at bounding box center [188, 184] width 235 height 10
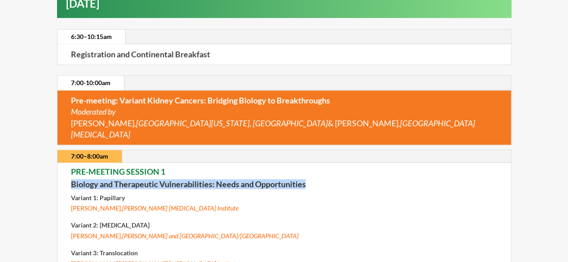
copy strong "Biology and Therapeutic Vulnerabilities: Needs and Opportunities"
drag, startPoint x: 307, startPoint y: 173, endPoint x: 72, endPoint y: 172, distance: 235.1
click at [72, 180] on h4 "Biology and Therapeutic Vulnerabilities: Needs and Opportunities" at bounding box center [284, 186] width 426 height 13
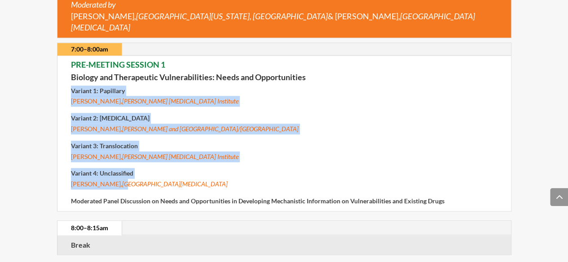
scroll to position [364, 0]
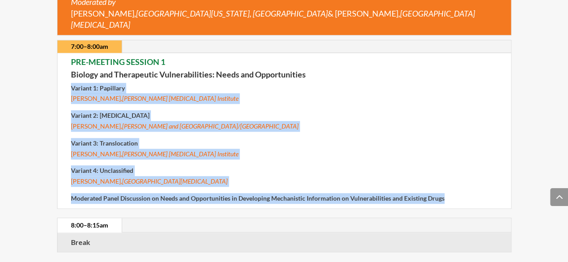
drag, startPoint x: 91, startPoint y: 157, endPoint x: 443, endPoint y: 185, distance: 353.3
click at [443, 185] on div "PRE-MEETING SESSION 1 Biology and Therapeutic Vulnerabilities: Needs and Opport…" at bounding box center [283, 130] width 453 height 155
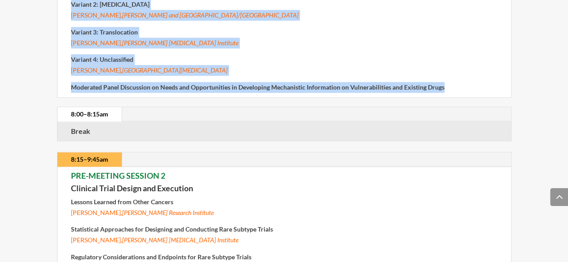
scroll to position [476, 0]
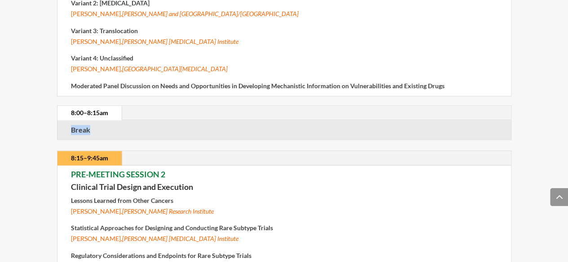
drag, startPoint x: 71, startPoint y: 116, endPoint x: 95, endPoint y: 118, distance: 24.3
click at [95, 125] on p "Break" at bounding box center [284, 130] width 426 height 10
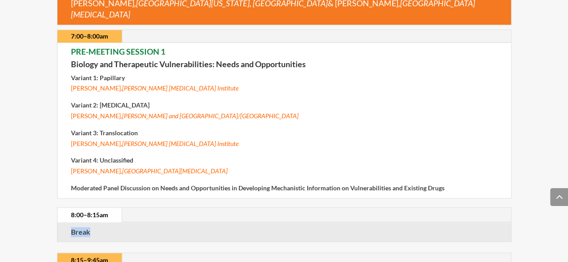
scroll to position [371, 0]
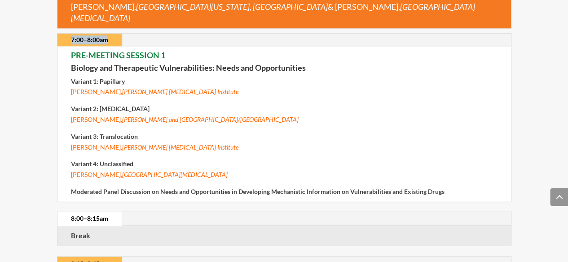
drag, startPoint x: 74, startPoint y: 28, endPoint x: 120, endPoint y: 28, distance: 45.8
click at [120, 34] on link "7:00–8:00am" at bounding box center [89, 40] width 64 height 13
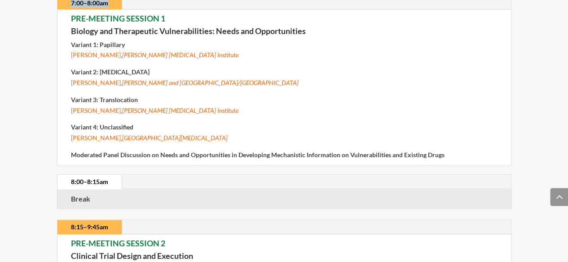
scroll to position [408, 0]
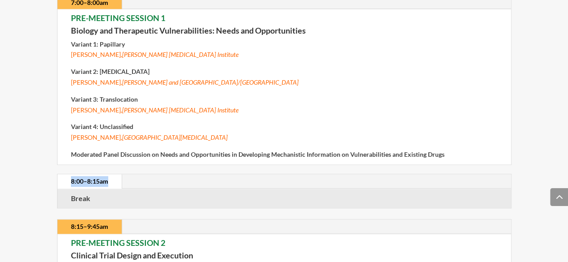
drag, startPoint x: 108, startPoint y: 171, endPoint x: 174, endPoint y: 172, distance: 66.0
click at [72, 175] on link "8:00–8:15am" at bounding box center [89, 182] width 64 height 14
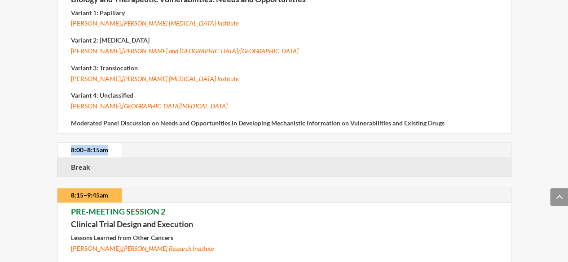
scroll to position [445, 0]
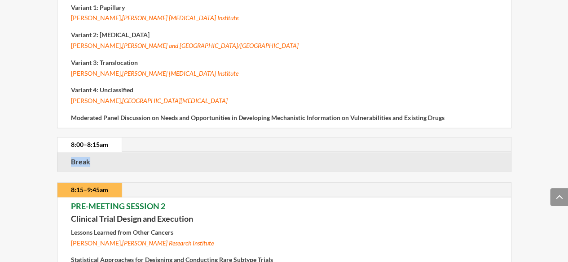
drag, startPoint x: 70, startPoint y: 149, endPoint x: 93, endPoint y: 149, distance: 22.9
click at [93, 157] on p "Break" at bounding box center [284, 162] width 426 height 10
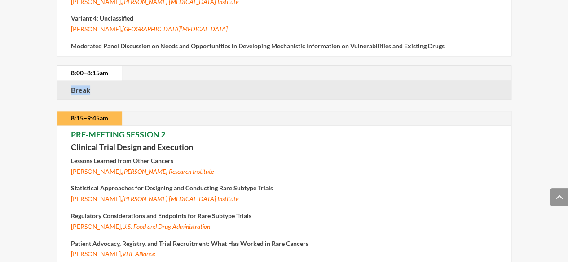
scroll to position [519, 0]
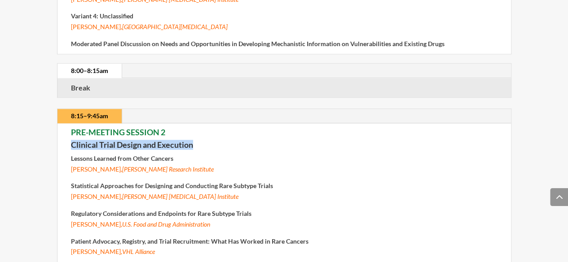
drag, startPoint x: 77, startPoint y: 131, endPoint x: 215, endPoint y: 127, distance: 138.7
click at [219, 141] on h4 "Clinical Trial Design and Execution" at bounding box center [284, 147] width 426 height 13
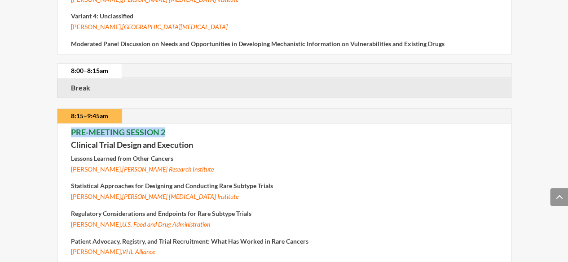
drag, startPoint x: 115, startPoint y: 118, endPoint x: 165, endPoint y: 116, distance: 50.3
click at [165, 124] on div "PRE-MEETING SESSION 2 Clinical Trial Design and Execution Lessons Learned from …" at bounding box center [283, 215] width 453 height 183
click at [122, 182] on strong "Statistical Approaches for Designing and Conducting Rare Subtype Trials" at bounding box center [172, 186] width 202 height 8
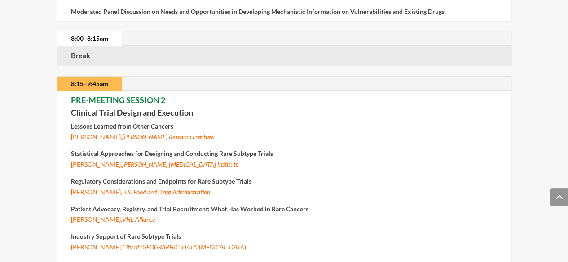
scroll to position [556, 0]
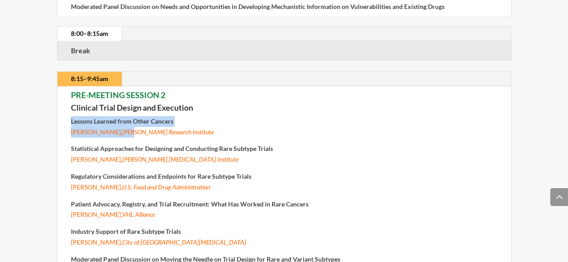
drag, startPoint x: 66, startPoint y: 111, endPoint x: 124, endPoint y: 118, distance: 57.9
click at [124, 118] on div "PRE-MEETING SESSION 2 Clinical Trial Design and Execution Lessons Learned from …" at bounding box center [283, 178] width 453 height 183
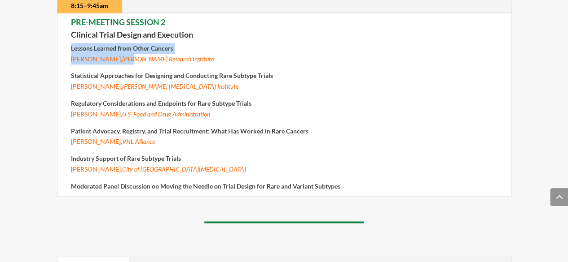
scroll to position [629, 0]
click at [86, 50] on p "Lessons Learned from Other Cancers Vivek Subbiah, Sarah Cannon Research Institu…" at bounding box center [284, 57] width 426 height 28
click at [74, 44] on strong "Lessons Learned from Other Cancers" at bounding box center [122, 48] width 102 height 8
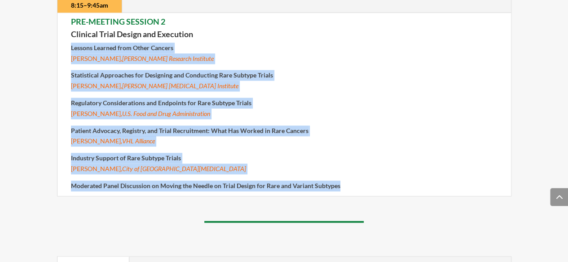
drag, startPoint x: 72, startPoint y: 31, endPoint x: 335, endPoint y: 173, distance: 298.7
click at [338, 172] on div "PRE-MEETING SESSION 2 Clinical Trial Design and Execution Lessons Learned from …" at bounding box center [284, 104] width 426 height 174
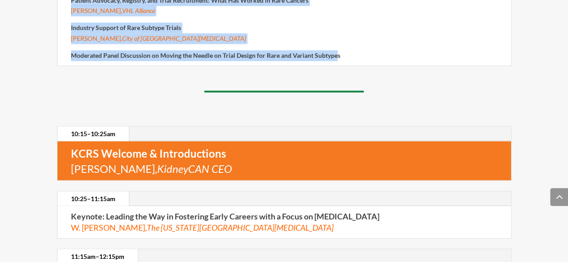
scroll to position [777, 0]
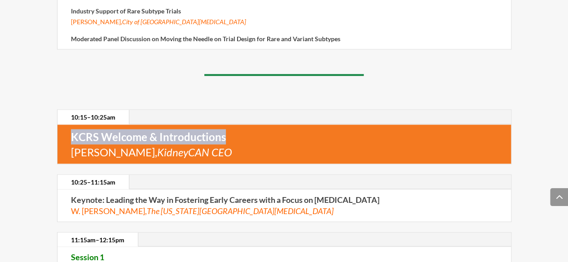
drag, startPoint x: 70, startPoint y: 122, endPoint x: 231, endPoint y: 122, distance: 161.5
click at [231, 125] on div "KCRS Welcome & Introductions Bryan Lewis, KidneyCAN CEO" at bounding box center [283, 144] width 453 height 39
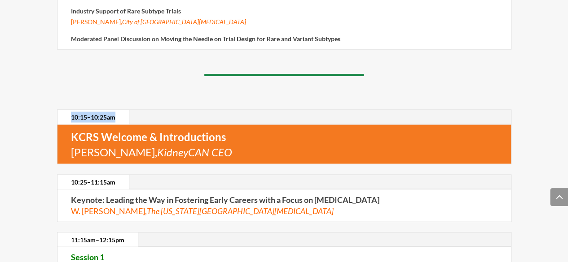
drag, startPoint x: 89, startPoint y: 105, endPoint x: 64, endPoint y: 101, distance: 26.0
click at [64, 110] on link "10:15–10:25am" at bounding box center [92, 117] width 71 height 14
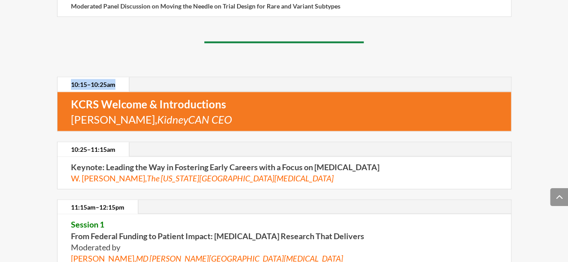
scroll to position [814, 0]
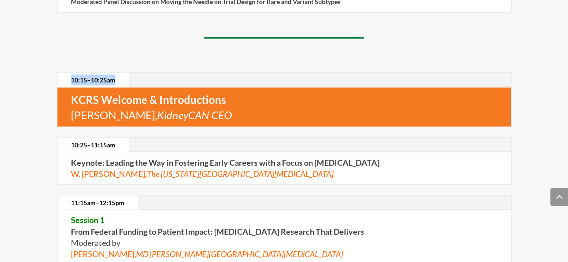
drag, startPoint x: 67, startPoint y: 100, endPoint x: 214, endPoint y: 101, distance: 146.7
click at [214, 101] on div "KCRS Welcome & Introductions Bryan Lewis, KidneyCAN CEO" at bounding box center [283, 106] width 453 height 39
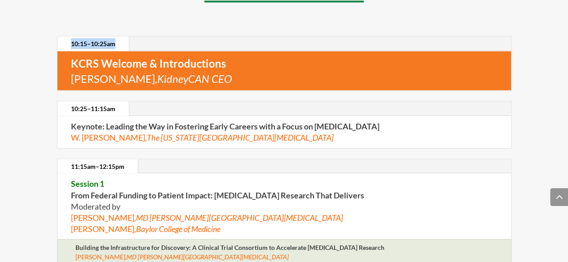
scroll to position [851, 0]
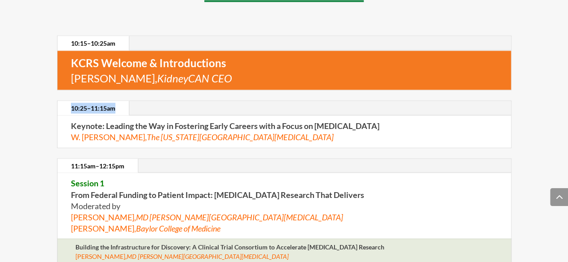
drag, startPoint x: 72, startPoint y: 93, endPoint x: 115, endPoint y: 93, distance: 43.1
click at [115, 101] on link "10:25–11:15am" at bounding box center [92, 108] width 71 height 14
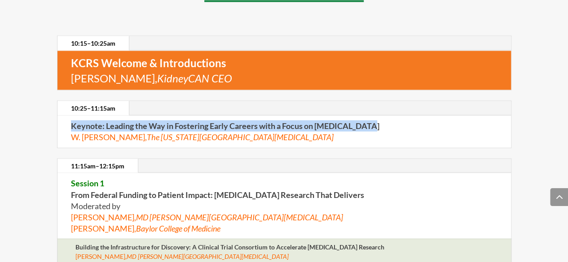
drag, startPoint x: 68, startPoint y: 114, endPoint x: 335, endPoint y: 128, distance: 266.9
click at [372, 116] on div "Keynote: Leading the Way in Fostering Early Careers with a Focus on Kidney Canc…" at bounding box center [283, 131] width 453 height 31
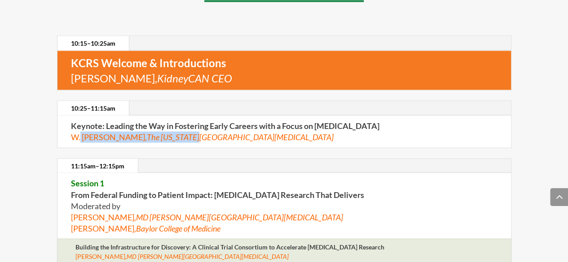
drag, startPoint x: 110, startPoint y: 124, endPoint x: 198, endPoint y: 124, distance: 87.9
click at [198, 132] on span "W. Kimryn Rathmell, The Ohio State University Comprehensive Cancer Center" at bounding box center [202, 137] width 262 height 10
drag, startPoint x: 329, startPoint y: 122, endPoint x: 71, endPoint y: 125, distance: 258.0
click at [71, 125] on p "Keynote: Leading the Way in Fostering Early Careers with a Focus on Kidney Canc…" at bounding box center [284, 131] width 426 height 22
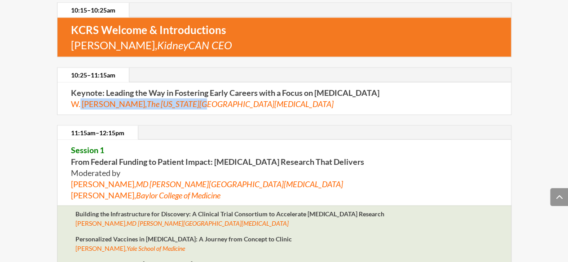
scroll to position [888, 0]
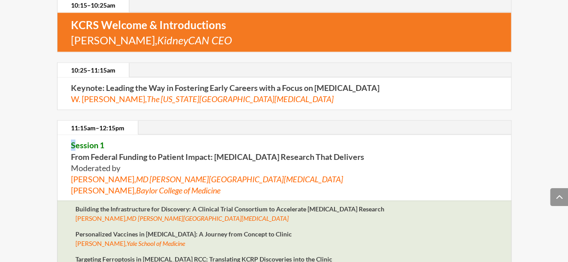
drag, startPoint x: 94, startPoint y: 119, endPoint x: 86, endPoint y: 119, distance: 8.1
click at [145, 121] on div "11:15am–12:15pm Session 1 From Federal Funding to Patient Impact: Kidney Cancer…" at bounding box center [284, 161] width 454 height 81
click at [69, 135] on div "Session 1 From Federal Funding to Patient Impact: Kidney Cancer Research That D…" at bounding box center [283, 168] width 453 height 66
click at [115, 135] on div "Session 1 From Federal Funding to Patient Impact: Kidney Cancer Research That D…" at bounding box center [283, 168] width 453 height 66
drag, startPoint x: 123, startPoint y: 114, endPoint x: 67, endPoint y: 114, distance: 56.1
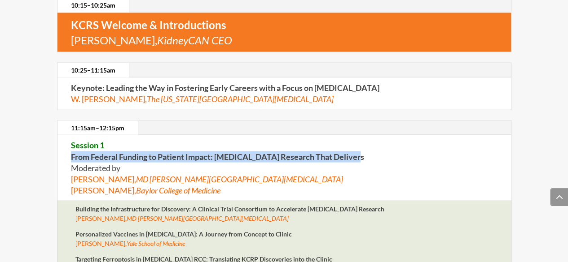
drag, startPoint x: 71, startPoint y: 143, endPoint x: 354, endPoint y: 144, distance: 283.1
click at [354, 144] on p "Session 1 From Federal Funding to Patient Impact: Kidney Cancer Research That D…" at bounding box center [284, 168] width 426 height 57
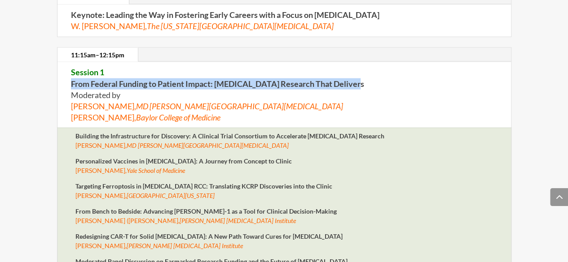
scroll to position [962, 0]
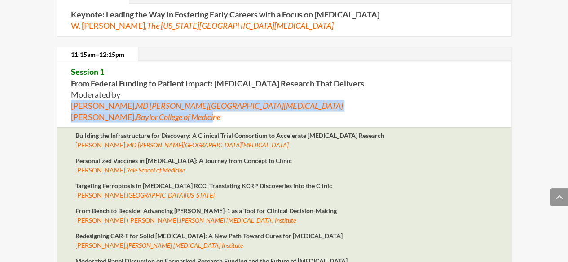
drag, startPoint x: 70, startPoint y: 86, endPoint x: 202, endPoint y: 100, distance: 132.2
click at [202, 101] on span "Eric Jonasch, MD Anderson Cancer Center Cheryl Walker, Baylor College of Medici…" at bounding box center [207, 111] width 272 height 21
drag, startPoint x: 68, startPoint y: 78, endPoint x: 240, endPoint y: 106, distance: 174.1
click at [240, 106] on div "Session 1 From Federal Funding to Patient Impact: Kidney Cancer Research That D…" at bounding box center [283, 95] width 453 height 66
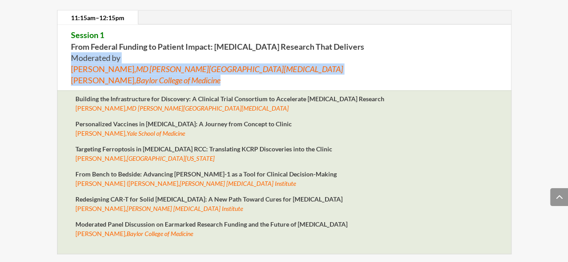
scroll to position [999, 0]
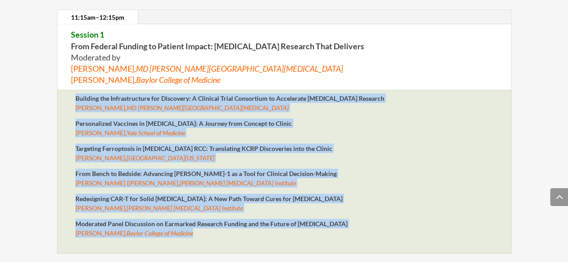
drag, startPoint x: 77, startPoint y: 86, endPoint x: 407, endPoint y: 220, distance: 356.2
click at [202, 219] on div "Building the Infrastructure for Discovery: A Clinical Trial Consortium to Accel…" at bounding box center [284, 172] width 454 height 164
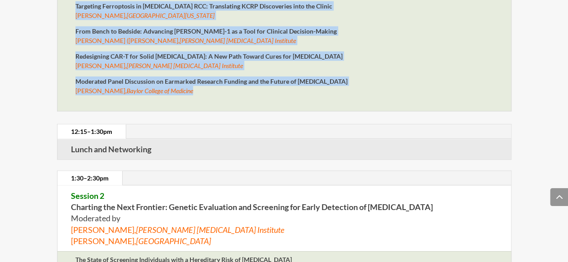
scroll to position [1145, 0]
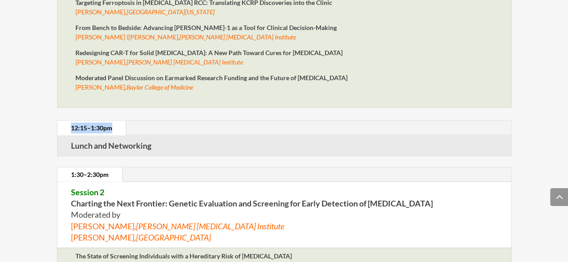
drag, startPoint x: 72, startPoint y: 111, endPoint x: 114, endPoint y: 110, distance: 41.7
click at [114, 121] on link "12:15–1:30pm" at bounding box center [91, 128] width 68 height 14
drag, startPoint x: 71, startPoint y: 132, endPoint x: 183, endPoint y: 132, distance: 111.3
click at [183, 140] on p "Lunch and Networking" at bounding box center [284, 145] width 426 height 11
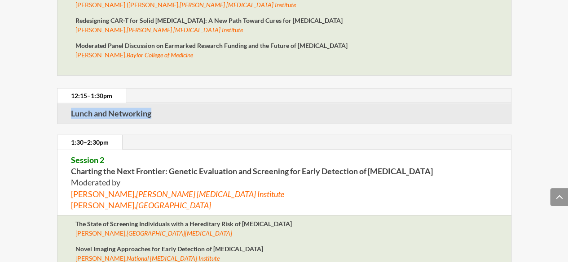
scroll to position [1183, 0]
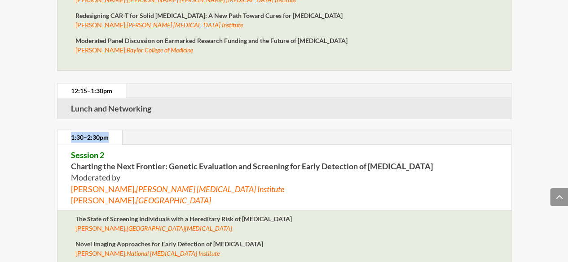
drag, startPoint x: 70, startPoint y: 123, endPoint x: 107, endPoint y: 123, distance: 37.7
drag, startPoint x: 71, startPoint y: 140, endPoint x: 103, endPoint y: 160, distance: 38.0
click at [116, 150] on p "Session 2 Charting the Next Frontier: Genetic Evaluation and Screening for Earl…" at bounding box center [284, 178] width 426 height 57
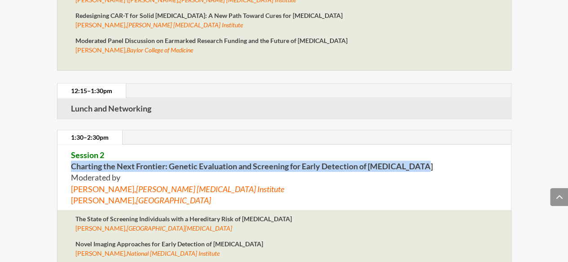
drag, startPoint x: 72, startPoint y: 149, endPoint x: 376, endPoint y: 167, distance: 304.8
click at [420, 155] on strong "Session 2 Charting the Next Frontier: Genetic Evaluation and Screening for Earl…" at bounding box center [252, 160] width 362 height 21
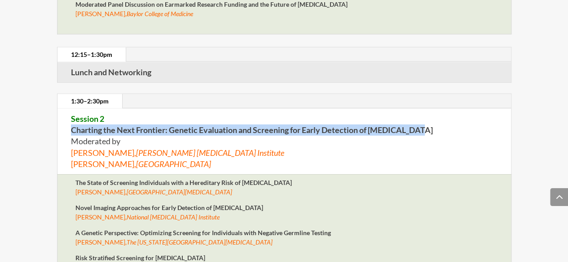
scroll to position [1219, 0]
drag, startPoint x: 71, startPoint y: 124, endPoint x: 259, endPoint y: 149, distance: 189.7
click at [259, 149] on p "Session 2 Charting the Next Frontier: Genetic Evaluation and Screening for Earl…" at bounding box center [284, 141] width 426 height 57
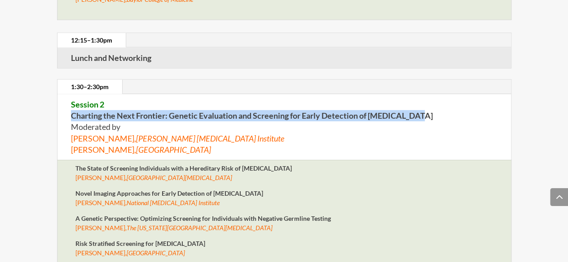
scroll to position [1257, 0]
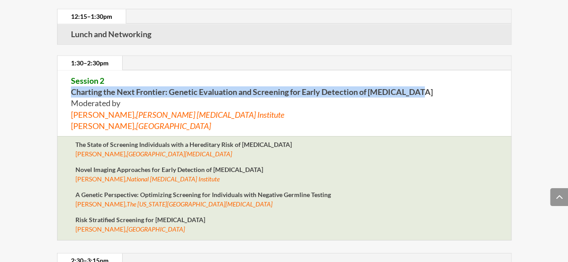
drag, startPoint x: 78, startPoint y: 129, endPoint x: 185, endPoint y: 213, distance: 136.1
click at [182, 213] on div "The State of Screening Individuals with a Hereditary Risk of Kidney Cancer Mari…" at bounding box center [283, 190] width 417 height 100
click at [185, 216] on p "Risk Stratified Screening for Kidney Cancer Grant Stewart, University of Cambri…" at bounding box center [283, 227] width 417 height 25
click at [180, 218] on p "Risk Stratified Screening for Kidney Cancer Grant Stewart, University of Cambri…" at bounding box center [283, 227] width 417 height 25
click at [180, 217] on p "Risk Stratified Screening for Kidney Cancer Grant Stewart, University of Cambri…" at bounding box center [283, 227] width 417 height 25
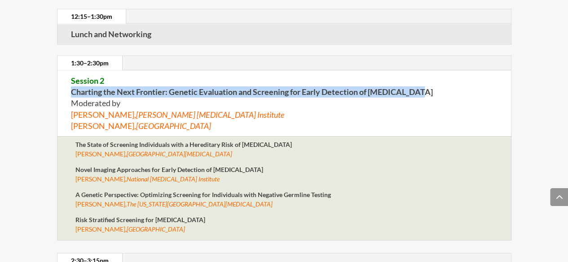
click at [179, 215] on p "Risk Stratified Screening for Kidney Cancer Grant Stewart, University of Cambri…" at bounding box center [283, 227] width 417 height 25
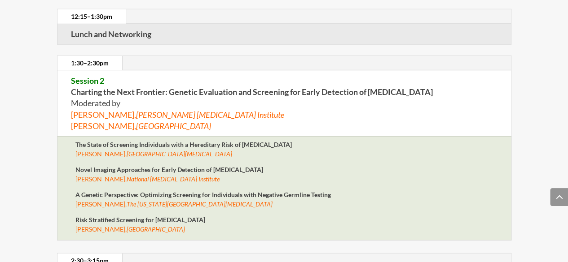
drag, startPoint x: 73, startPoint y: 125, endPoint x: 184, endPoint y: 217, distance: 144.1
click at [184, 217] on div "The State of Screening Individuals with a Hereditary Risk of Kidney Cancer Mari…" at bounding box center [284, 188] width 454 height 105
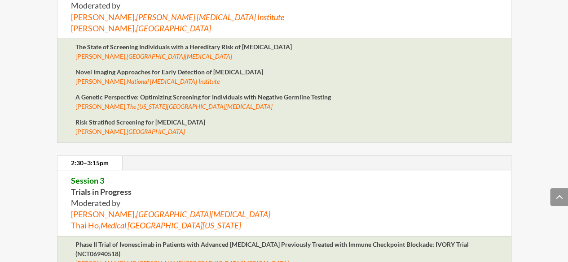
scroll to position [1367, 0]
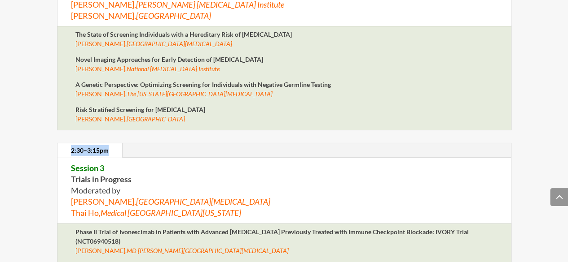
drag, startPoint x: 72, startPoint y: 139, endPoint x: 115, endPoint y: 135, distance: 43.2
click at [115, 144] on link "2:30–3:15pm" at bounding box center [89, 151] width 65 height 14
drag, startPoint x: 70, startPoint y: 148, endPoint x: 105, endPoint y: 149, distance: 35.4
click at [105, 163] on p "Session 3 Trials in Progress Moderated by Robert Motzer, Memorial Sloan Ketteri…" at bounding box center [284, 191] width 426 height 57
drag, startPoint x: 81, startPoint y: 165, endPoint x: 132, endPoint y: 164, distance: 51.2
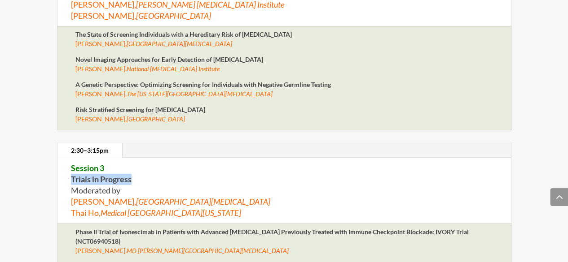
click at [132, 164] on p "Session 3 Trials in Progress Moderated by Robert Motzer, Memorial Sloan Ketteri…" at bounding box center [284, 191] width 426 height 57
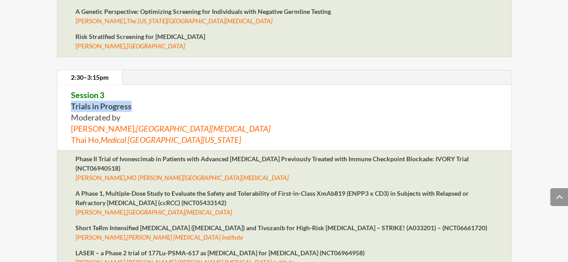
scroll to position [1441, 0]
drag, startPoint x: 78, startPoint y: 102, endPoint x: 223, endPoint y: 124, distance: 146.6
click at [223, 124] on p "Session 3 Trials in Progress Moderated by Robert Motzer, Memorial Sloan Ketteri…" at bounding box center [284, 117] width 426 height 57
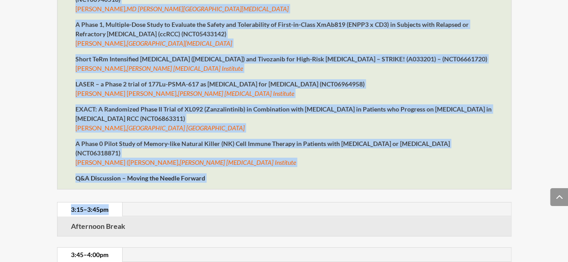
scroll to position [1625, 0]
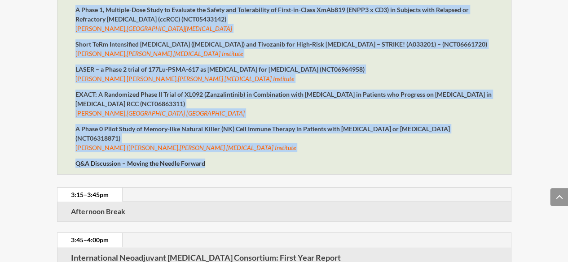
drag, startPoint x: 72, startPoint y: 136, endPoint x: 217, endPoint y: 150, distance: 145.1
click at [215, 149] on div "Phase II Trial of Ivonescimab in Patients with Advanced Clear Cell Renal Cell C…" at bounding box center [284, 71] width 454 height 208
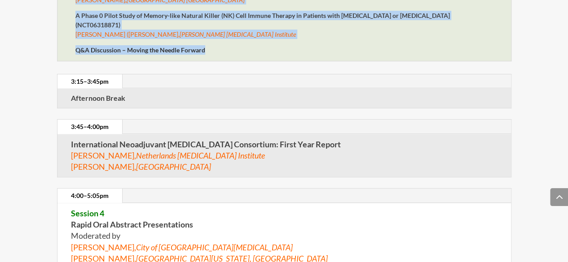
scroll to position [1738, 0]
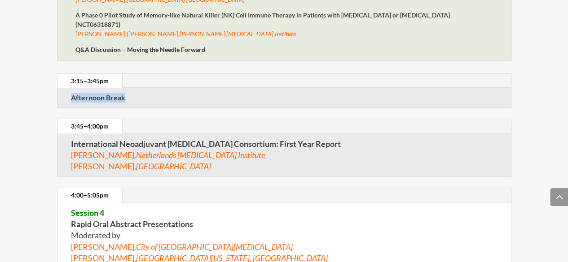
drag, startPoint x: 131, startPoint y: 79, endPoint x: 145, endPoint y: 79, distance: 14.4
click at [145, 88] on div "Afternoon Break" at bounding box center [283, 97] width 453 height 19
drag, startPoint x: 68, startPoint y: 61, endPoint x: 113, endPoint y: 62, distance: 44.9
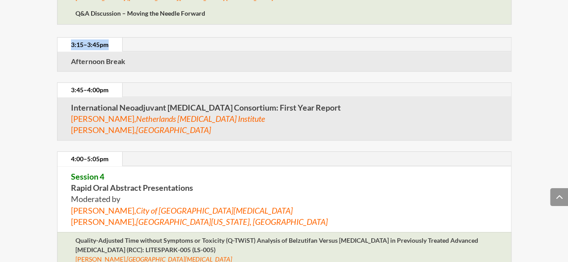
scroll to position [1776, 0]
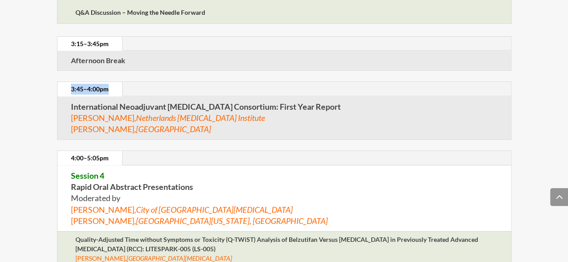
drag, startPoint x: 113, startPoint y: 72, endPoint x: 69, endPoint y: 71, distance: 44.0
click at [69, 82] on link "3:45–4:00pm" at bounding box center [89, 89] width 65 height 14
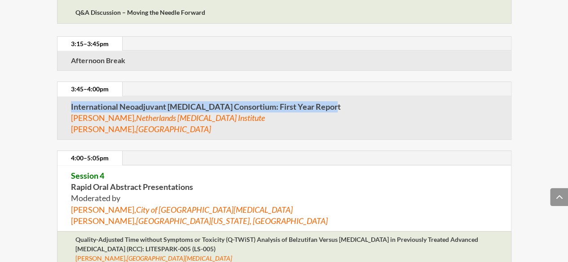
drag, startPoint x: 77, startPoint y: 86, endPoint x: 353, endPoint y: 94, distance: 275.6
click at [354, 101] on p "International Neoadjuvant Kidney Cancer Consortium: First Year Report Axel Bex,…" at bounding box center [284, 118] width 426 height 34
drag, startPoint x: 69, startPoint y: 101, endPoint x: 240, endPoint y: 112, distance: 171.3
click at [240, 112] on div "International Neoadjuvant Kidney Cancer Consortium: First Year Report Axel Bex,…" at bounding box center [283, 118] width 453 height 43
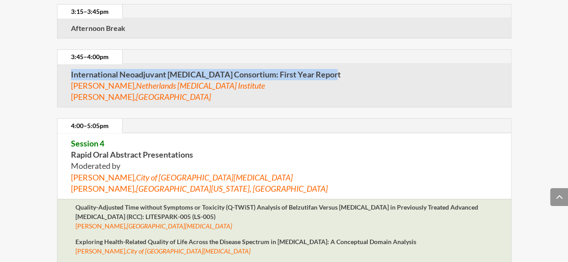
scroll to position [1813, 0]
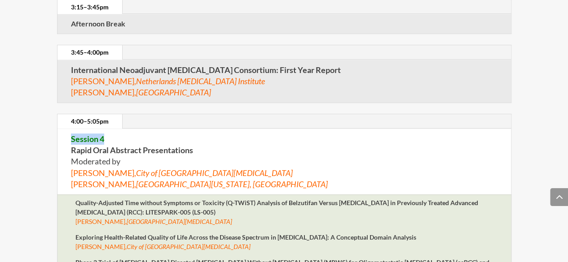
drag, startPoint x: 69, startPoint y: 125, endPoint x: 102, endPoint y: 124, distance: 33.7
click at [102, 129] on div "Session 4 Rapid Oral Abstract Presentations Moderated by Sumanta Pal, City of H…" at bounding box center [283, 162] width 453 height 66
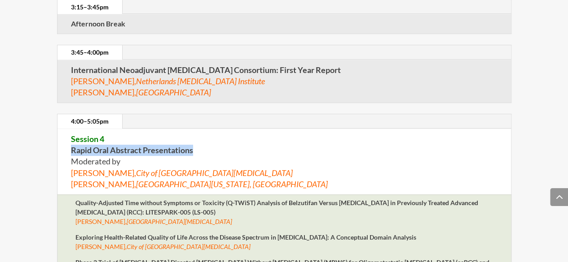
drag, startPoint x: 70, startPoint y: 134, endPoint x: 188, endPoint y: 139, distance: 118.5
click at [192, 134] on strong "Session 4 Rapid Oral Abstract Presentations" at bounding box center [132, 144] width 122 height 21
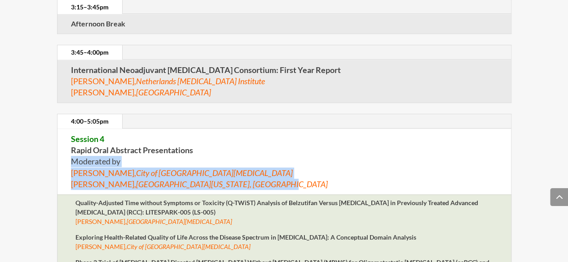
drag, startPoint x: 72, startPoint y: 143, endPoint x: 263, endPoint y: 172, distance: 192.8
click at [263, 172] on div "Session 4 Rapid Oral Abstract Presentations Moderated by Sumanta Pal, City of H…" at bounding box center [283, 162] width 453 height 66
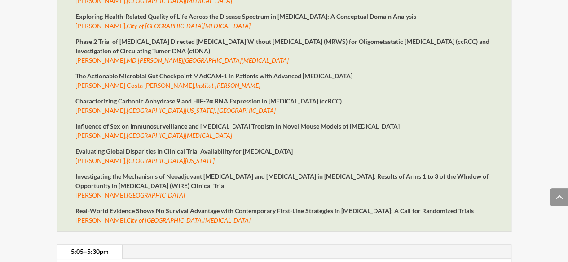
scroll to position [2034, 0]
drag, startPoint x: 76, startPoint y: 146, endPoint x: 240, endPoint y: 208, distance: 175.6
click at [240, 208] on div "Quality-Adjusted Time without Symptoms or Toxicity (Q-TWiST) Analysis of Belzut…" at bounding box center [283, 104] width 417 height 254
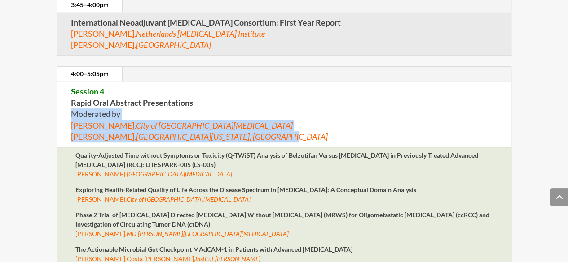
scroll to position [1859, 0]
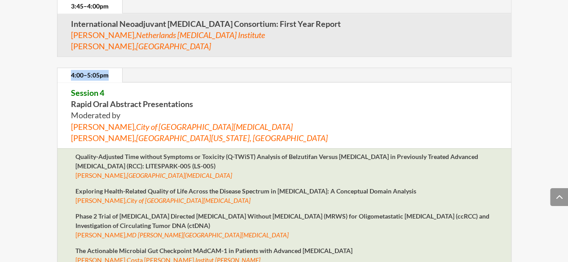
drag, startPoint x: 112, startPoint y: 56, endPoint x: 70, endPoint y: 57, distance: 42.2
click at [70, 68] on link "4:00–5:05pm" at bounding box center [89, 75] width 65 height 14
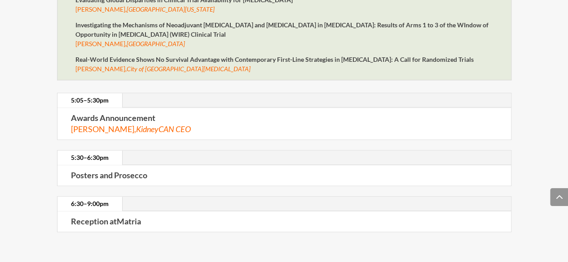
scroll to position [2187, 0]
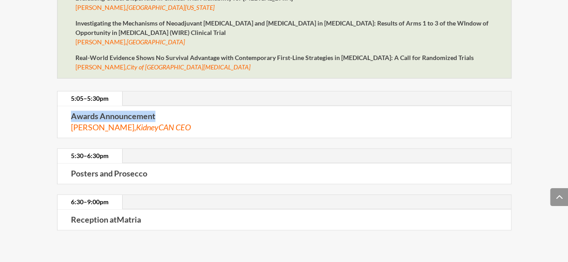
drag, startPoint x: 71, startPoint y: 107, endPoint x: 159, endPoint y: 111, distance: 88.0
click at [159, 111] on p "Awards Announcement Bryan Lewis, KidneyCAN CEO" at bounding box center [284, 122] width 426 height 22
drag, startPoint x: 68, startPoint y: 91, endPoint x: 109, endPoint y: 90, distance: 41.3
click at [109, 92] on link "5:05–5:30pm" at bounding box center [89, 99] width 65 height 14
drag, startPoint x: 69, startPoint y: 108, endPoint x: 177, endPoint y: 108, distance: 107.7
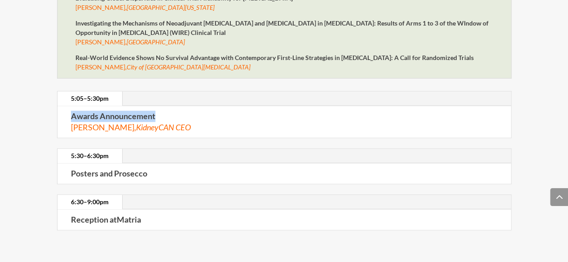
click at [177, 108] on div "Awards Announcement Bryan Lewis, KidneyCAN CEO" at bounding box center [283, 121] width 453 height 31
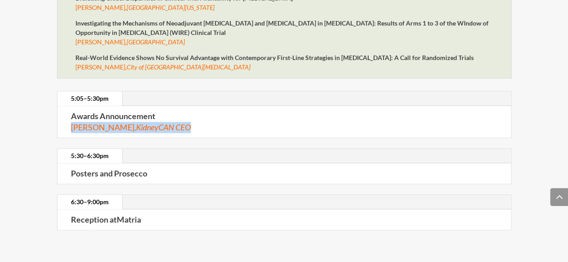
drag, startPoint x: 70, startPoint y: 119, endPoint x: 172, endPoint y: 119, distance: 102.7
click at [172, 119] on div "Awards Announcement Bryan Lewis, KidneyCAN CEO" at bounding box center [283, 121] width 453 height 31
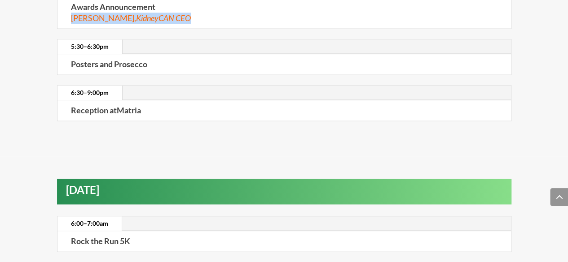
scroll to position [2297, 0]
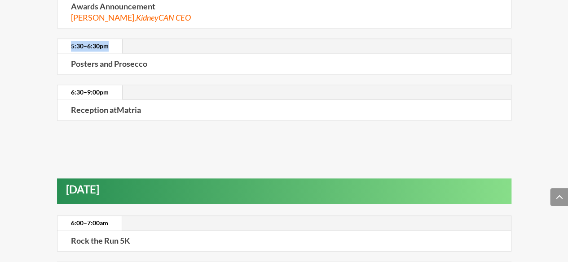
drag, startPoint x: 65, startPoint y: 38, endPoint x: 127, endPoint y: 38, distance: 61.9
click at [127, 39] on ul "5:30–6:30pm" at bounding box center [283, 46] width 453 height 15
drag, startPoint x: 141, startPoint y: 57, endPoint x: 153, endPoint y: 57, distance: 12.6
click at [153, 58] on p "Posters and Prosecco" at bounding box center [284, 63] width 426 height 11
drag, startPoint x: 61, startPoint y: 78, endPoint x: 141, endPoint y: 86, distance: 81.1
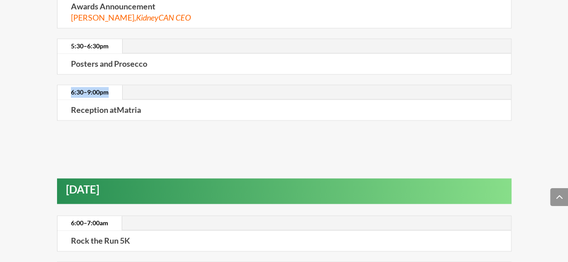
click at [125, 85] on ul "6:30–9:00pm" at bounding box center [283, 92] width 453 height 15
drag, startPoint x: 66, startPoint y: 99, endPoint x: 151, endPoint y: 98, distance: 85.2
click at [151, 100] on div "Reception at Matria" at bounding box center [283, 110] width 453 height 20
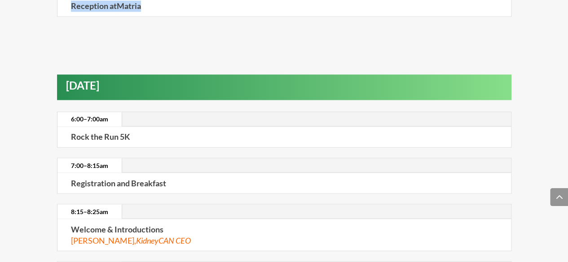
scroll to position [2407, 0]
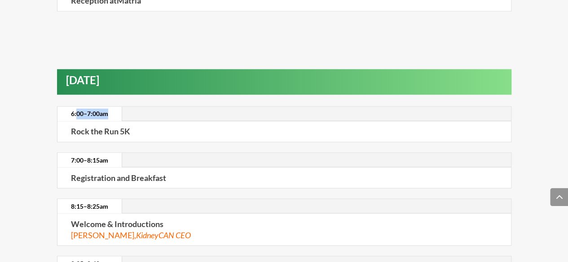
drag, startPoint x: 87, startPoint y: 105, endPoint x: 109, endPoint y: 105, distance: 22.0
click at [109, 107] on link "6:00–7:00am" at bounding box center [89, 114] width 64 height 14
drag, startPoint x: 81, startPoint y: 125, endPoint x: 138, endPoint y: 120, distance: 57.7
click at [138, 122] on div "Rock the Run 5K" at bounding box center [283, 132] width 453 height 20
drag, startPoint x: 74, startPoint y: 105, endPoint x: 95, endPoint y: 101, distance: 21.4
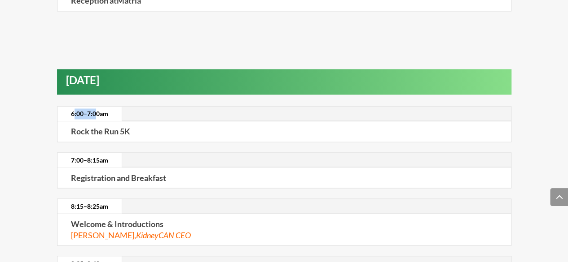
click at [95, 107] on link "6:00–7:00am" at bounding box center [89, 114] width 64 height 14
drag, startPoint x: 109, startPoint y: 104, endPoint x: 162, endPoint y: 133, distance: 60.0
click at [70, 107] on link "6:00–7:00am" at bounding box center [89, 114] width 64 height 14
drag, startPoint x: 67, startPoint y: 70, endPoint x: 144, endPoint y: 69, distance: 76.3
click at [144, 75] on h2 "Friday, July 18th" at bounding box center [288, 82] width 445 height 15
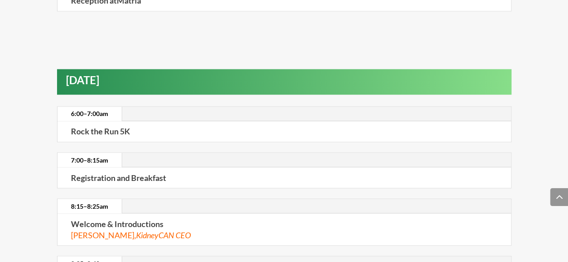
drag, startPoint x: 69, startPoint y: 141, endPoint x: 123, endPoint y: 142, distance: 53.8
click at [123, 153] on div "7:00–8:15am Registration and Breakfast" at bounding box center [284, 171] width 454 height 36
drag, startPoint x: 94, startPoint y: 148, endPoint x: 119, endPoint y: 147, distance: 25.2
drag, startPoint x: 89, startPoint y: 162, endPoint x: 170, endPoint y: 162, distance: 80.8
click at [170, 168] on div "Registration and Breakfast" at bounding box center [283, 178] width 453 height 20
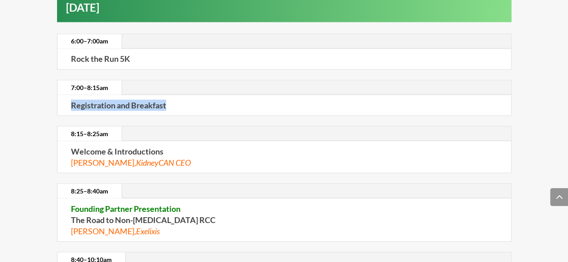
scroll to position [2480, 0]
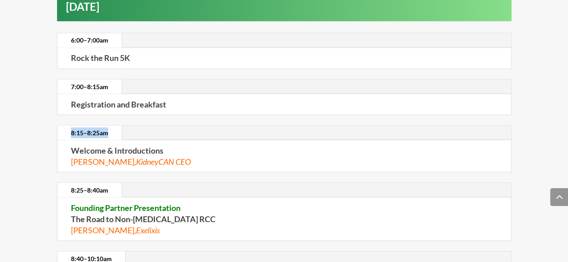
drag, startPoint x: 94, startPoint y: 120, endPoint x: 110, endPoint y: 120, distance: 15.7
click at [110, 126] on link "8:15–8:25am" at bounding box center [89, 133] width 64 height 14
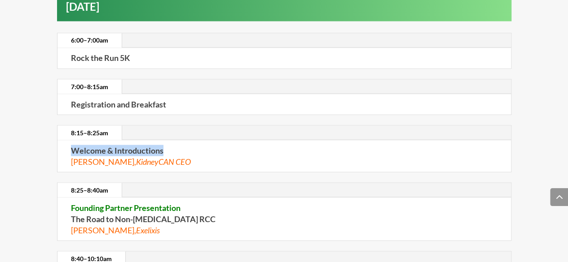
drag, startPoint x: 169, startPoint y: 139, endPoint x: 175, endPoint y: 139, distance: 6.3
click at [175, 140] on div "Welcome & Introductions Bryan Lewis, KidneyCAN CEO" at bounding box center [283, 155] width 453 height 31
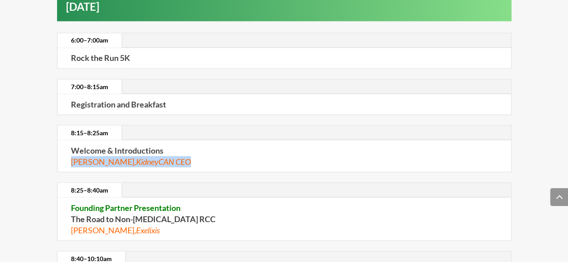
drag, startPoint x: 157, startPoint y: 153, endPoint x: 181, endPoint y: 153, distance: 23.8
click at [181, 153] on div "Welcome & Introductions Bryan Lewis, KidneyCAN CEO" at bounding box center [283, 155] width 453 height 31
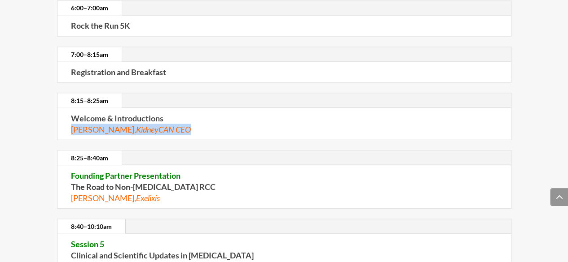
scroll to position [2517, 0]
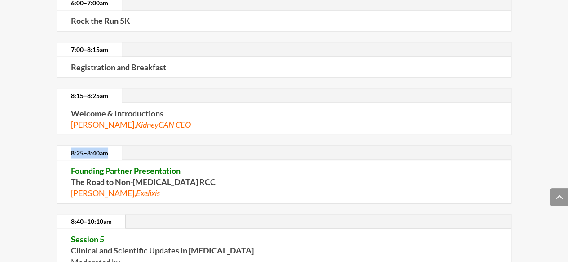
drag, startPoint x: 70, startPoint y: 140, endPoint x: 116, endPoint y: 139, distance: 46.2
click at [116, 146] on link "8:25–8:40am" at bounding box center [89, 153] width 64 height 14
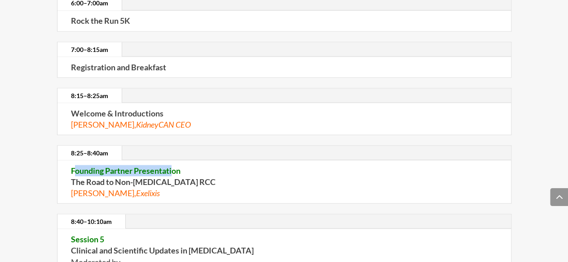
drag, startPoint x: 114, startPoint y: 158, endPoint x: 170, endPoint y: 156, distance: 57.0
click at [171, 166] on span "Founding Partner Presentation" at bounding box center [125, 171] width 109 height 10
drag, startPoint x: 160, startPoint y: 160, endPoint x: 66, endPoint y: 163, distance: 93.8
click at [66, 163] on div "Founding Partner Presentation The Road to Non-Clear Cell RCC Jose Perez Torreal…" at bounding box center [283, 182] width 453 height 43
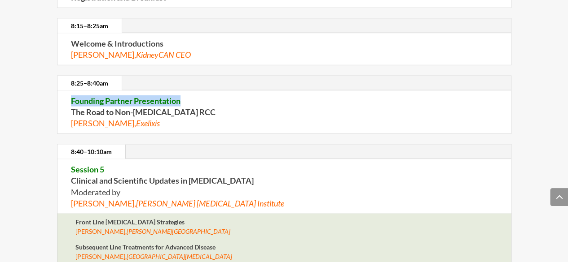
scroll to position [2591, 0]
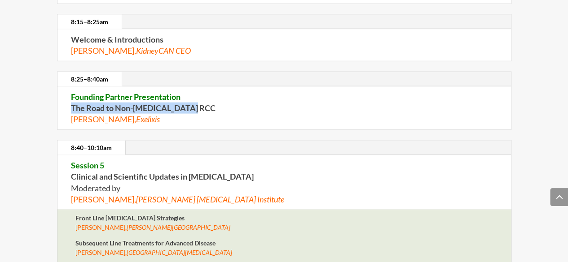
drag, startPoint x: 73, startPoint y: 99, endPoint x: 185, endPoint y: 99, distance: 112.2
click at [185, 99] on strong "Founding Partner Presentation The Road to Non-Clear Cell RCC" at bounding box center [143, 102] width 144 height 21
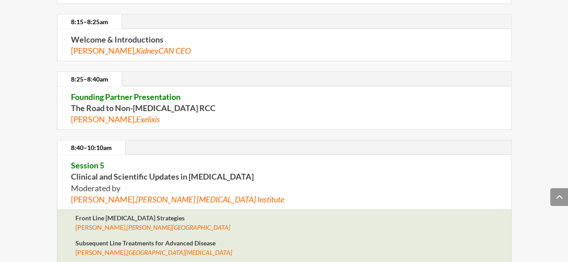
click at [89, 224] on span "David McDermott, Beth Israel Deaconess Medical Center" at bounding box center [152, 228] width 155 height 8
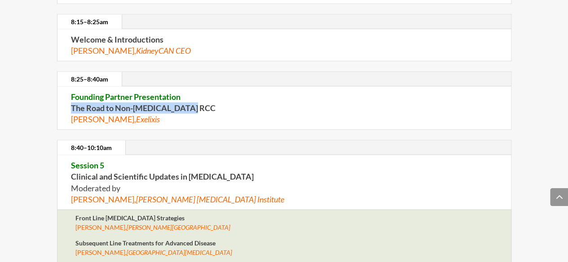
drag, startPoint x: 193, startPoint y: 100, endPoint x: 71, endPoint y: 100, distance: 122.0
click at [71, 100] on p "Founding Partner Presentation The Road to Non-Clear Cell RCC Jose Perez Torreal…" at bounding box center [284, 109] width 426 height 34
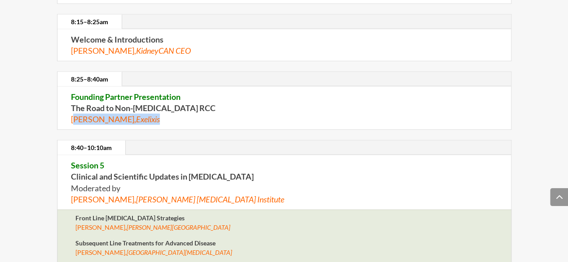
drag, startPoint x: 74, startPoint y: 106, endPoint x: 186, endPoint y: 110, distance: 111.3
click at [186, 110] on p "Founding Partner Presentation The Road to Non-Clear Cell RCC Jose Perez Torreal…" at bounding box center [284, 109] width 426 height 34
click at [172, 110] on p "Founding Partner Presentation The Road to Non-Clear Cell RCC Jose Perez Torreal…" at bounding box center [284, 109] width 426 height 34
drag, startPoint x: 109, startPoint y: 111, endPoint x: 61, endPoint y: 111, distance: 48.5
click at [61, 111] on div "Founding Partner Presentation The Road to Non-Clear Cell RCC Jose Perez Torreal…" at bounding box center [283, 108] width 453 height 43
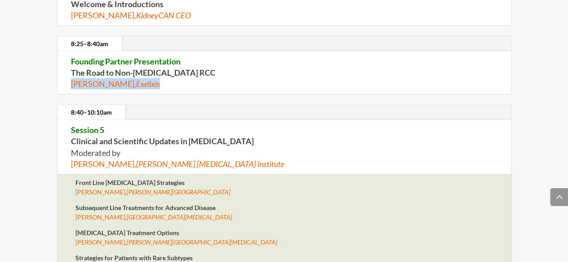
scroll to position [2628, 0]
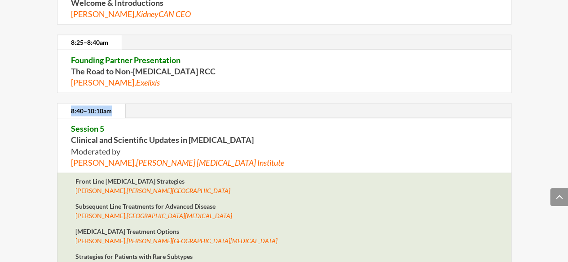
drag, startPoint x: 116, startPoint y: 99, endPoint x: 71, endPoint y: 99, distance: 44.4
click at [71, 104] on link "8:40–10:10am" at bounding box center [91, 111] width 68 height 14
drag, startPoint x: 69, startPoint y: 120, endPoint x: 109, endPoint y: 114, distance: 41.3
click at [109, 119] on div "Session 5 Clinical and Scientific Updates in Kidney Cancer Moderated by Toni Ch…" at bounding box center [283, 146] width 453 height 54
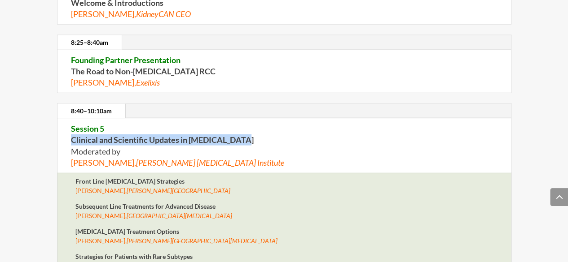
drag, startPoint x: 150, startPoint y: 126, endPoint x: 254, endPoint y: 124, distance: 104.5
click at [254, 124] on div "Session 5 Clinical and Scientific Updates in Kidney Cancer Moderated by Toni Ch…" at bounding box center [283, 146] width 453 height 54
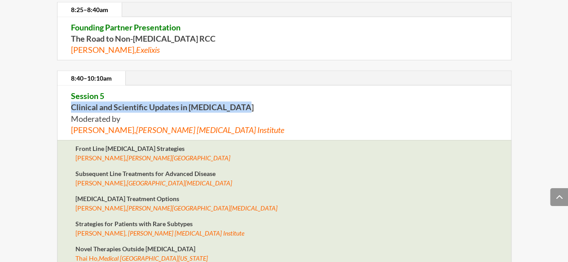
scroll to position [2665, 0]
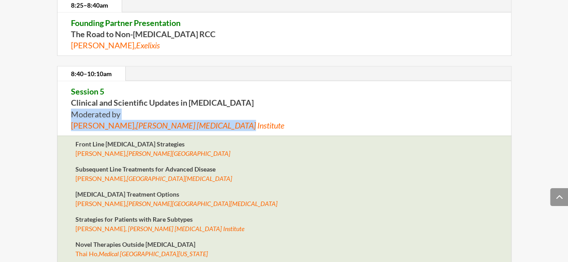
drag, startPoint x: 73, startPoint y: 104, endPoint x: 240, endPoint y: 117, distance: 168.3
click at [240, 117] on p "Session 5 Clinical and Scientific Updates in Kidney Cancer Moderated by Toni Ch…" at bounding box center [284, 108] width 426 height 45
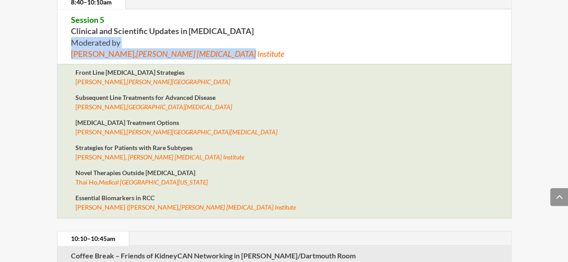
scroll to position [2739, 0]
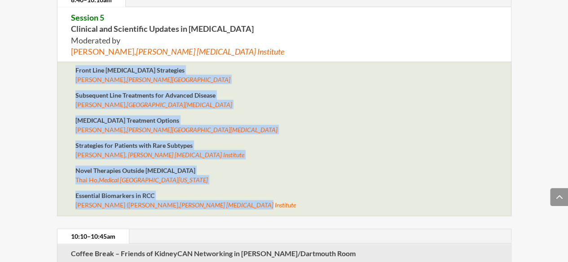
drag, startPoint x: 71, startPoint y: 53, endPoint x: 277, endPoint y: 184, distance: 243.7
click at [214, 192] on div "Front Line Systemic Therapy Strategies David McDermott, Beth Israel Deaconess M…" at bounding box center [284, 139] width 454 height 155
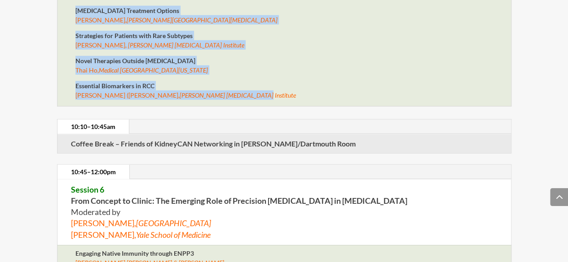
scroll to position [2849, 0]
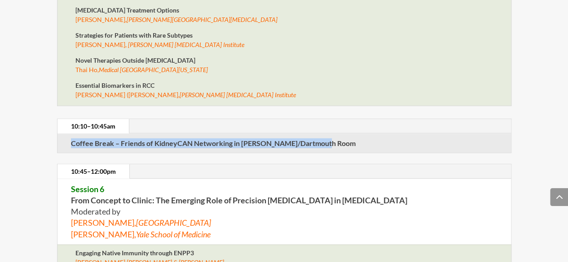
drag, startPoint x: 70, startPoint y: 127, endPoint x: 336, endPoint y: 128, distance: 266.0
click at [336, 134] on div "Coffee Break – Friends of KidneyCAN Networking in Eleanor/Dartmouth Room" at bounding box center [283, 143] width 453 height 19
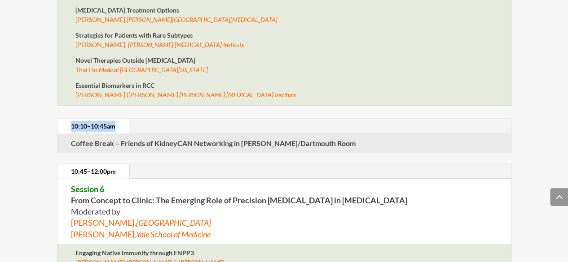
drag, startPoint x: 67, startPoint y: 111, endPoint x: 117, endPoint y: 114, distance: 49.5
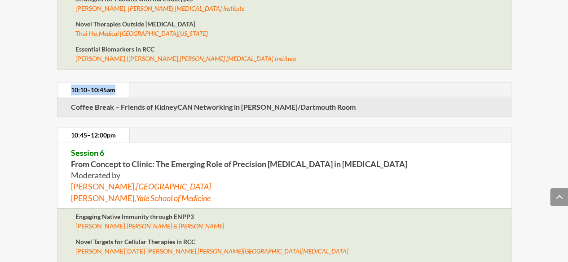
scroll to position [2887, 0]
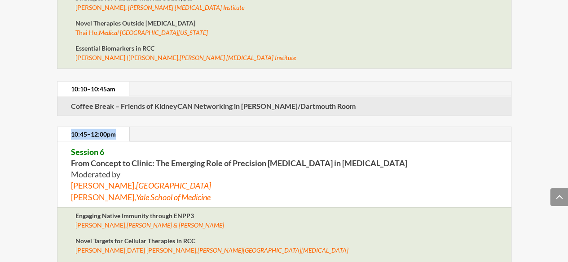
drag, startPoint x: 83, startPoint y: 123, endPoint x: 135, endPoint y: 122, distance: 51.6
click at [135, 127] on ul "10:45–12:00pm" at bounding box center [283, 134] width 453 height 15
drag, startPoint x: 74, startPoint y: 141, endPoint x: 67, endPoint y: 141, distance: 7.6
click at [131, 147] on p "Session 6 From Concept to Clinic: The Emerging Role of Precision Immunotherapy …" at bounding box center [284, 175] width 426 height 57
drag, startPoint x: 69, startPoint y: 140, endPoint x: 159, endPoint y: 140, distance: 90.2
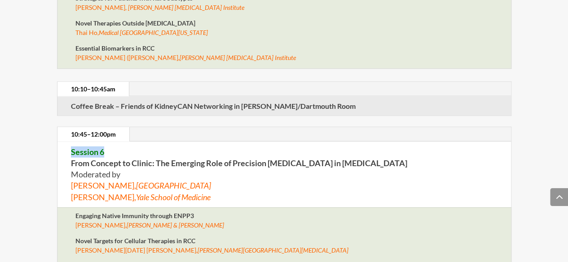
click at [159, 142] on div "Session 6 From Concept to Clinic: The Emerging Role of Precision Immunotherapy …" at bounding box center [283, 175] width 453 height 66
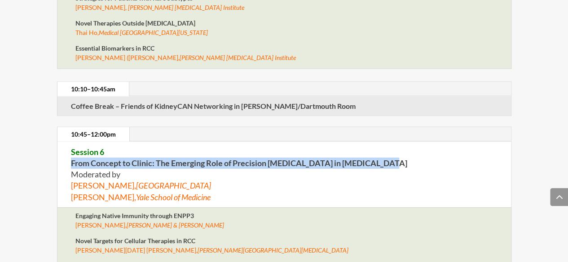
drag, startPoint x: 72, startPoint y: 150, endPoint x: 392, endPoint y: 152, distance: 319.9
click at [394, 149] on p "Session 6 From Concept to Clinic: The Emerging Role of Precision Immunotherapy …" at bounding box center [284, 175] width 426 height 57
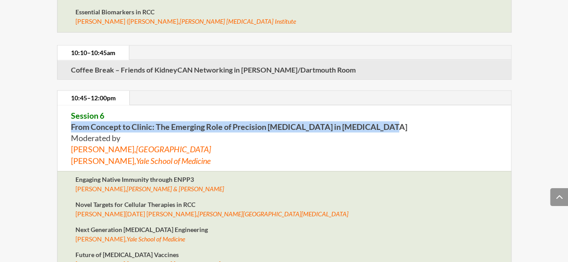
scroll to position [2923, 0]
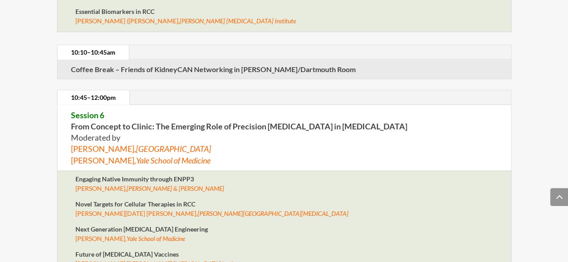
click at [75, 124] on p "Session 6 From Concept to Clinic: The Emerging Role of Precision Immunotherapy …" at bounding box center [284, 138] width 426 height 57
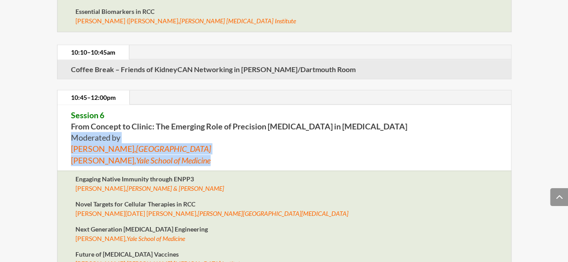
drag, startPoint x: 73, startPoint y: 123, endPoint x: 201, endPoint y: 155, distance: 132.2
click at [201, 155] on div "Session 6 From Concept to Clinic: The Emerging Role of Precision Immunotherapy …" at bounding box center [283, 138] width 453 height 66
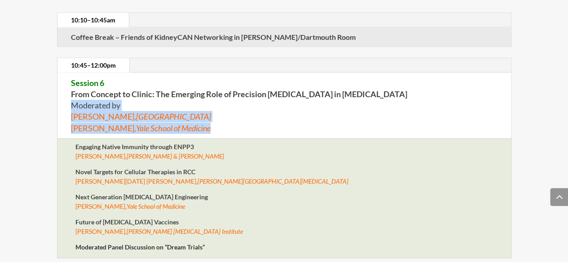
scroll to position [2961, 0]
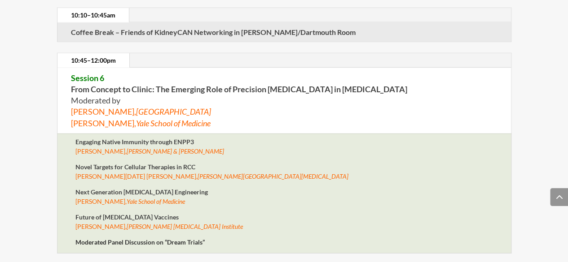
click at [82, 138] on strong "Engaging Native Immunity through ENPP3" at bounding box center [134, 142] width 118 height 8
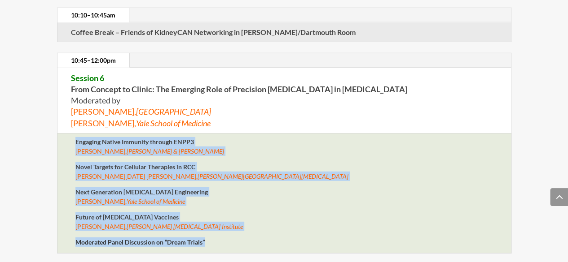
drag, startPoint x: 74, startPoint y: 130, endPoint x: 214, endPoint y: 235, distance: 174.3
click at [214, 235] on div "Engaging Native Immunity through ENPP3 Charles Drake, Johnson & Johnson Novel T…" at bounding box center [284, 194] width 454 height 120
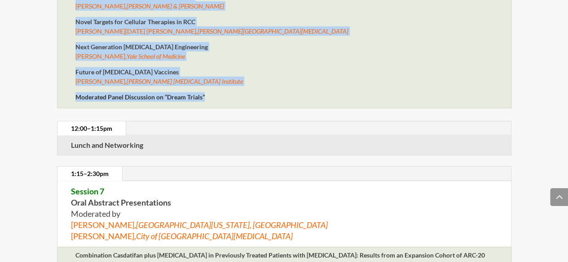
scroll to position [3108, 0]
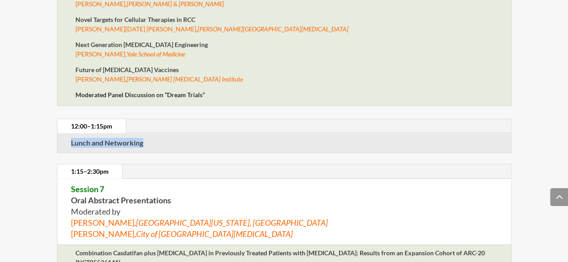
drag, startPoint x: 60, startPoint y: 134, endPoint x: 144, endPoint y: 131, distance: 83.5
click at [144, 134] on div "Lunch and Networking" at bounding box center [283, 143] width 453 height 19
drag, startPoint x: 116, startPoint y: 114, endPoint x: 67, endPoint y: 117, distance: 49.0
click at [67, 119] on link "12:00–1:15pm" at bounding box center [91, 126] width 68 height 14
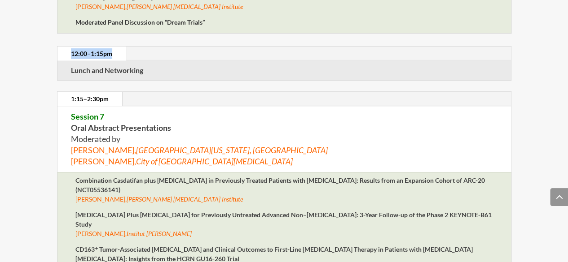
scroll to position [3182, 0]
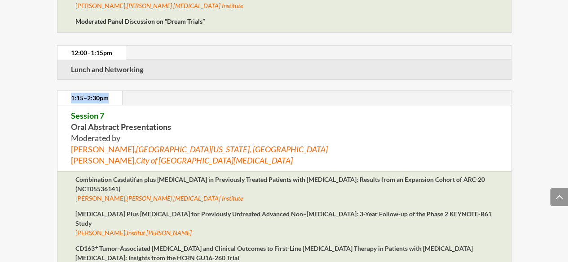
drag, startPoint x: 68, startPoint y: 86, endPoint x: 107, endPoint y: 80, distance: 39.0
click at [107, 91] on link "1:15–2:30pm" at bounding box center [89, 98] width 65 height 14
drag, startPoint x: 67, startPoint y: 101, endPoint x: 107, endPoint y: 99, distance: 40.0
click at [107, 106] on div "Session 7 Oral Abstract Presentations Moderated by Rana McKay, University of Ca…" at bounding box center [283, 139] width 453 height 66
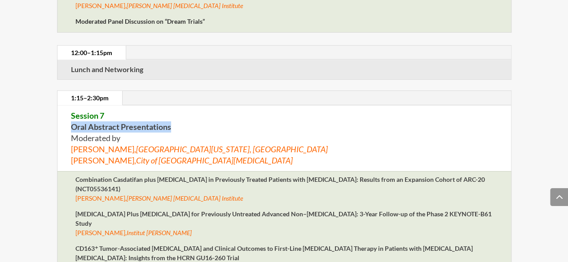
drag, startPoint x: 70, startPoint y: 113, endPoint x: 174, endPoint y: 110, distance: 103.7
click at [174, 110] on p "Session 7 Oral Abstract Presentations Moderated by Rana McKay, University of Ca…" at bounding box center [284, 138] width 426 height 57
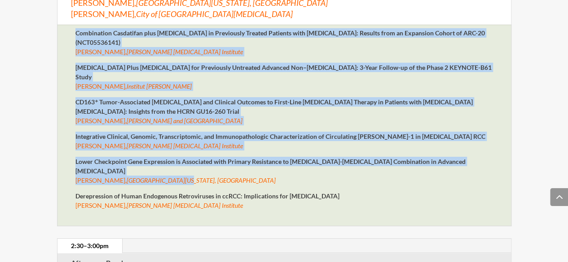
scroll to position [3329, 0]
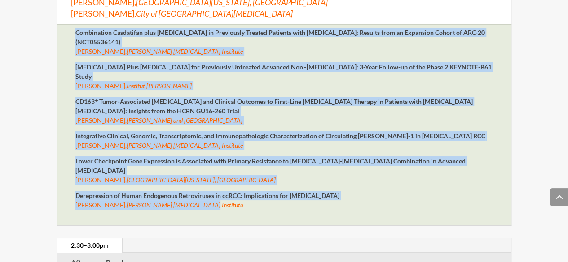
drag, startPoint x: 69, startPoint y: 129, endPoint x: 188, endPoint y: 187, distance: 132.4
click at [188, 187] on div "Combination Casdatifan plus Cabozantinib in Previously Treated Patients with Cl…" at bounding box center [284, 125] width 454 height 202
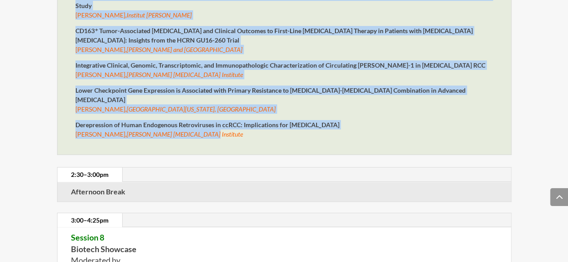
scroll to position [3402, 0]
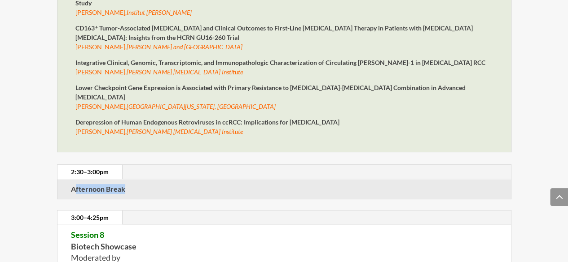
drag, startPoint x: 73, startPoint y: 163, endPoint x: 130, endPoint y: 166, distance: 57.1
click at [139, 184] on p "Afternoon Break" at bounding box center [284, 189] width 426 height 10
click at [71, 185] on strong "Afternoon Break" at bounding box center [98, 189] width 54 height 9
click at [165, 184] on p "Afternoon Break" at bounding box center [284, 189] width 426 height 10
drag, startPoint x: 106, startPoint y: 153, endPoint x: 73, endPoint y: 152, distance: 33.7
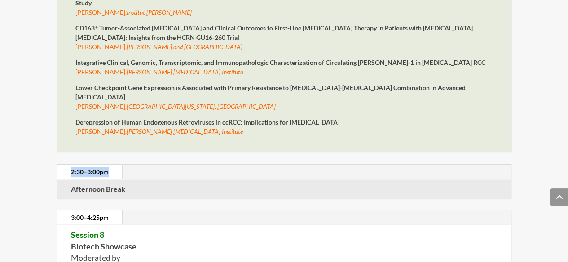
click at [73, 165] on link "2:30–3:00pm" at bounding box center [89, 172] width 65 height 14
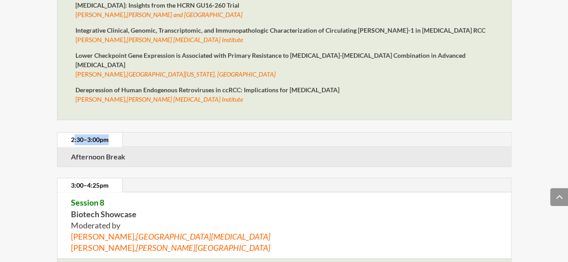
scroll to position [3440, 0]
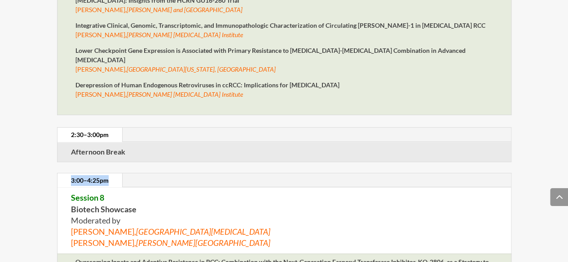
drag, startPoint x: 73, startPoint y: 153, endPoint x: 109, endPoint y: 152, distance: 36.8
click at [109, 174] on link "3:00–4:25pm" at bounding box center [89, 181] width 65 height 14
click at [113, 188] on div "Session 8 Biotech Showcase Moderated by Thomas Powles, Barts Cancer Centre Davi…" at bounding box center [283, 221] width 453 height 66
drag, startPoint x: 75, startPoint y: 183, endPoint x: 159, endPoint y: 182, distance: 83.5
click at [159, 192] on p "Session 8 Biotech Showcase Moderated by Thomas Powles, Barts Cancer Centre Davi…" at bounding box center [284, 220] width 426 height 57
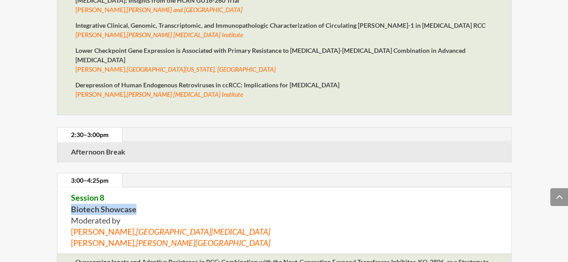
drag, startPoint x: 72, startPoint y: 184, endPoint x: 130, endPoint y: 171, distance: 59.9
click at [163, 192] on p "Session 8 Biotech Showcase Moderated by Thomas Powles, Barts Cancer Centre Davi…" at bounding box center [284, 220] width 426 height 57
drag, startPoint x: 72, startPoint y: 192, endPoint x: 332, endPoint y: 183, distance: 260.4
click at [268, 218] on div "Session 8 Biotech Showcase Moderated by Thomas Powles, Barts Cancer Centre Davi…" at bounding box center [283, 221] width 453 height 66
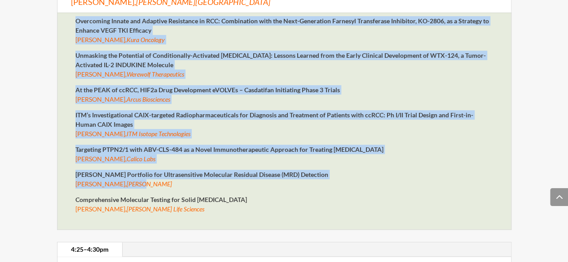
scroll to position [3696, 0]
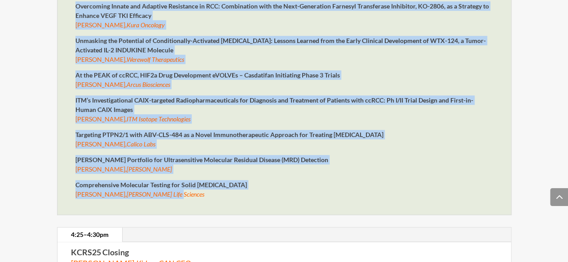
drag, startPoint x: 71, startPoint y: 127, endPoint x: 230, endPoint y: 184, distance: 168.7
click at [153, 173] on div "Overcoming Innate and Adaptive Resistance in RCC: Combination with the Next-Gen…" at bounding box center [284, 107] width 454 height 218
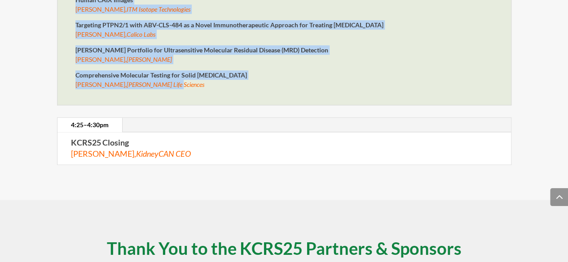
scroll to position [3808, 0]
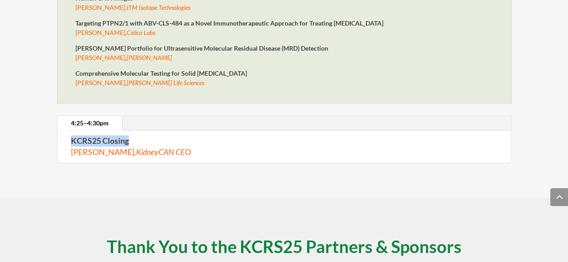
drag, startPoint x: 69, startPoint y: 115, endPoint x: 159, endPoint y: 116, distance: 89.7
click at [159, 131] on div "KCRS25 Closing Bryan Lewis, KidneyCAN CEO" at bounding box center [283, 146] width 453 height 31
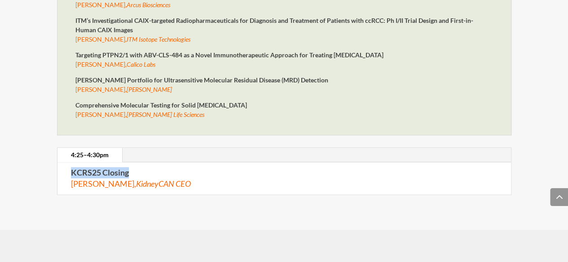
scroll to position [3776, 0]
drag, startPoint x: 90, startPoint y: 127, endPoint x: 112, endPoint y: 127, distance: 22.0
click at [112, 148] on link "4:25–4:30pm" at bounding box center [89, 155] width 65 height 14
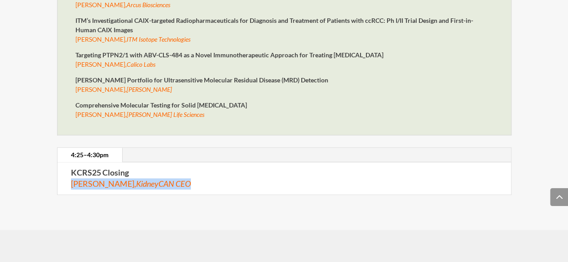
drag, startPoint x: 73, startPoint y: 160, endPoint x: 206, endPoint y: 161, distance: 133.2
click at [206, 167] on p "KCRS25 Closing Bryan Lewis, KidneyCAN CEO" at bounding box center [284, 178] width 426 height 22
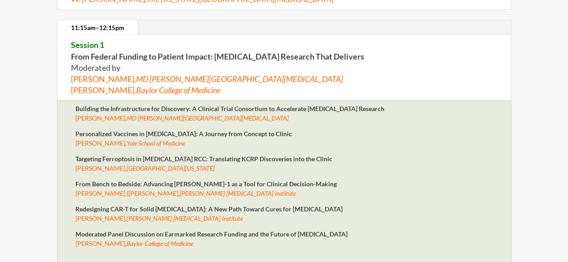
scroll to position [0, 0]
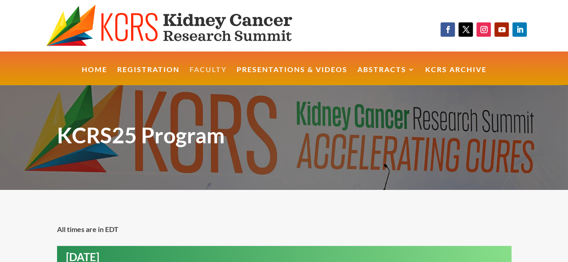
click at [194, 68] on link "Faculty" at bounding box center [207, 75] width 37 height 19
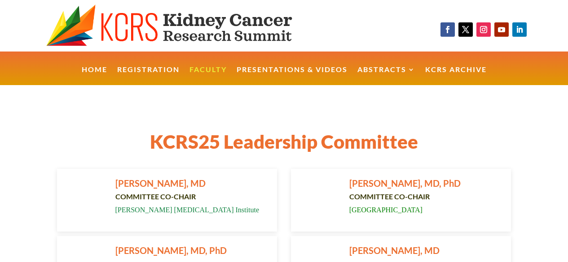
scroll to position [181, 0]
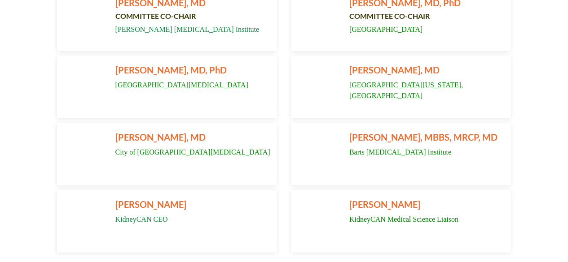
click at [183, 140] on span "[PERSON_NAME], MD" at bounding box center [160, 137] width 90 height 11
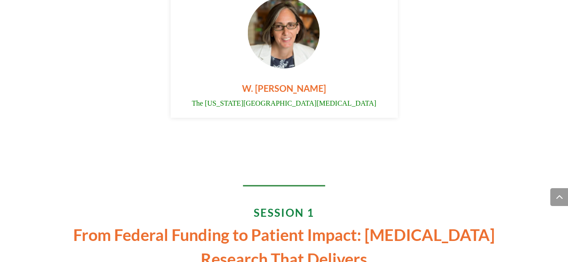
scroll to position [1909, 0]
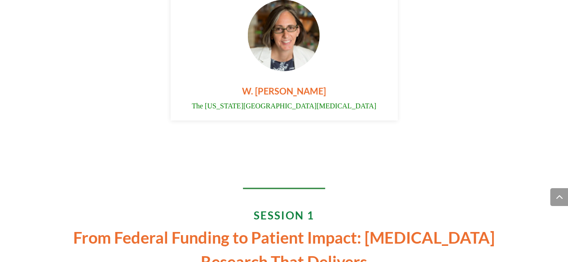
click at [295, 66] on img at bounding box center [283, 36] width 73 height 73
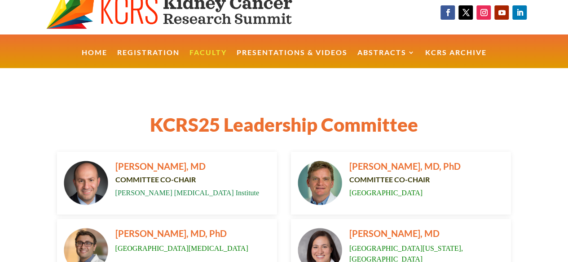
scroll to position [0, 0]
